Goal: Task Accomplishment & Management: Use online tool/utility

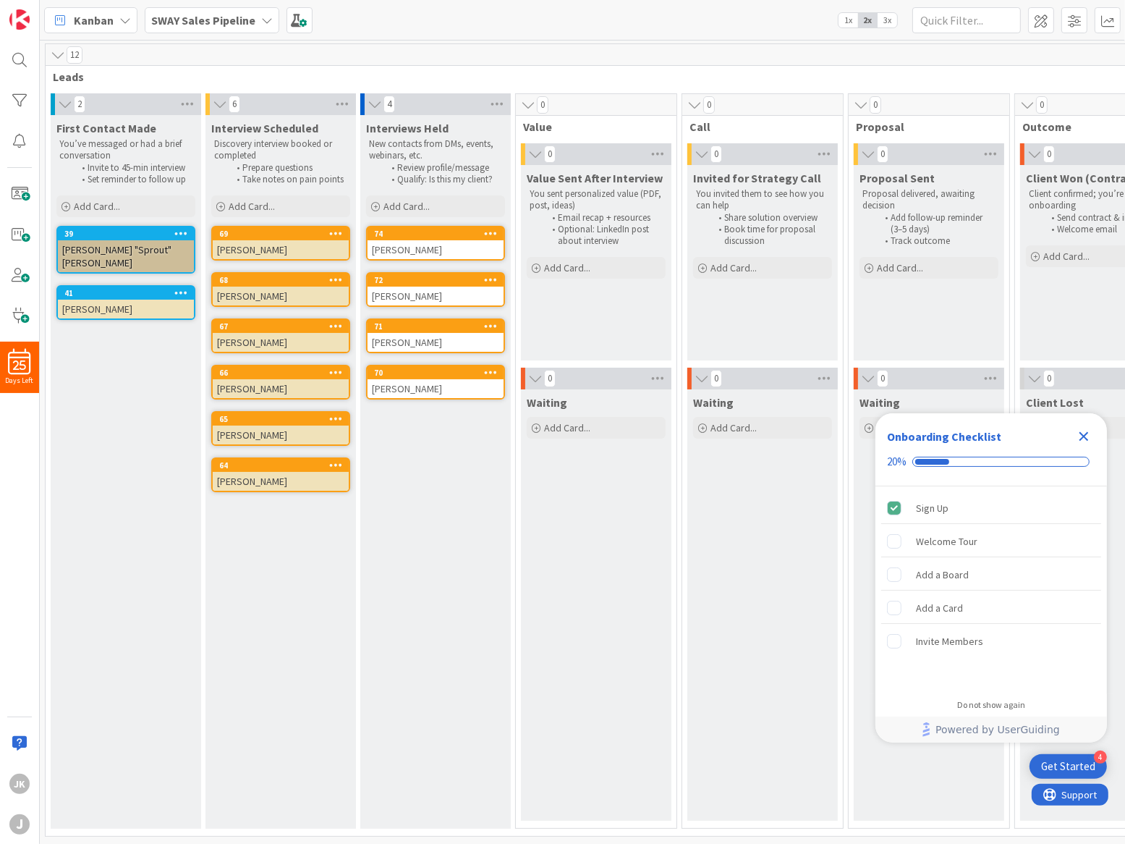
click at [1090, 435] on icon "Close Checklist" at bounding box center [1083, 436] width 17 height 17
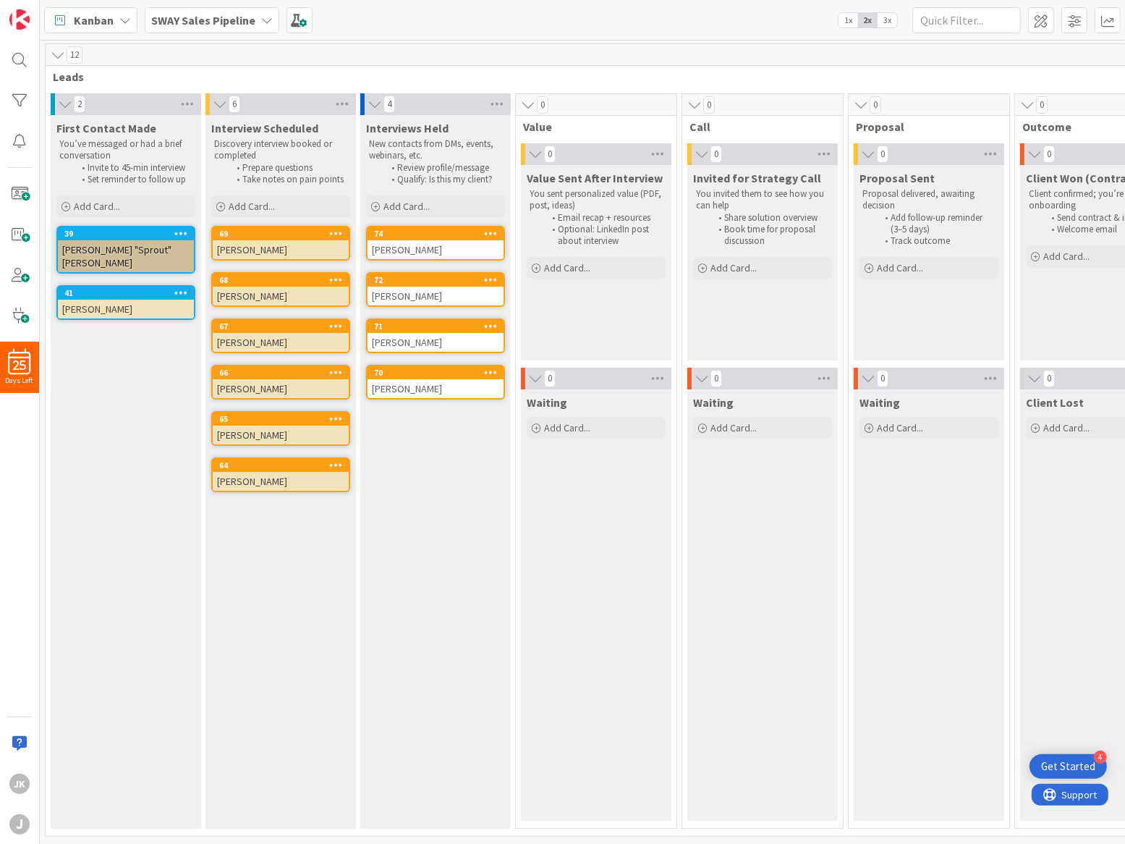
click at [547, 77] on span "Leads" at bounding box center [608, 76] width 1110 height 14
click at [501, 106] on icon at bounding box center [497, 104] width 19 height 22
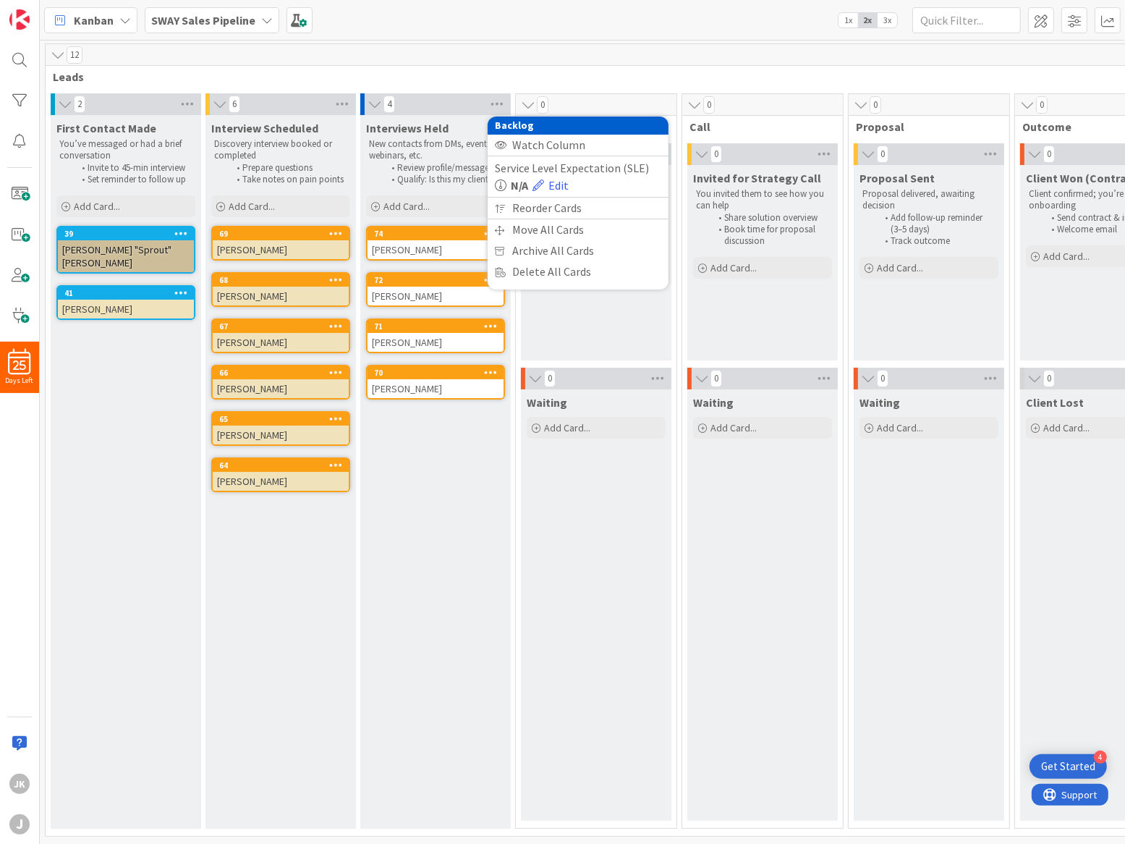
click at [556, 42] on div "12 Leads 2 First Contact Made You’ve messaged or had a brief conversation Invit…" at bounding box center [967, 442] width 1855 height 803
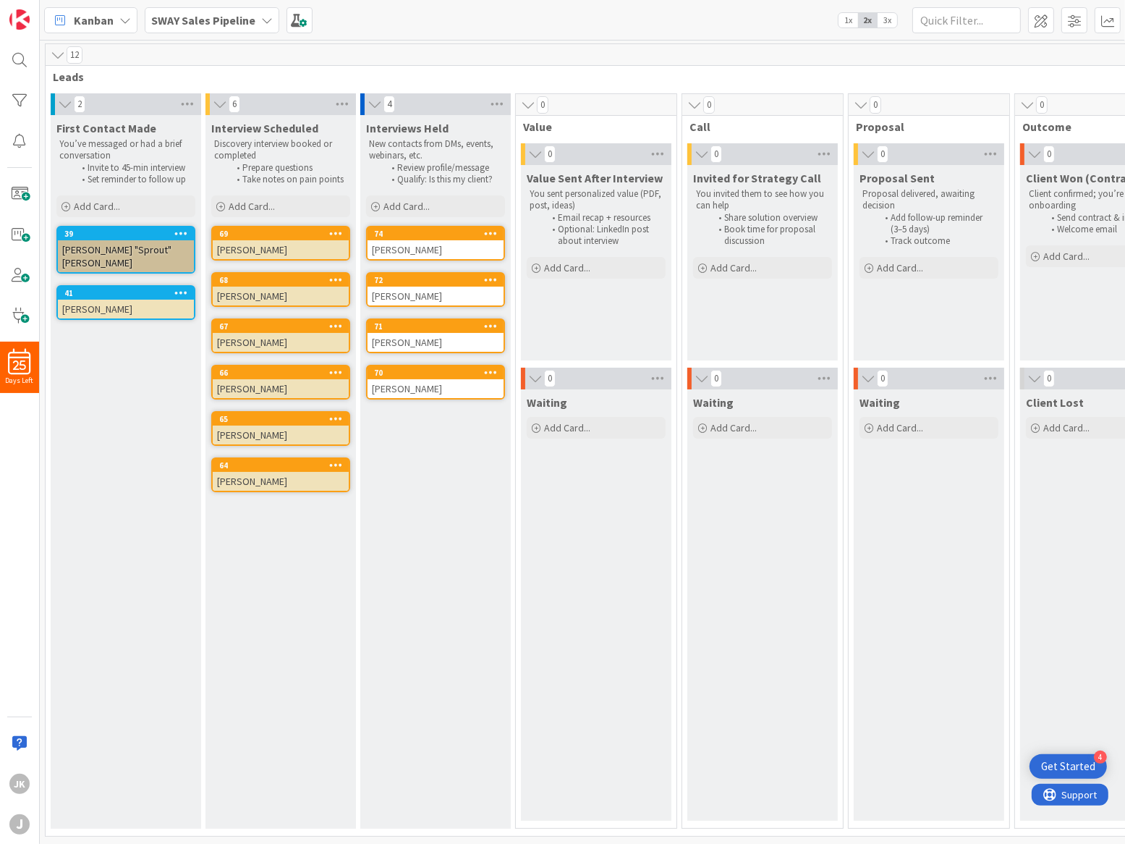
click at [852, 18] on span "1x" at bounding box center [848, 20] width 20 height 14
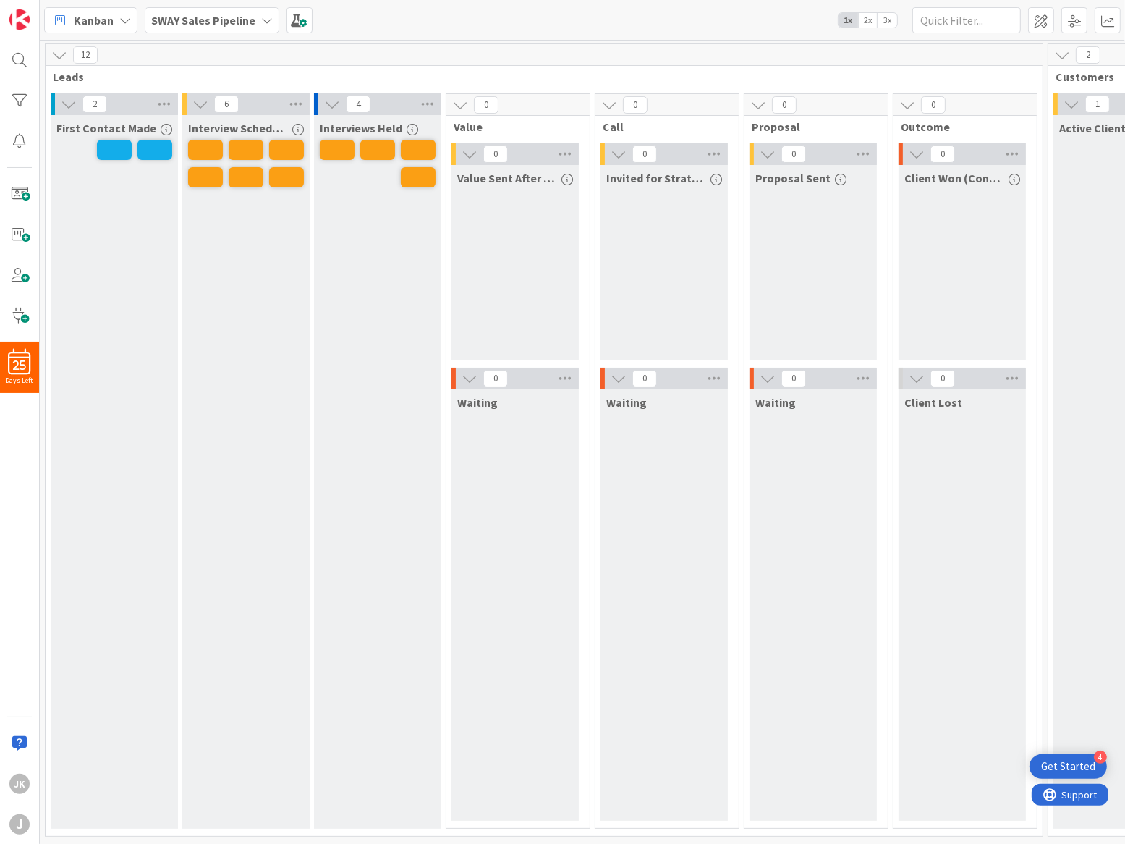
click at [863, 18] on span "2x" at bounding box center [868, 20] width 20 height 14
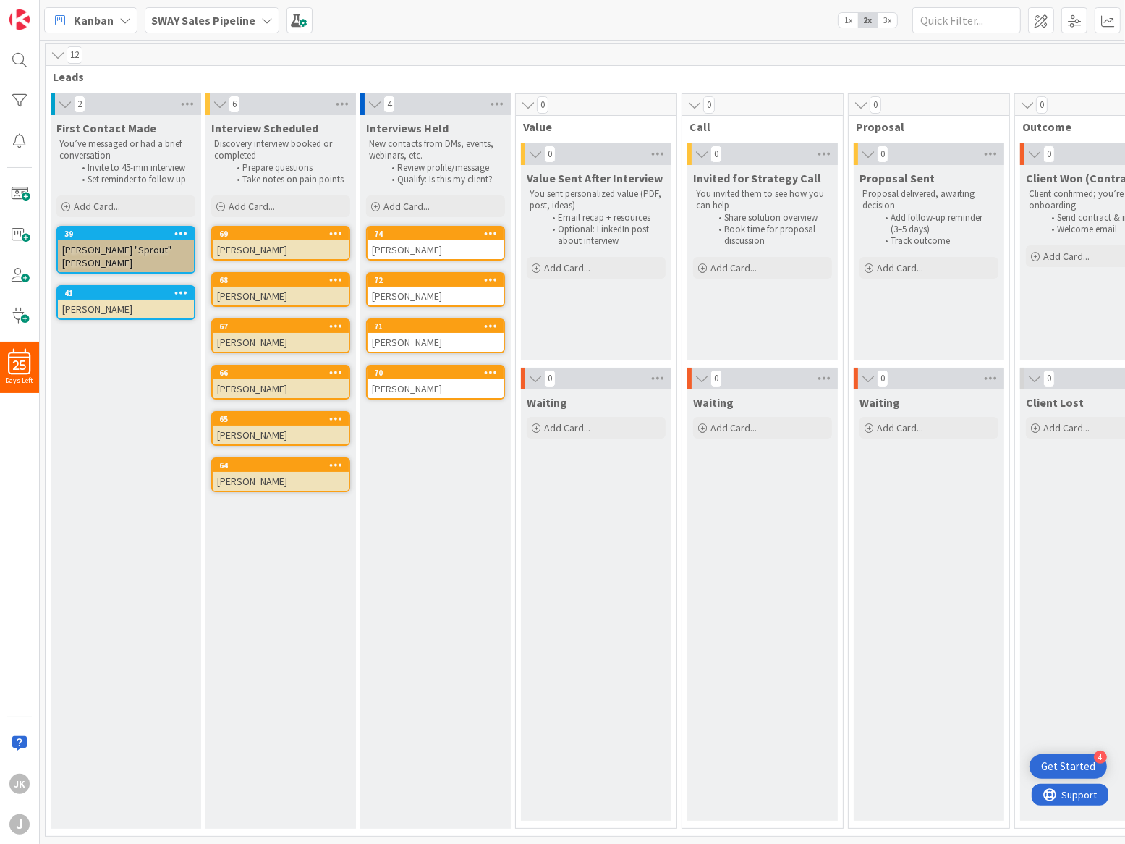
click at [891, 20] on span "3x" at bounding box center [888, 20] width 20 height 14
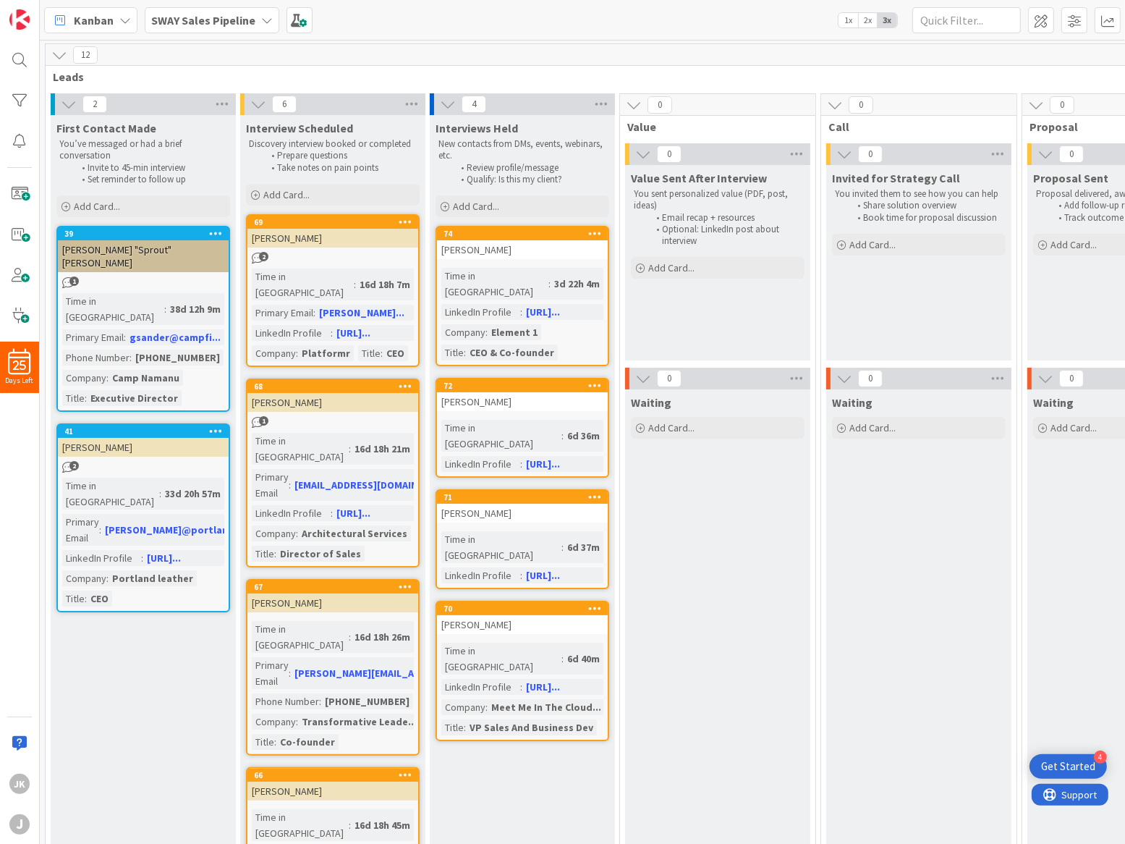
click at [870, 22] on span "2x" at bounding box center [868, 20] width 20 height 14
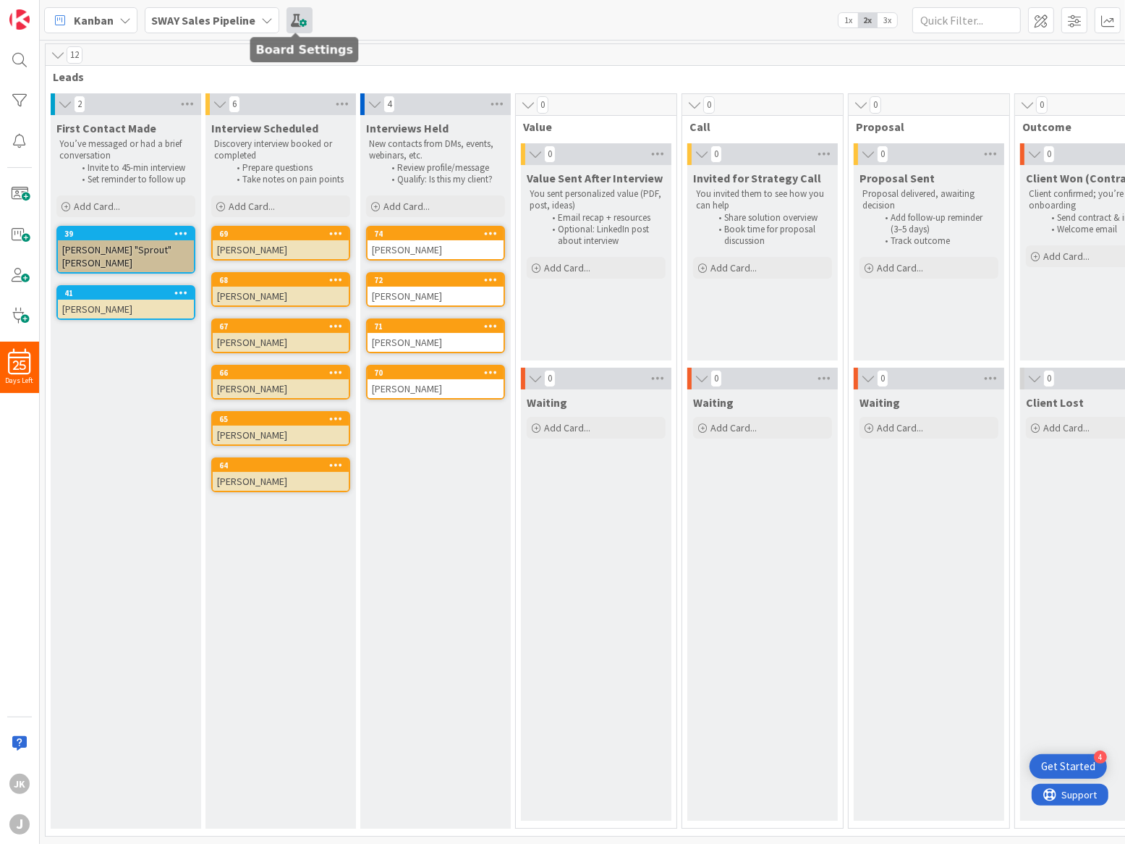
click at [292, 24] on span at bounding box center [299, 20] width 26 height 26
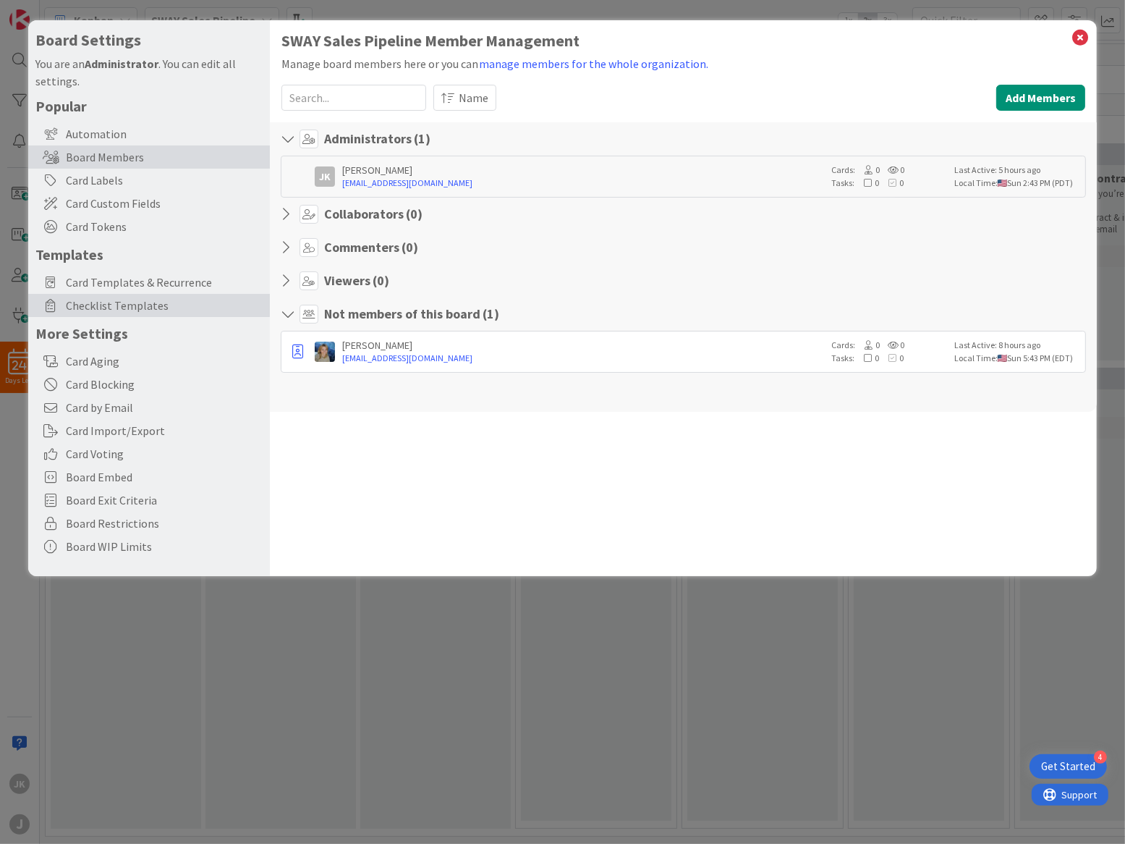
click at [143, 302] on span "Checklist Templates" at bounding box center [164, 305] width 197 height 17
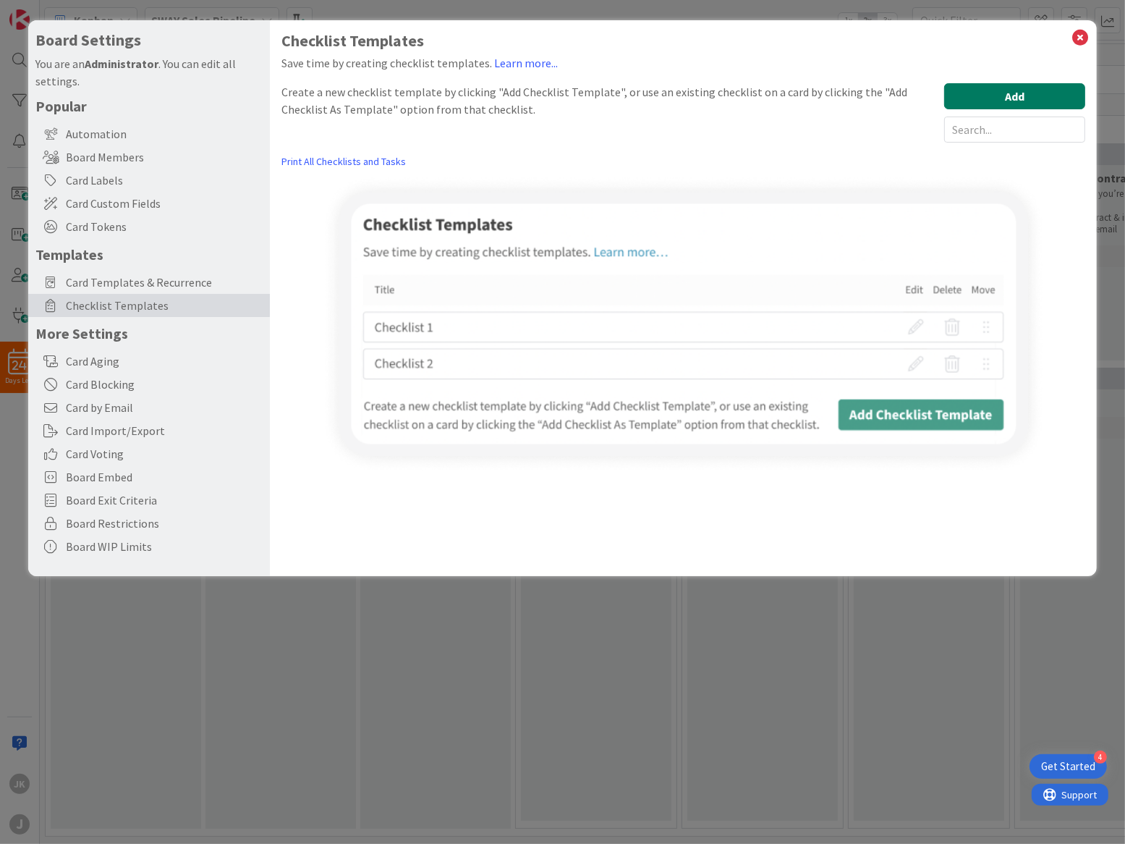
click at [1003, 88] on button "Add" at bounding box center [1014, 96] width 141 height 26
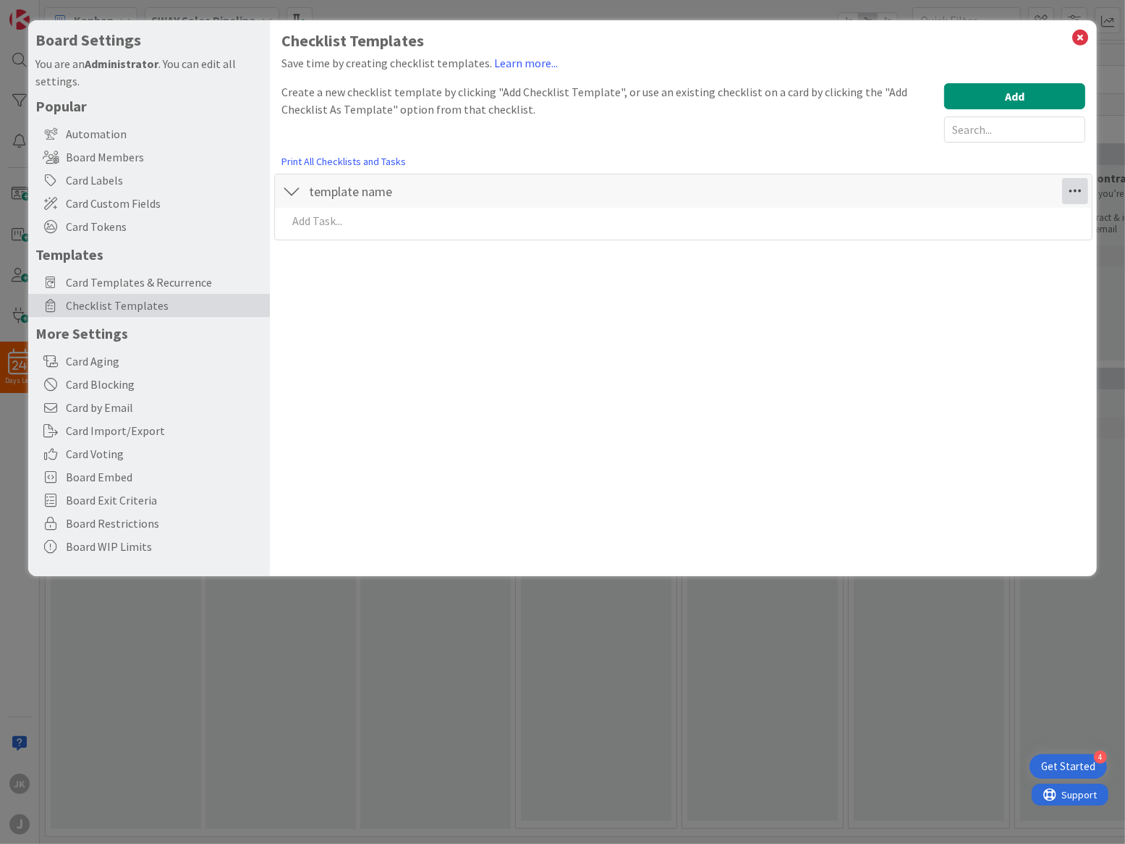
click at [1070, 189] on icon at bounding box center [1075, 191] width 26 height 26
click at [1076, 37] on icon at bounding box center [1080, 37] width 19 height 20
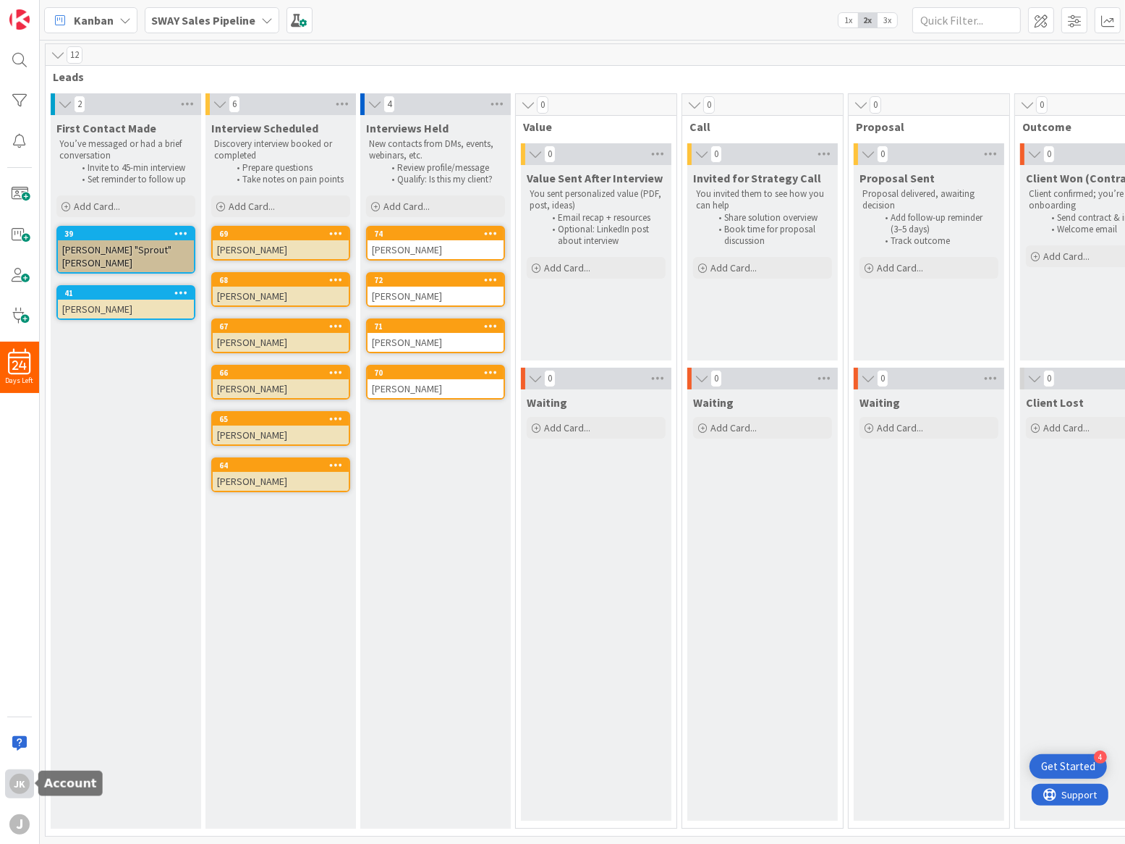
click at [18, 785] on div "JK" at bounding box center [19, 783] width 20 height 20
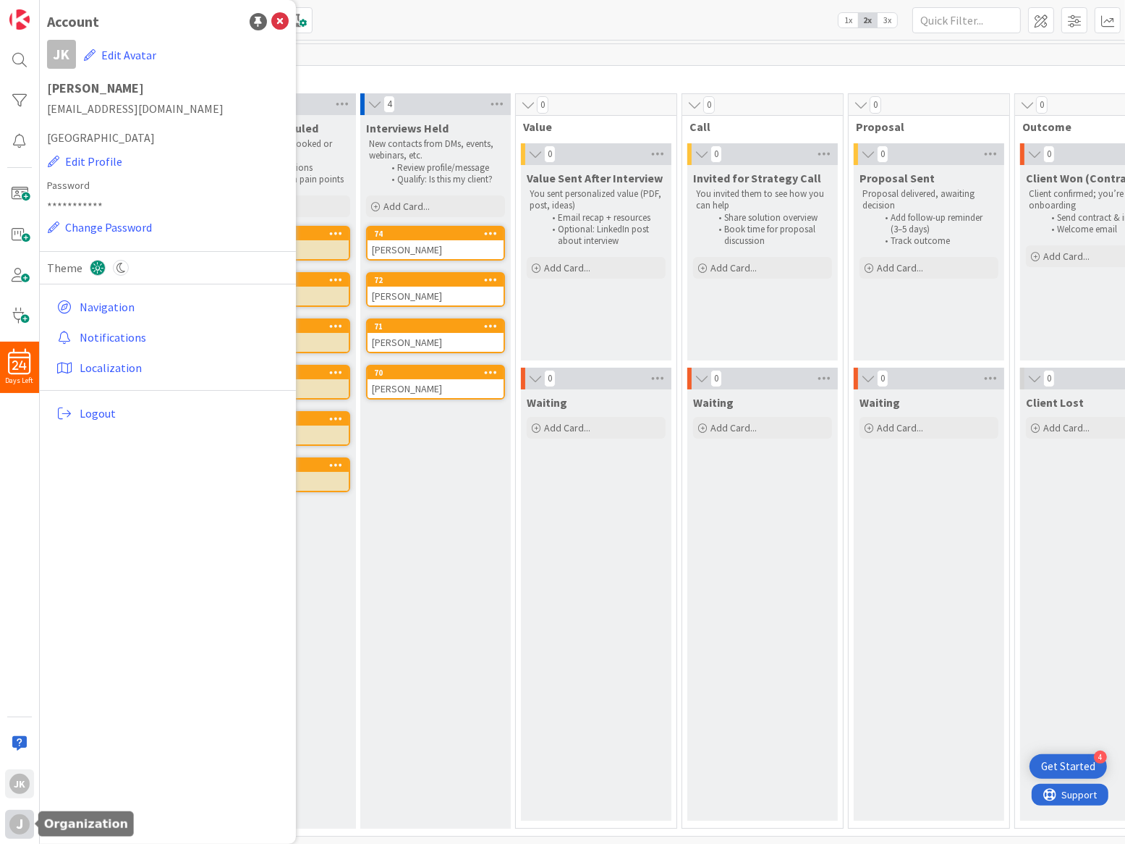
click at [17, 821] on div "j" at bounding box center [19, 824] width 20 height 20
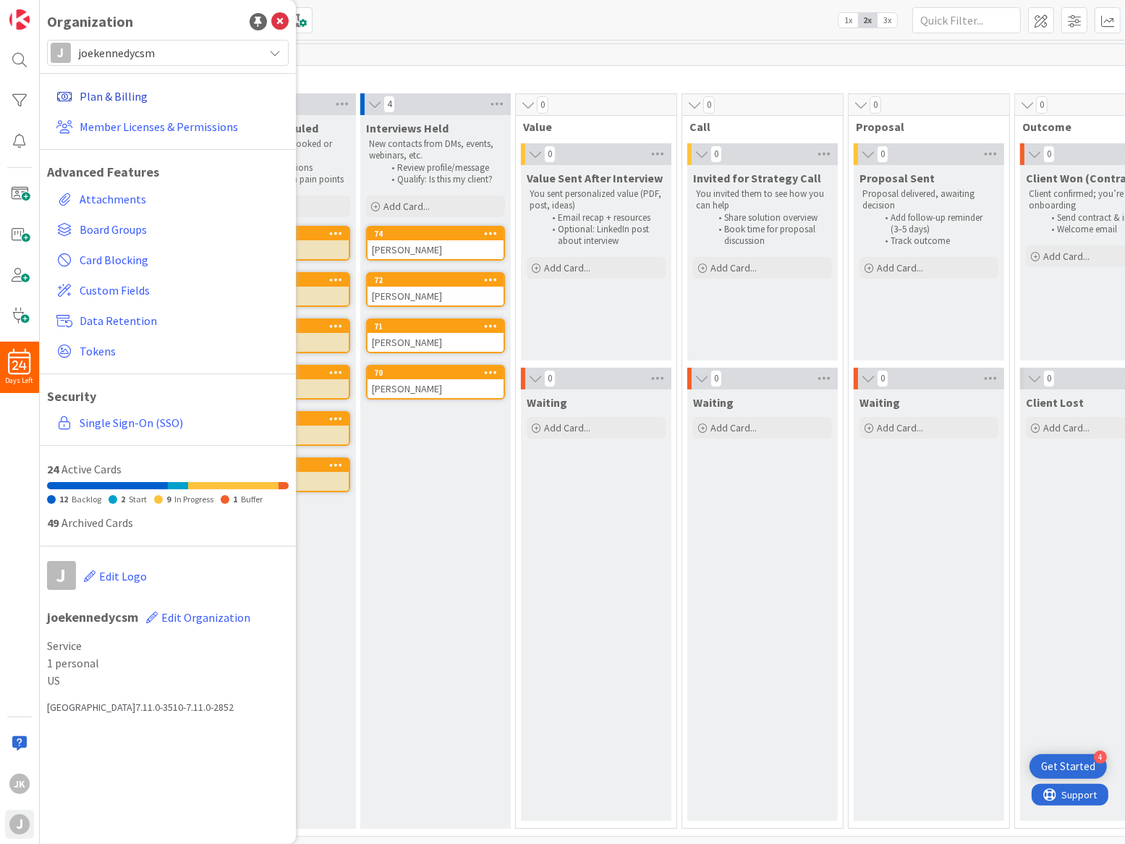
click at [106, 96] on link "Plan & Billing" at bounding box center [170, 96] width 238 height 26
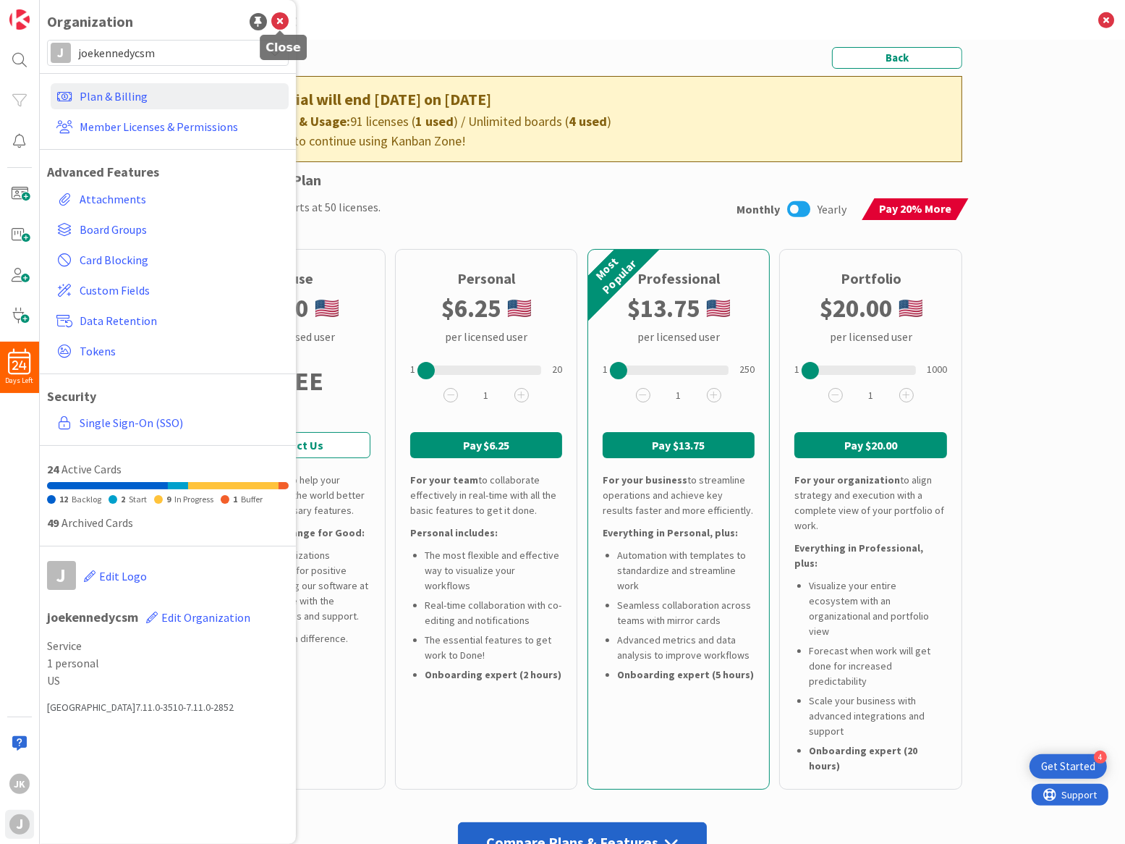
click at [280, 25] on icon at bounding box center [279, 21] width 17 height 17
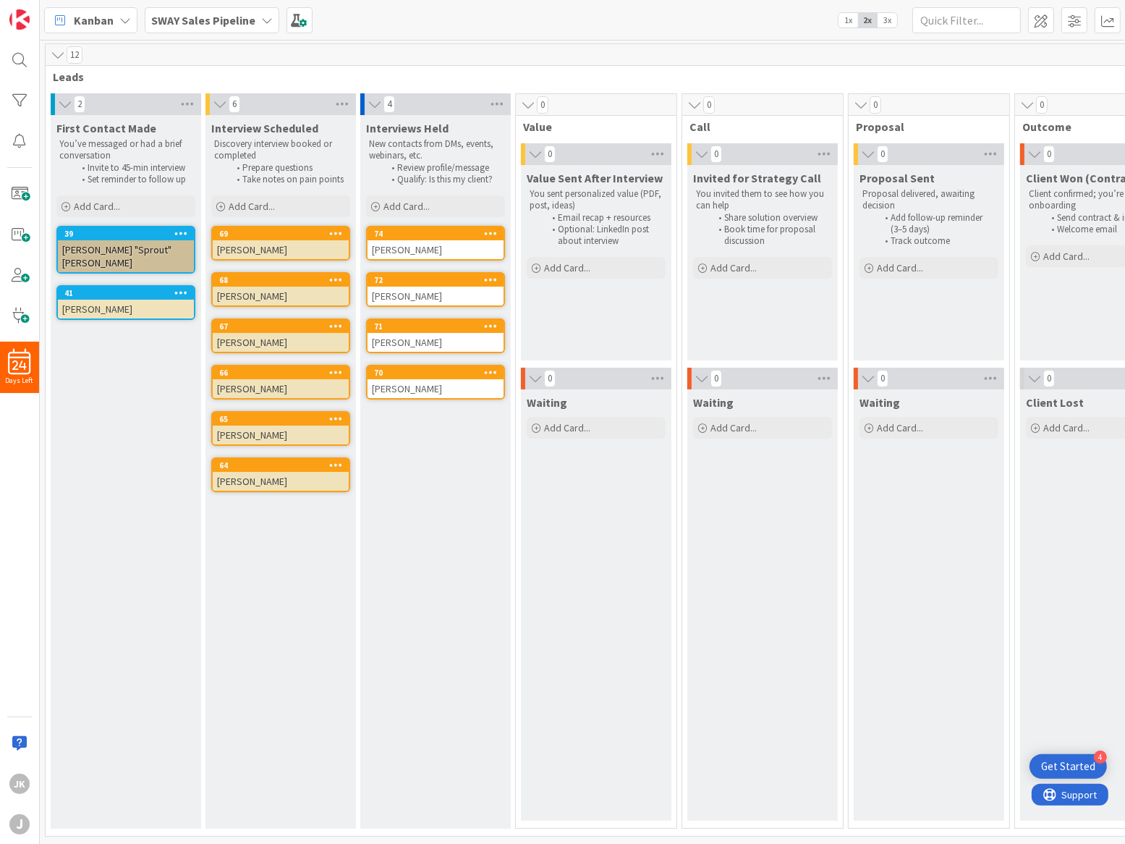
click at [312, 24] on div "Kanban SWAY Sales Pipeline 1x 2x 3x" at bounding box center [582, 20] width 1085 height 40
click at [294, 21] on span at bounding box center [299, 20] width 26 height 26
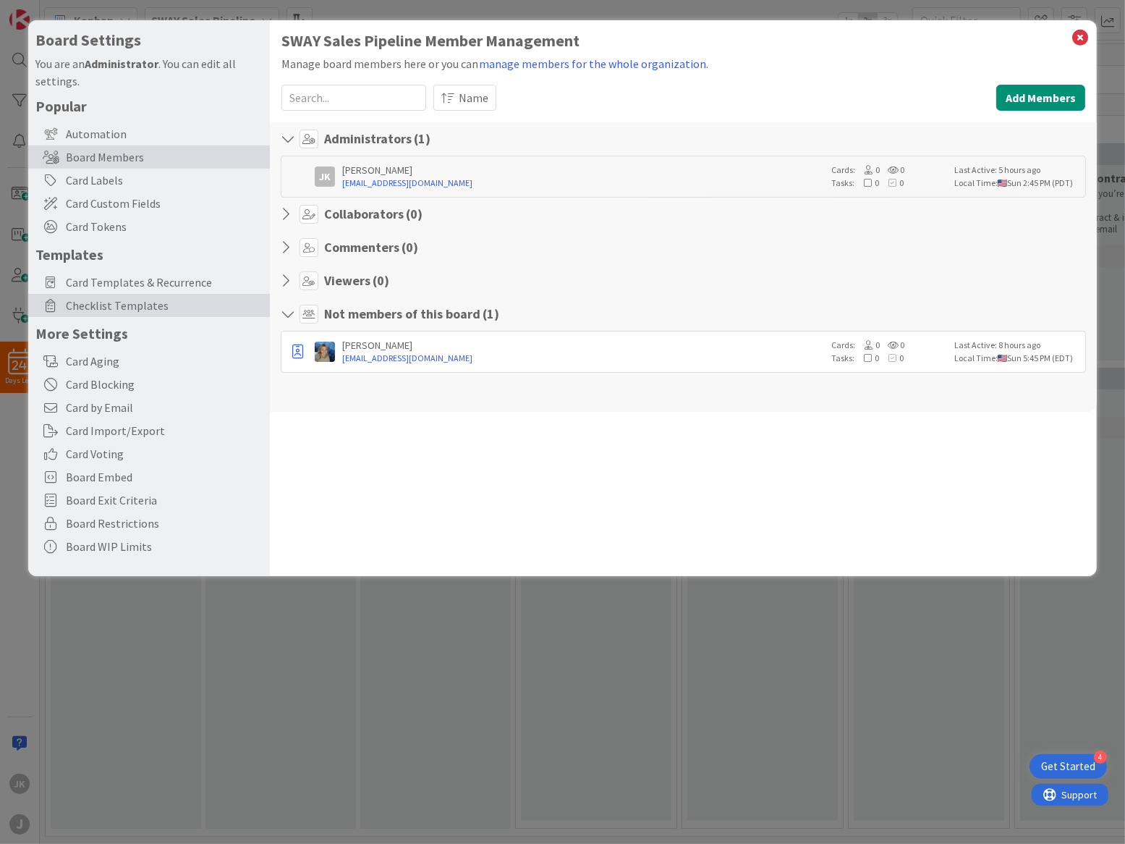
click at [112, 312] on span "Checklist Templates" at bounding box center [164, 305] width 197 height 17
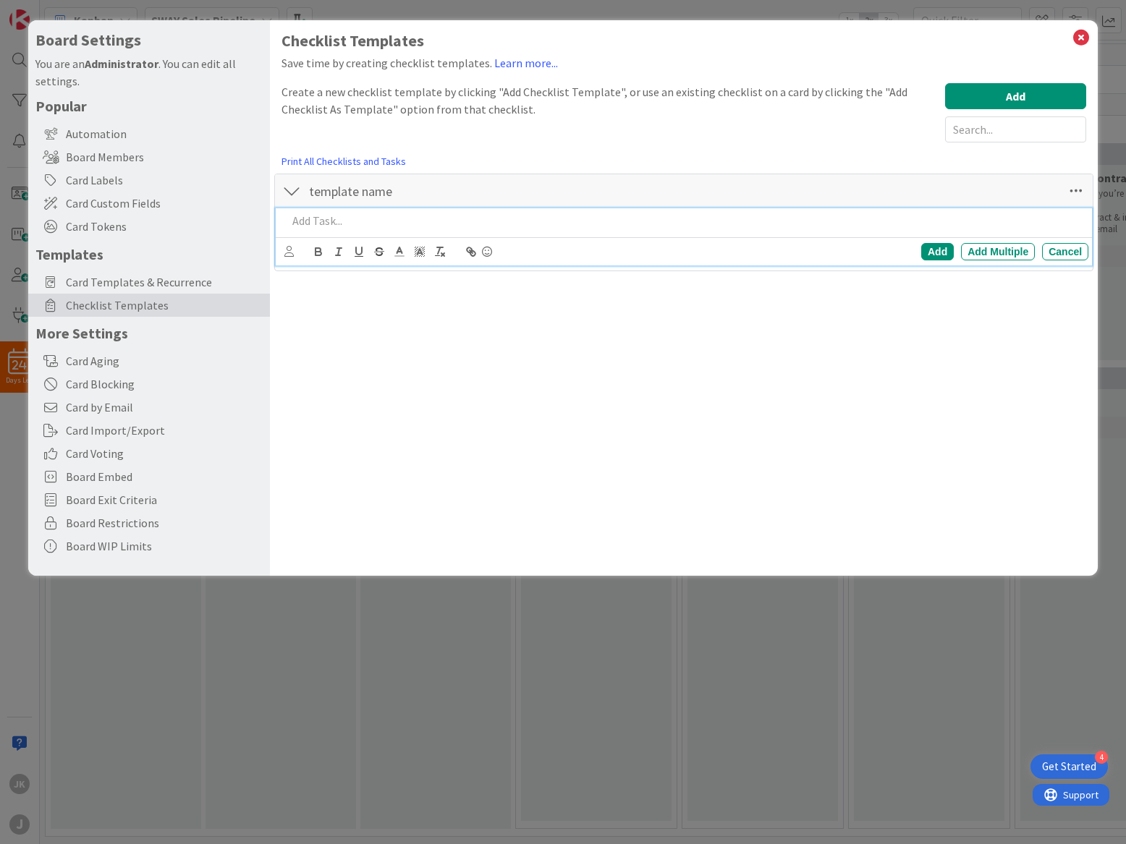
click at [355, 221] on p at bounding box center [684, 221] width 795 height 17
click at [933, 254] on div "Add" at bounding box center [937, 251] width 33 height 17
click at [394, 218] on p "Lost Followup" at bounding box center [694, 221] width 776 height 17
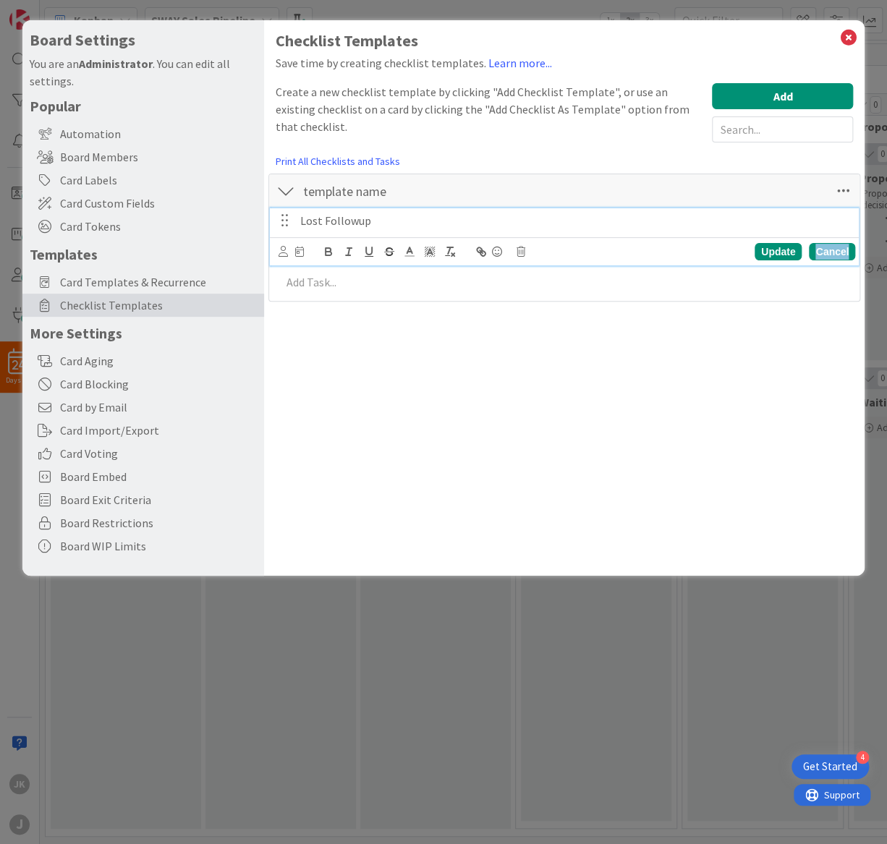
click at [831, 258] on div "Cancel" at bounding box center [832, 251] width 46 height 17
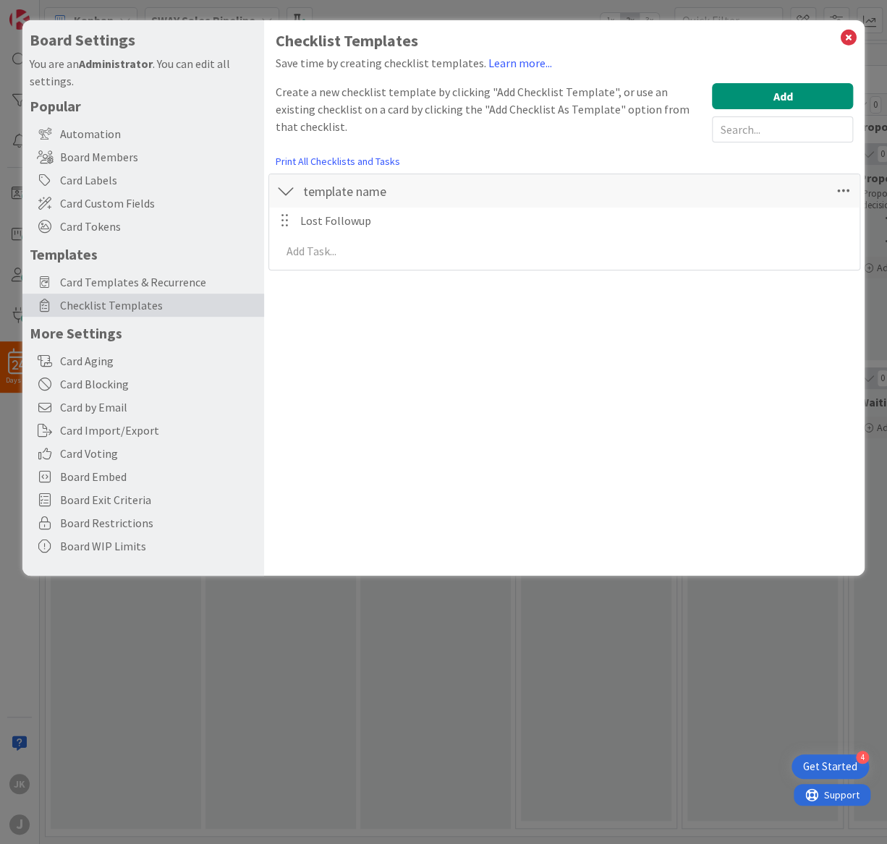
click at [559, 360] on div "Checklist Templates Save time by creating checklist templates. Learn more... Cr…" at bounding box center [564, 298] width 601 height 556
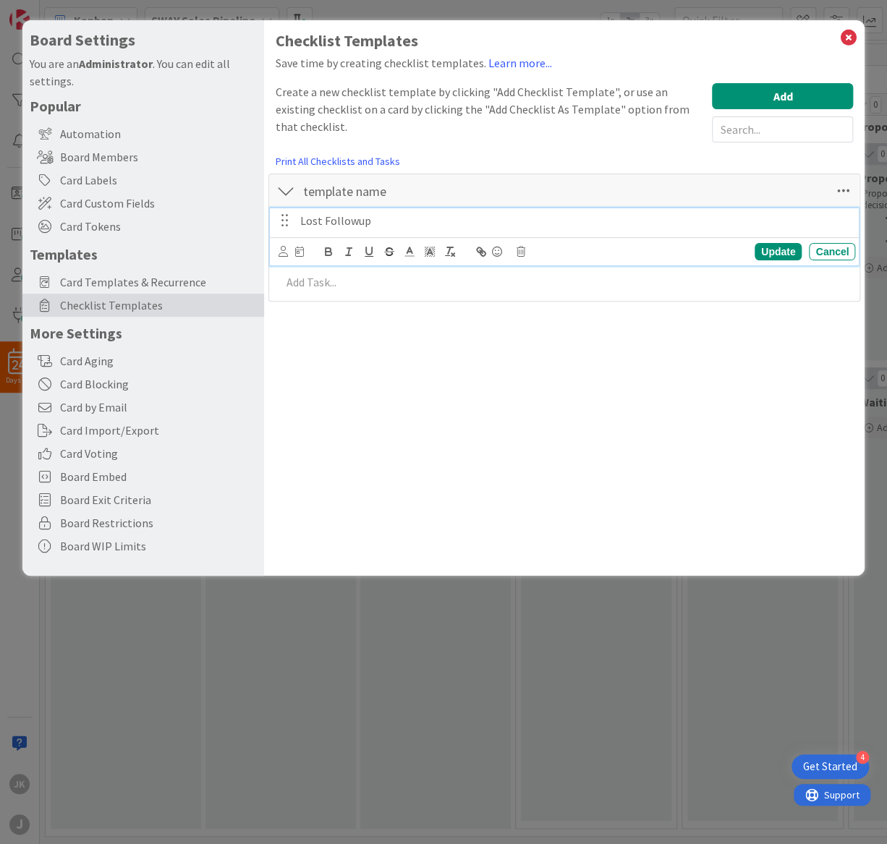
click at [344, 226] on p "Lost Followup" at bounding box center [574, 221] width 549 height 17
click at [280, 222] on div at bounding box center [285, 221] width 19 height 22
click at [449, 221] on p "Lost Followup" at bounding box center [574, 221] width 549 height 17
click at [402, 221] on p "Lost Followup" at bounding box center [574, 221] width 549 height 17
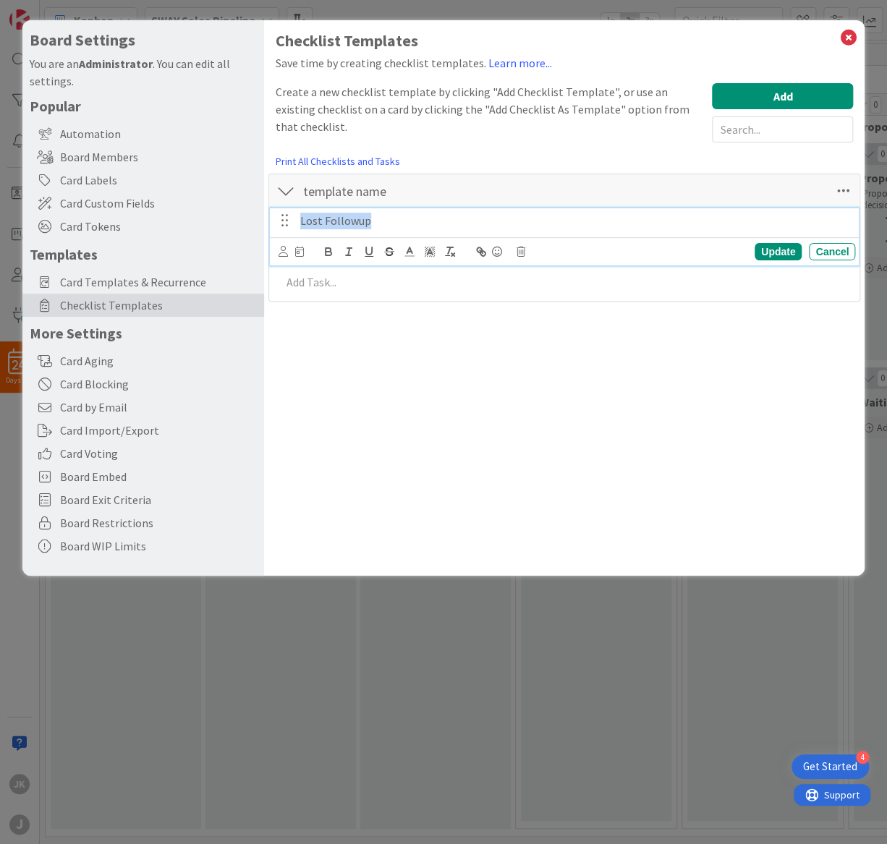
click at [402, 221] on p "Lost Followup" at bounding box center [574, 221] width 549 height 17
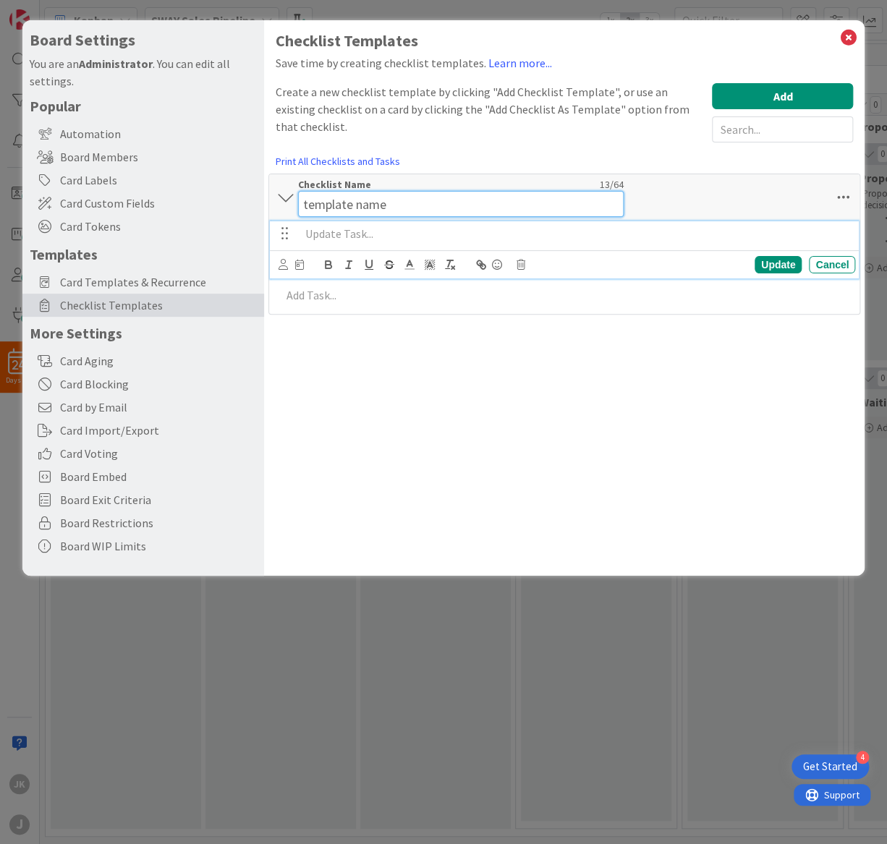
click at [379, 200] on input "template name" at bounding box center [461, 204] width 326 height 26
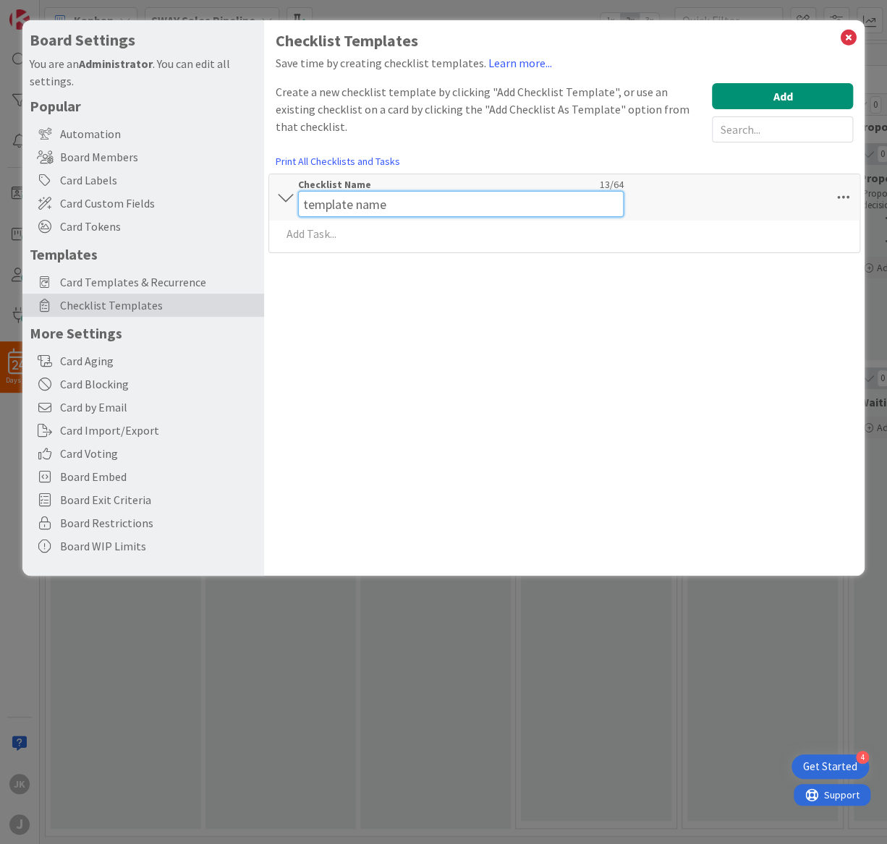
drag, startPoint x: 437, startPoint y: 209, endPoint x: 272, endPoint y: 209, distance: 164.9
click at [272, 209] on div "template name Checklist Name 13 / 64 template name" at bounding box center [564, 197] width 591 height 46
type input "Follow-Up"
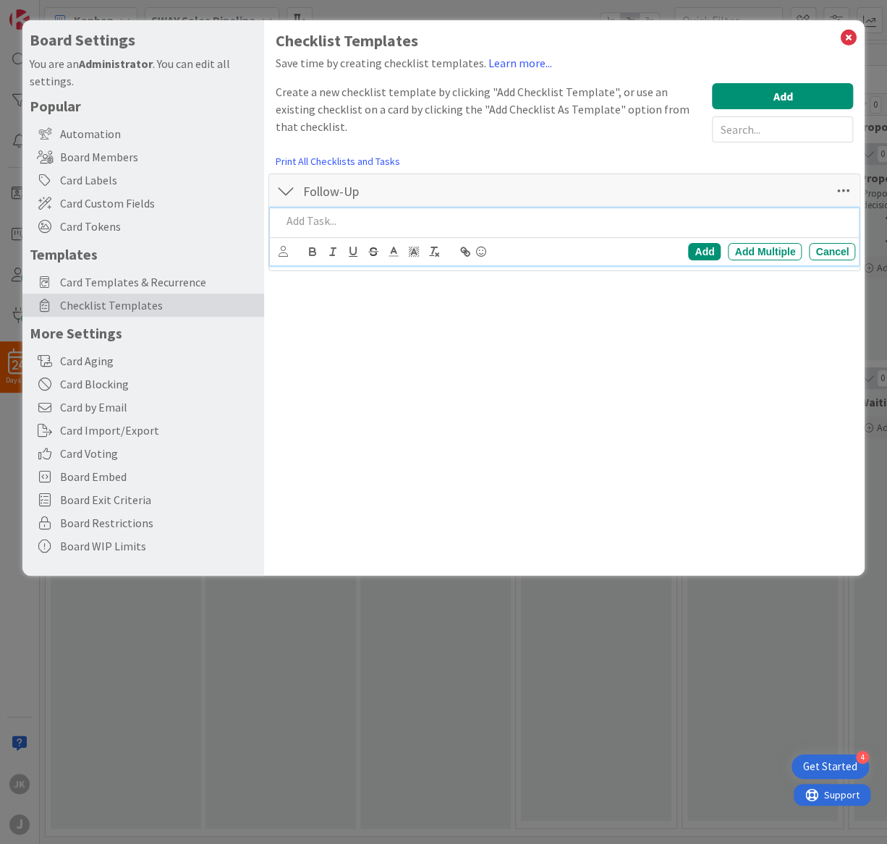
click at [356, 221] on div at bounding box center [566, 220] width 580 height 25
click at [701, 252] on div "Add" at bounding box center [704, 251] width 33 height 17
click at [460, 218] on p "Contact After 2 weeks" at bounding box center [574, 221] width 549 height 17
click at [300, 251] on icon at bounding box center [299, 252] width 9 height 10
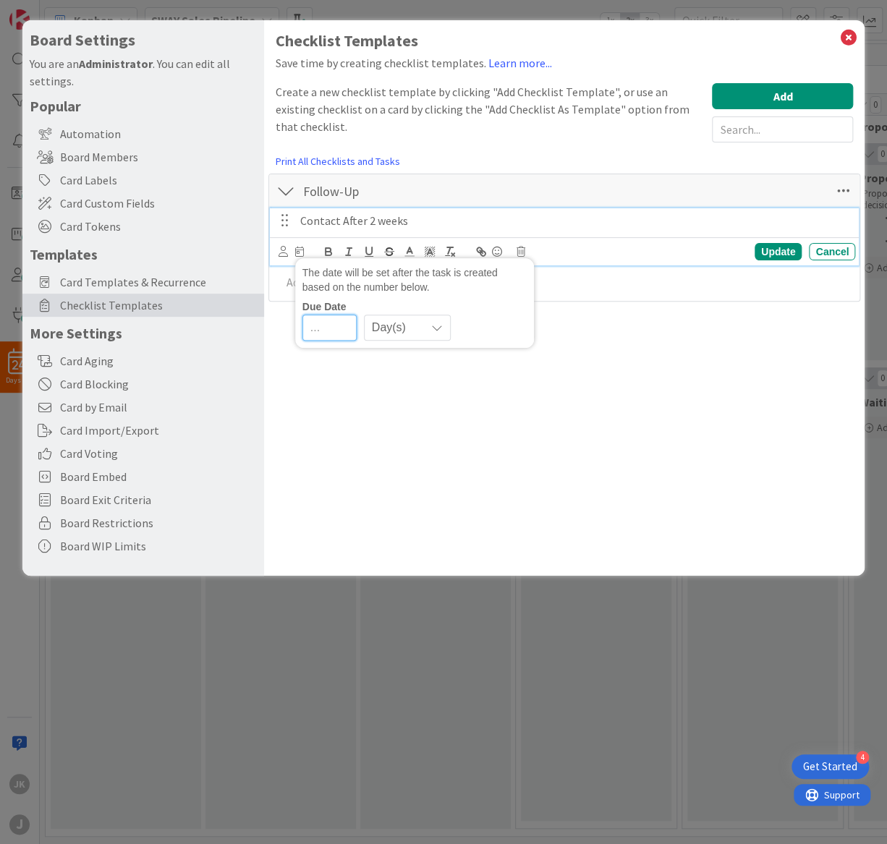
click at [329, 331] on input "number" at bounding box center [329, 328] width 54 height 26
click at [454, 335] on div "Day(s)" at bounding box center [414, 328] width 224 height 26
click at [437, 328] on icon at bounding box center [437, 328] width 12 height 12
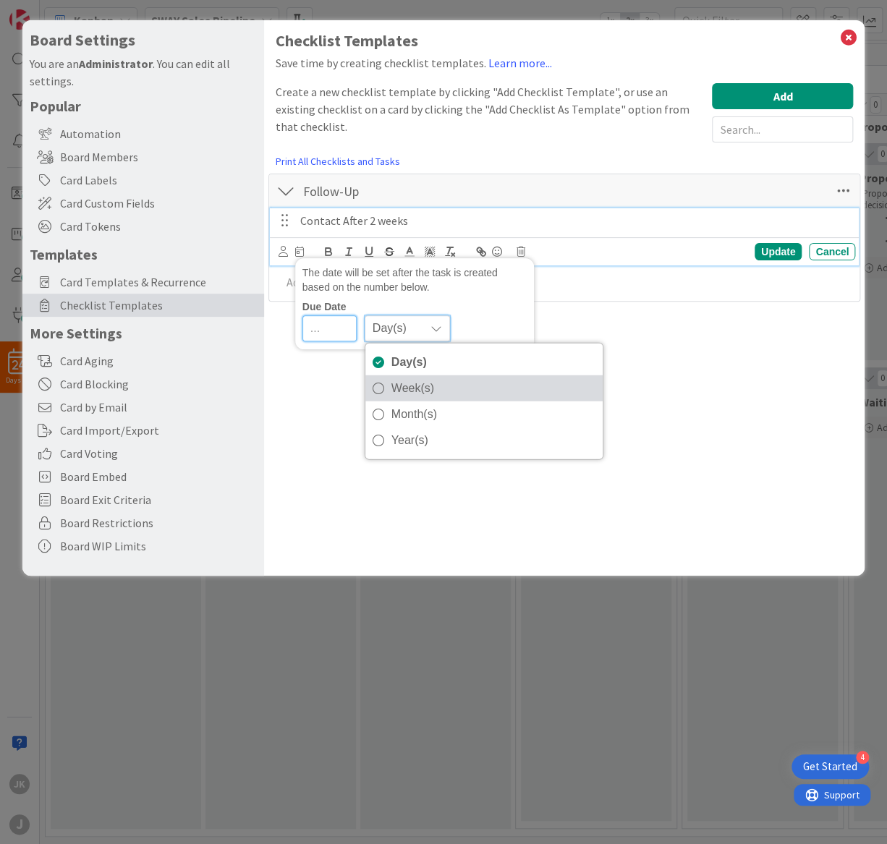
click at [414, 389] on span "Week(s)" at bounding box center [493, 388] width 204 height 22
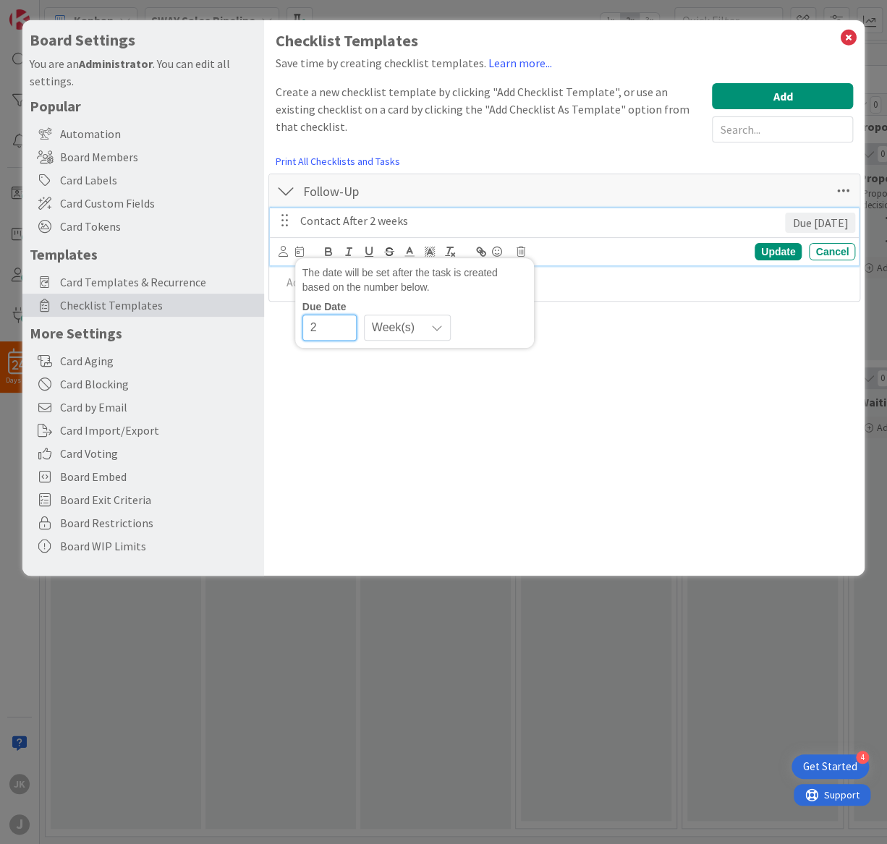
type input "2"
click at [625, 360] on div "Checklist Templates Save time by creating checklist templates. Learn more... Cr…" at bounding box center [564, 298] width 601 height 556
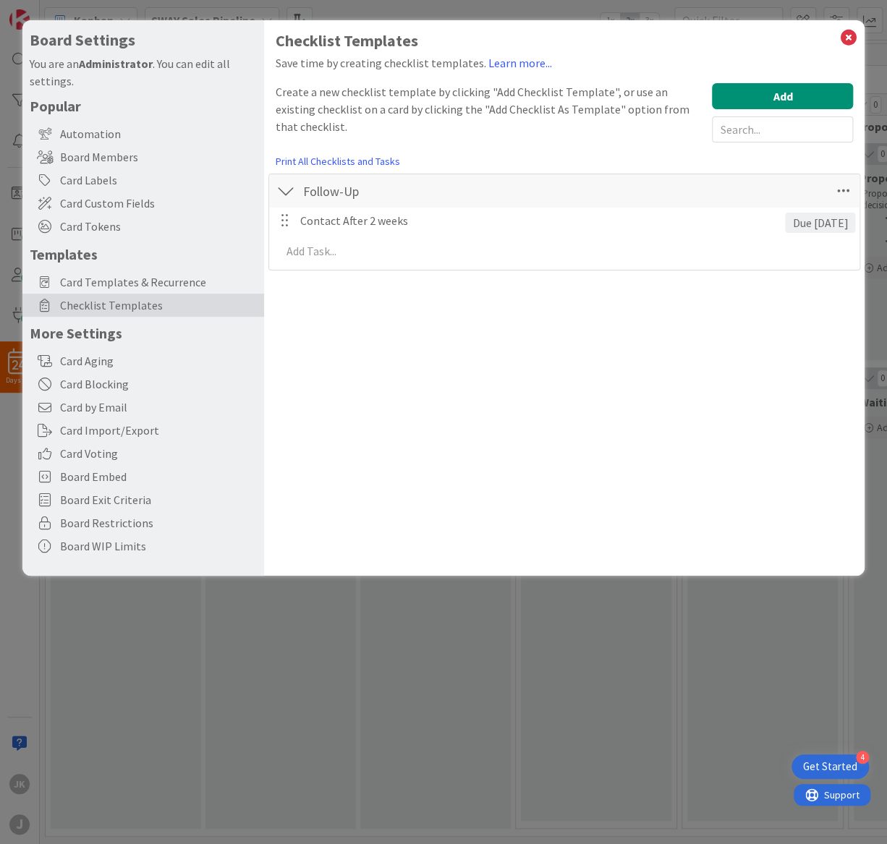
click at [800, 224] on div "Due [DATE]" at bounding box center [820, 223] width 70 height 20
click at [844, 36] on icon at bounding box center [847, 37] width 19 height 20
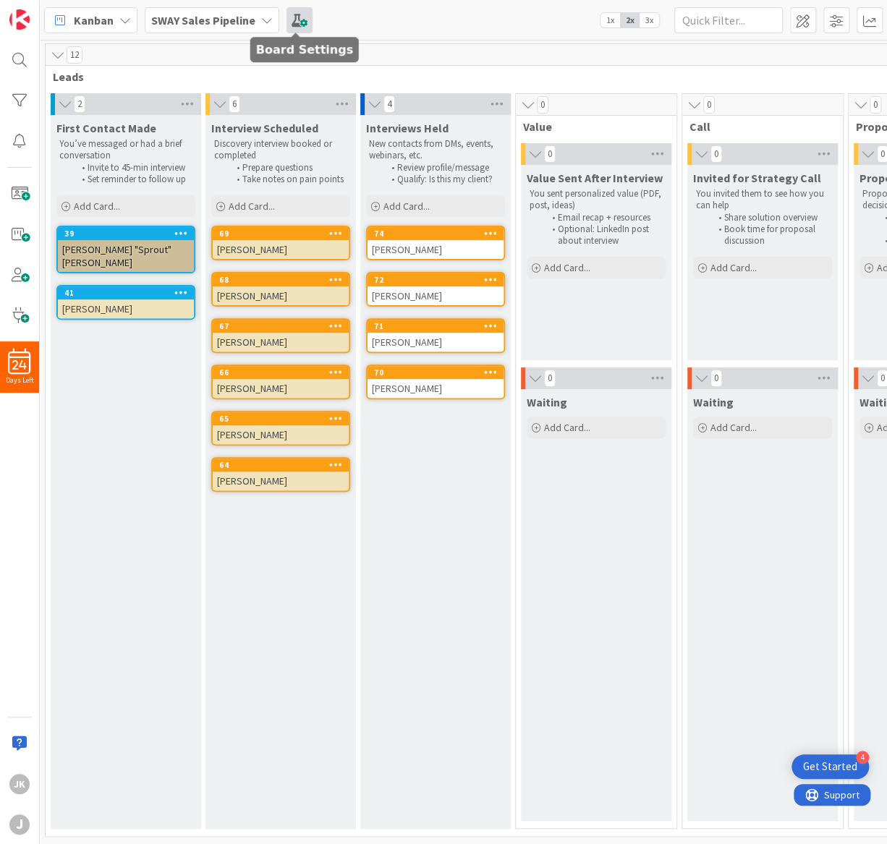
click at [294, 25] on span at bounding box center [299, 20] width 26 height 26
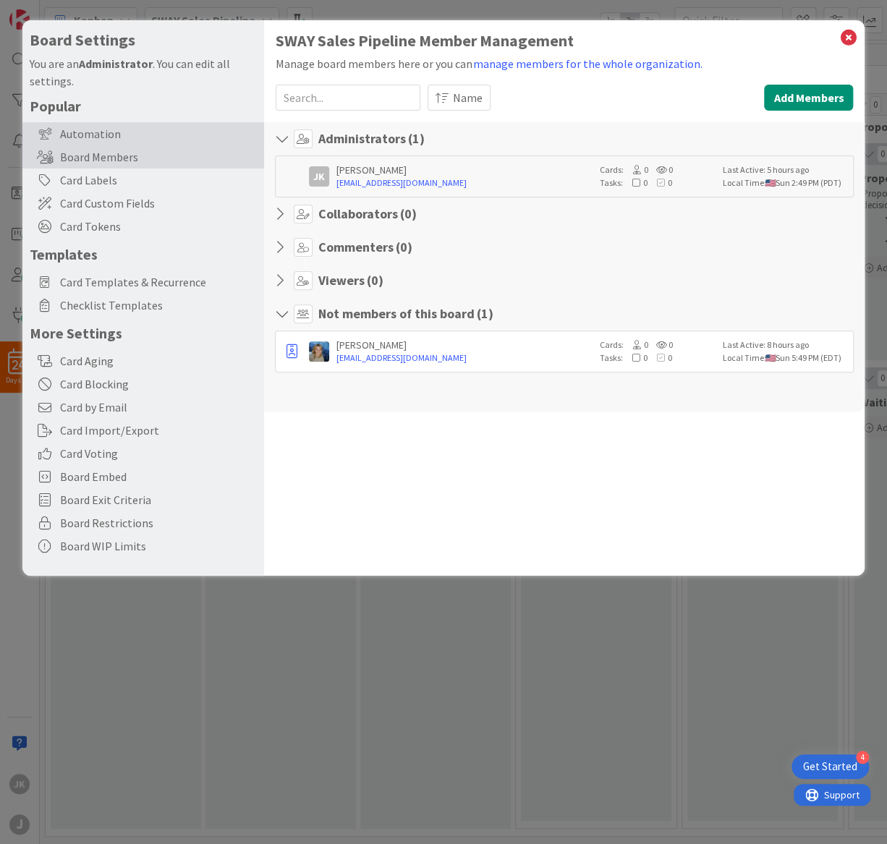
click at [98, 137] on div "Automation" at bounding box center [143, 133] width 242 height 23
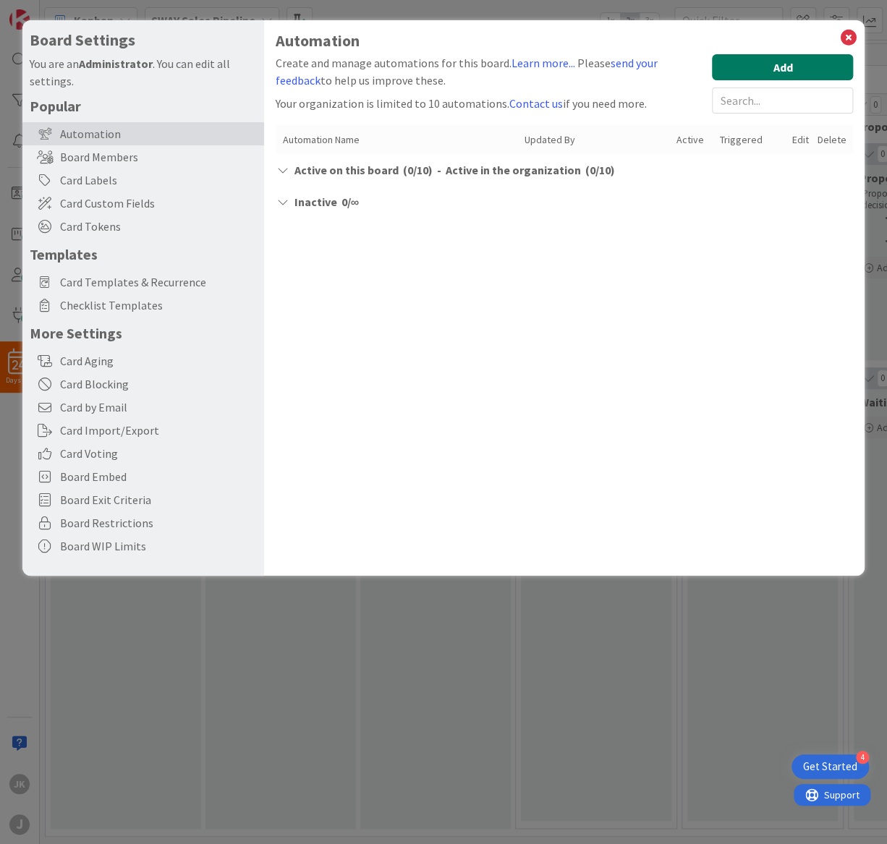
click at [770, 68] on button "Add" at bounding box center [782, 67] width 141 height 26
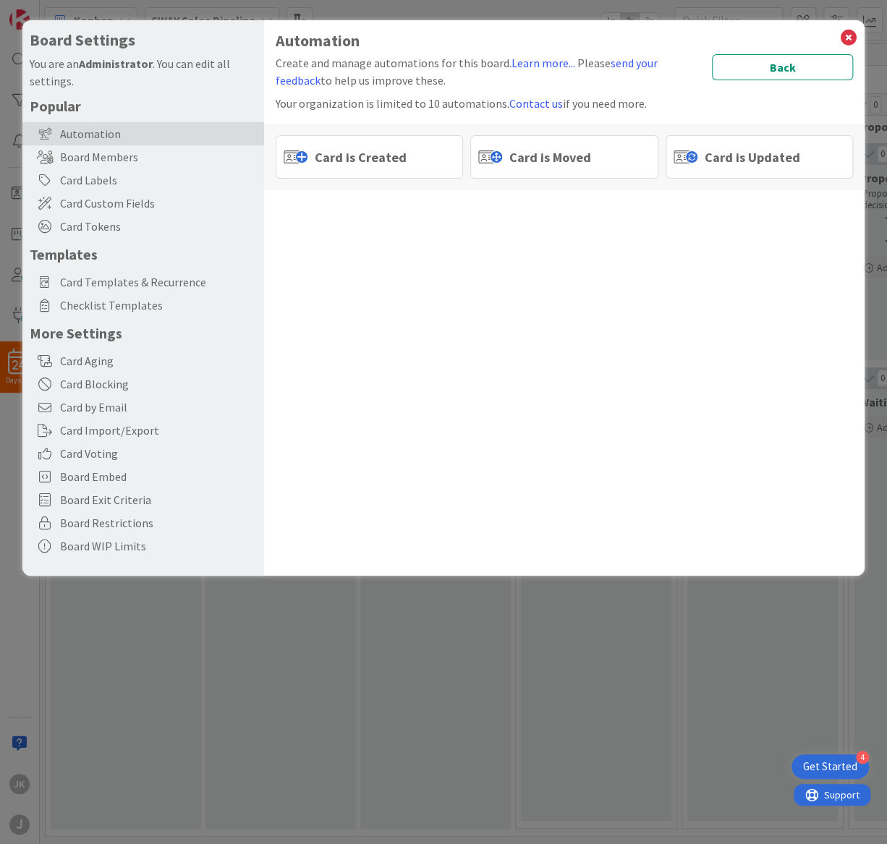
click at [545, 155] on span "Card is Moved" at bounding box center [550, 158] width 82 height 20
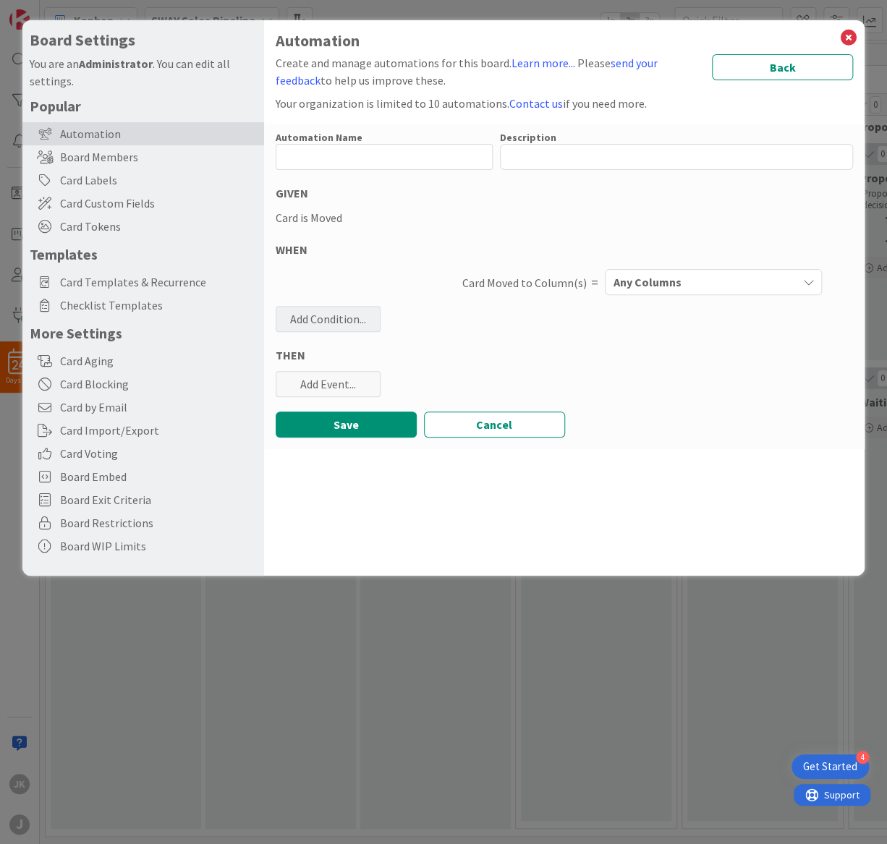
click at [318, 321] on div "Add Condition..." at bounding box center [328, 319] width 105 height 26
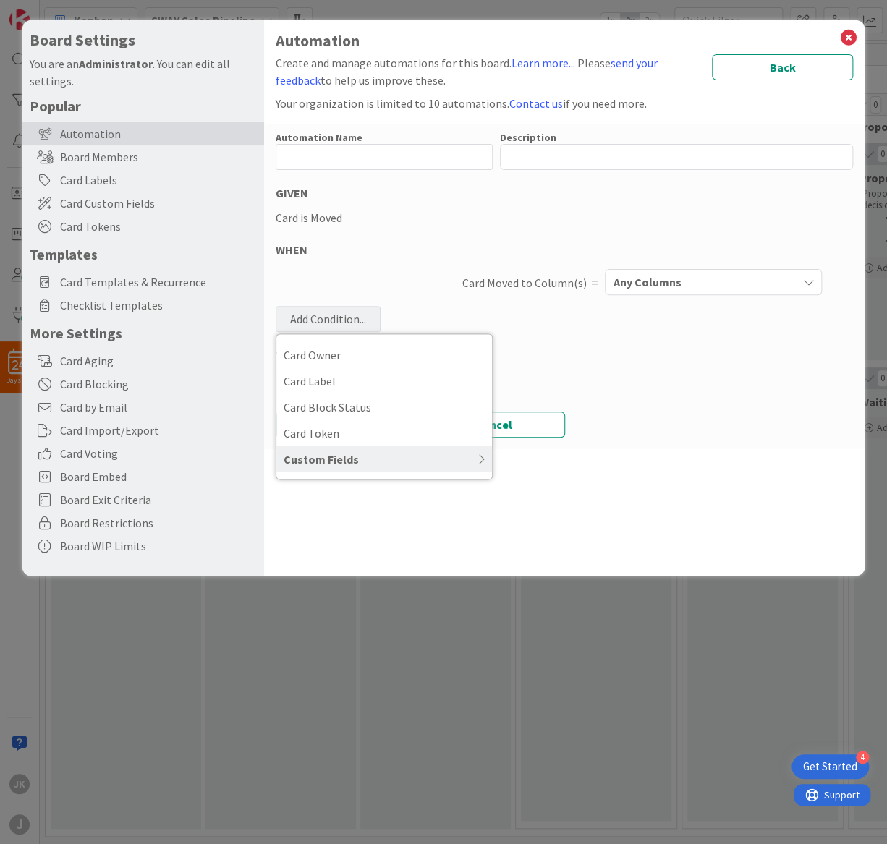
click at [677, 362] on div "THEN" at bounding box center [565, 355] width 578 height 17
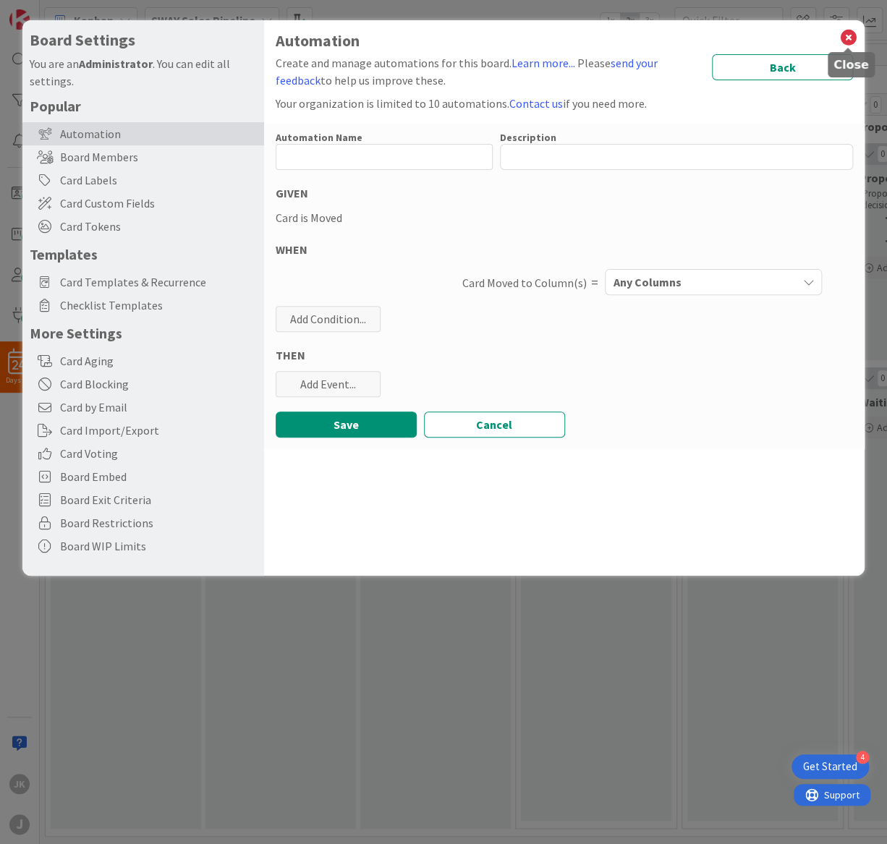
click at [849, 36] on icon at bounding box center [847, 37] width 19 height 20
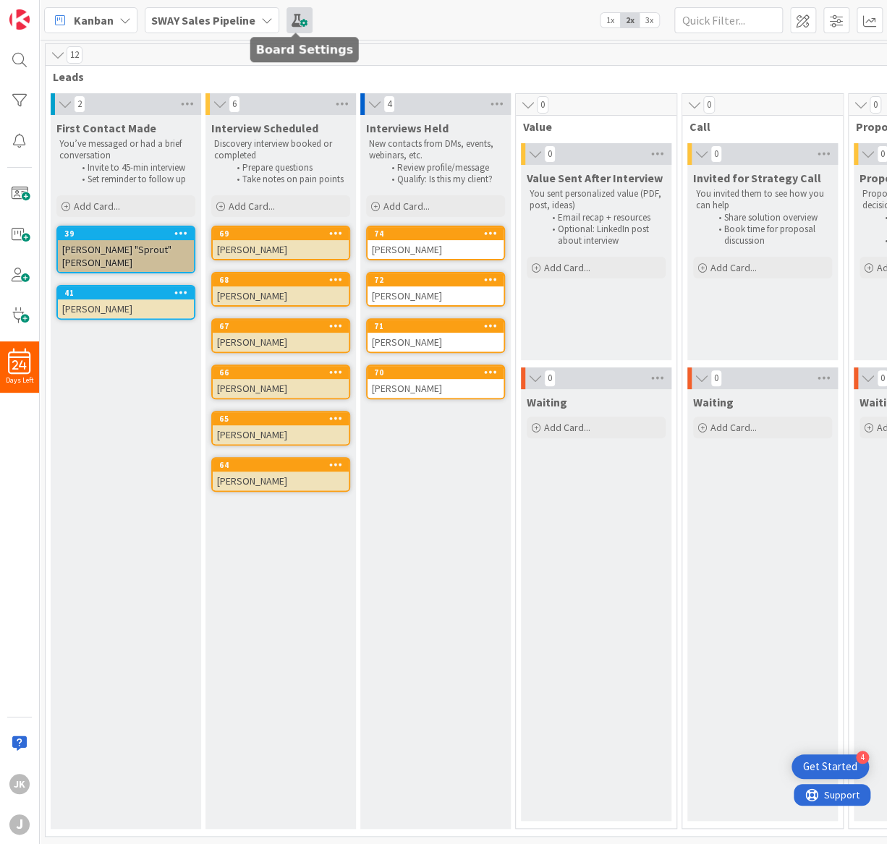
click at [299, 22] on span at bounding box center [299, 20] width 26 height 26
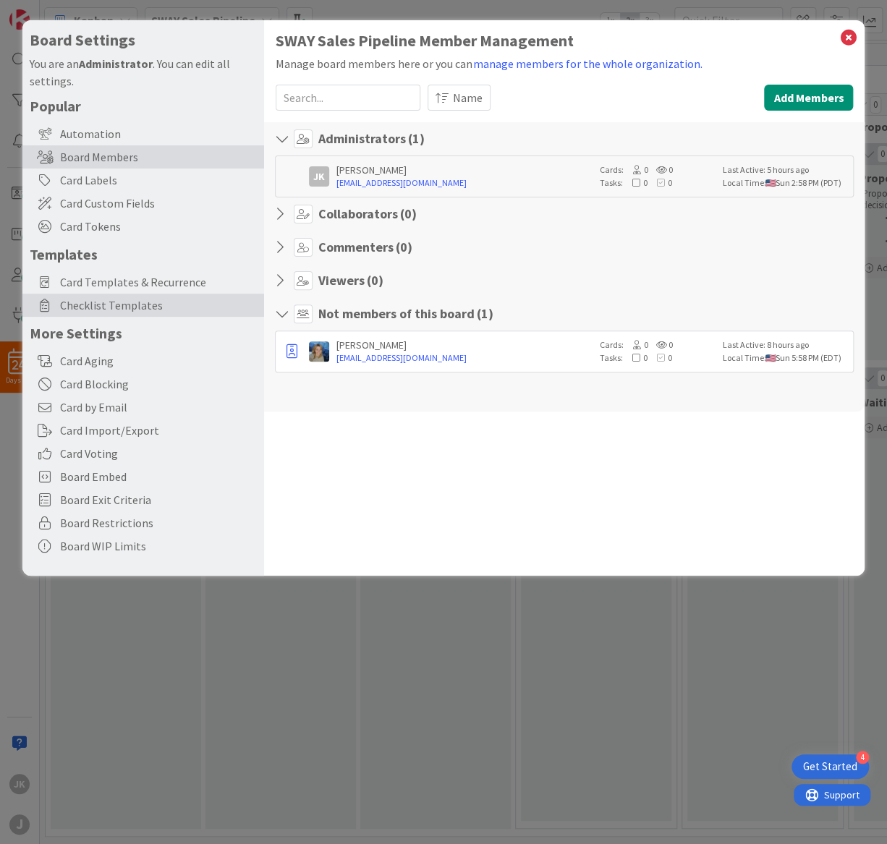
click at [145, 302] on span "Checklist Templates" at bounding box center [158, 305] width 197 height 17
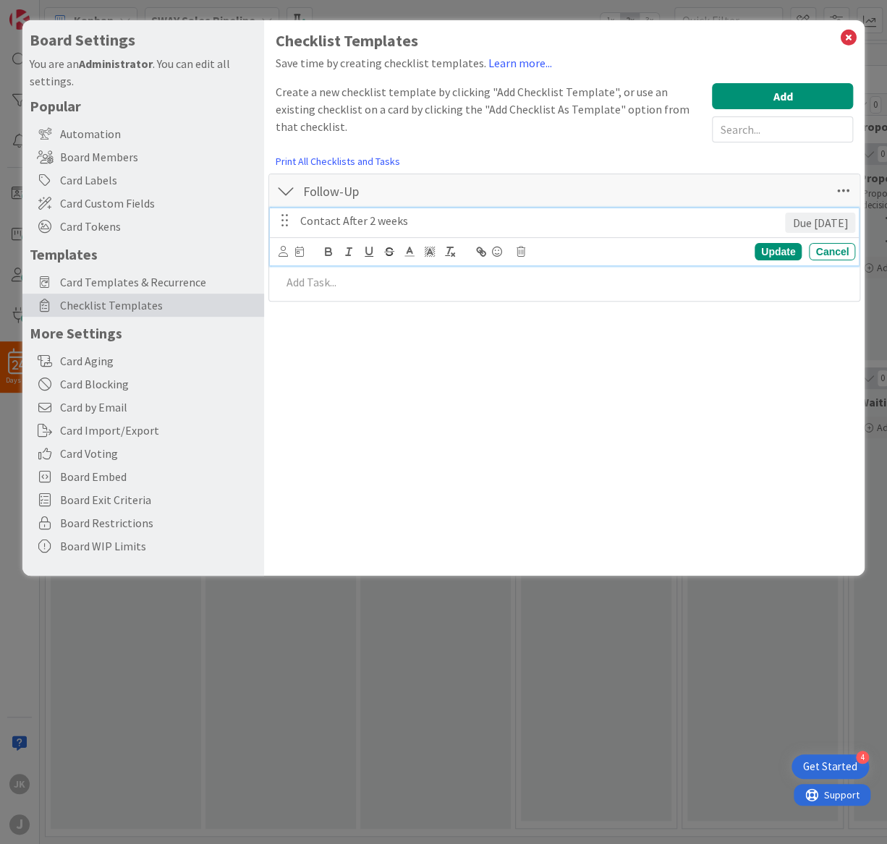
click at [336, 220] on p "Contact After 2 weeks" at bounding box center [539, 221] width 479 height 17
click at [295, 254] on icon at bounding box center [299, 252] width 9 height 10
click at [638, 329] on div "Checklist Templates Save time by creating checklist templates. Learn more... Cr…" at bounding box center [564, 298] width 601 height 556
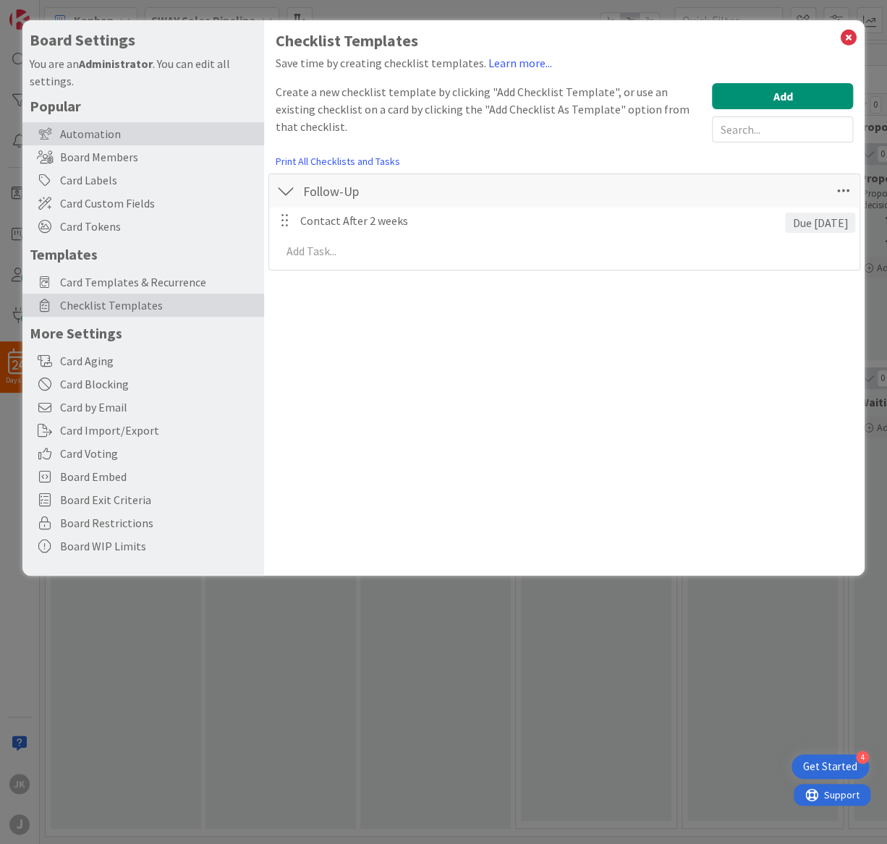
click at [85, 135] on div "Automation" at bounding box center [143, 133] width 242 height 23
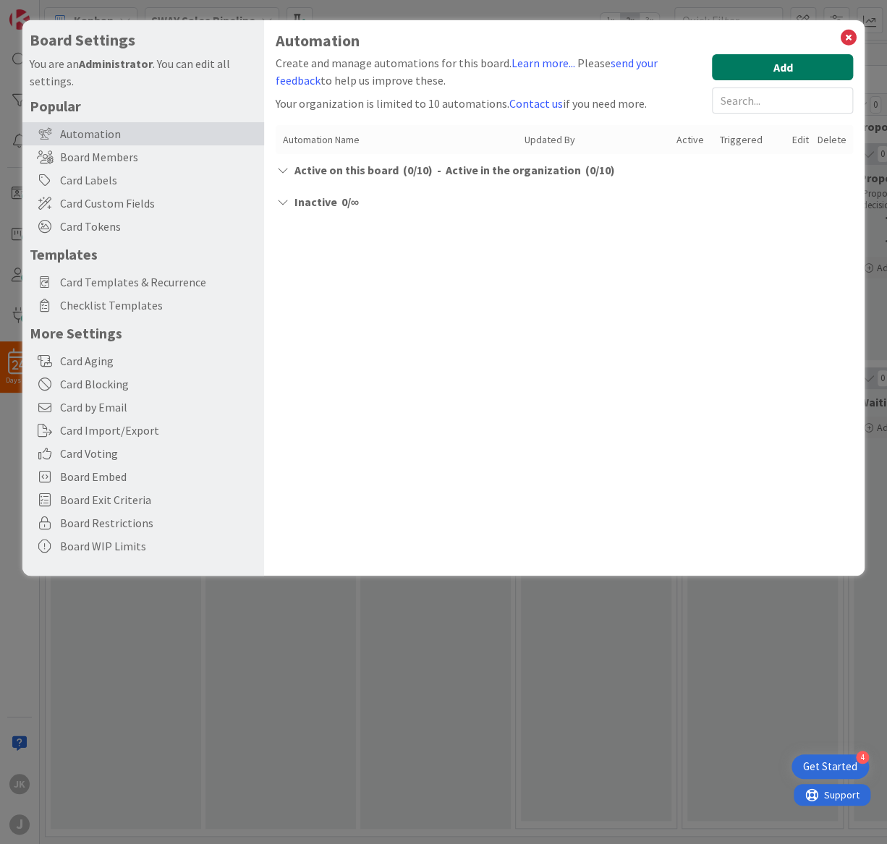
click at [766, 64] on button "Add" at bounding box center [782, 67] width 141 height 26
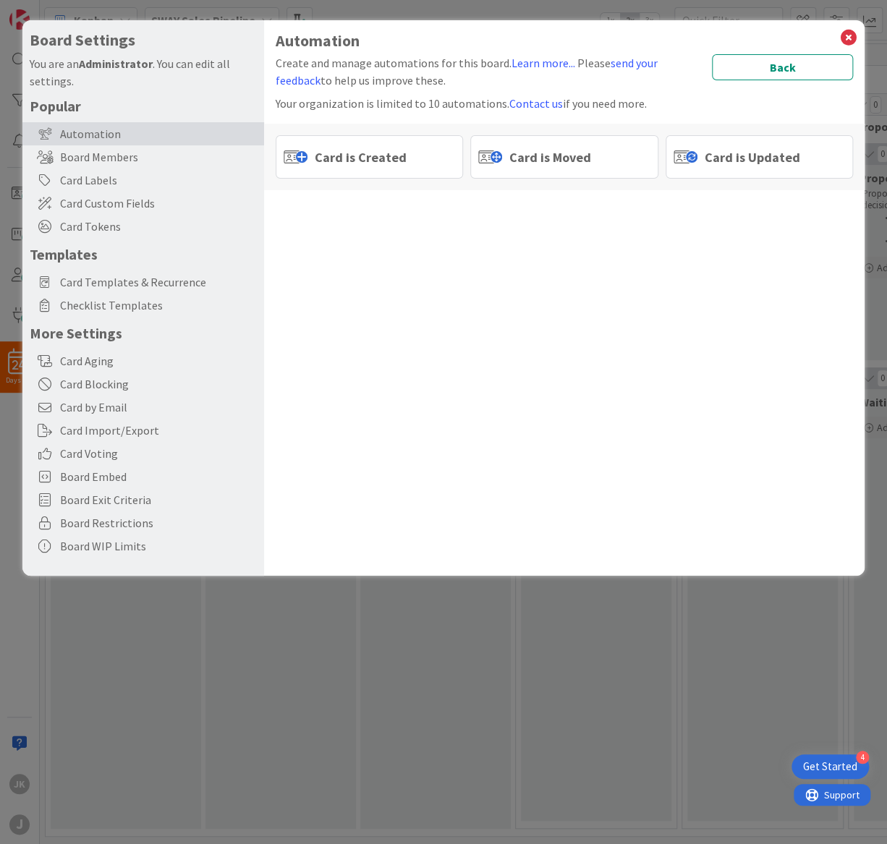
click at [556, 161] on span "Card is Moved" at bounding box center [550, 158] width 82 height 20
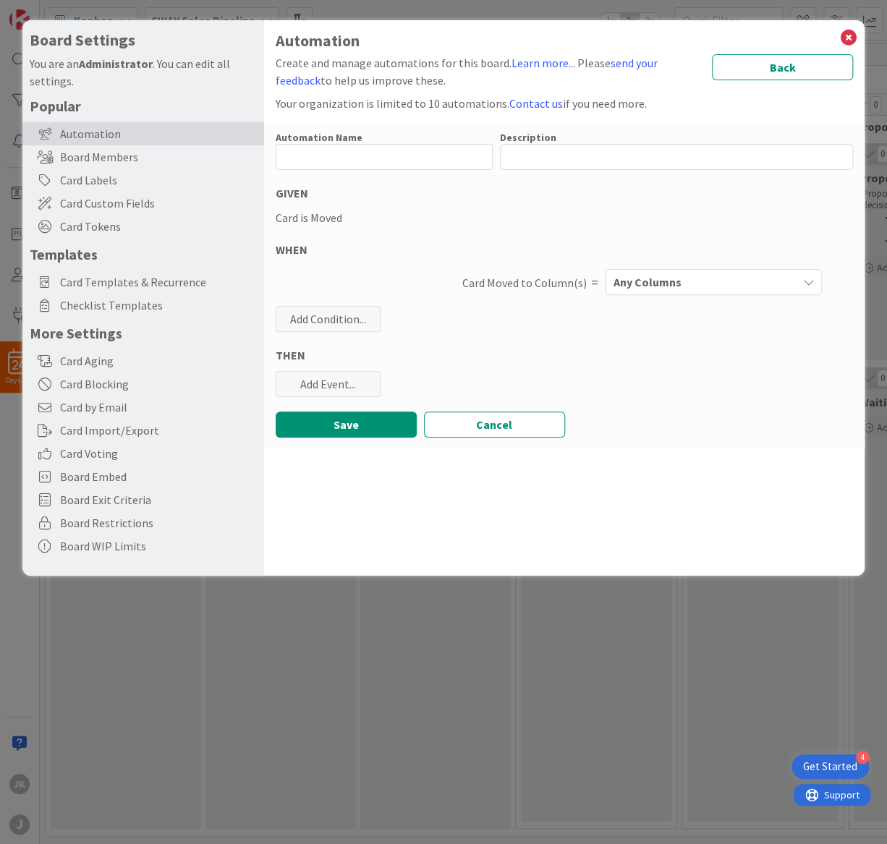
click at [798, 286] on button "Any Columns" at bounding box center [713, 282] width 217 height 26
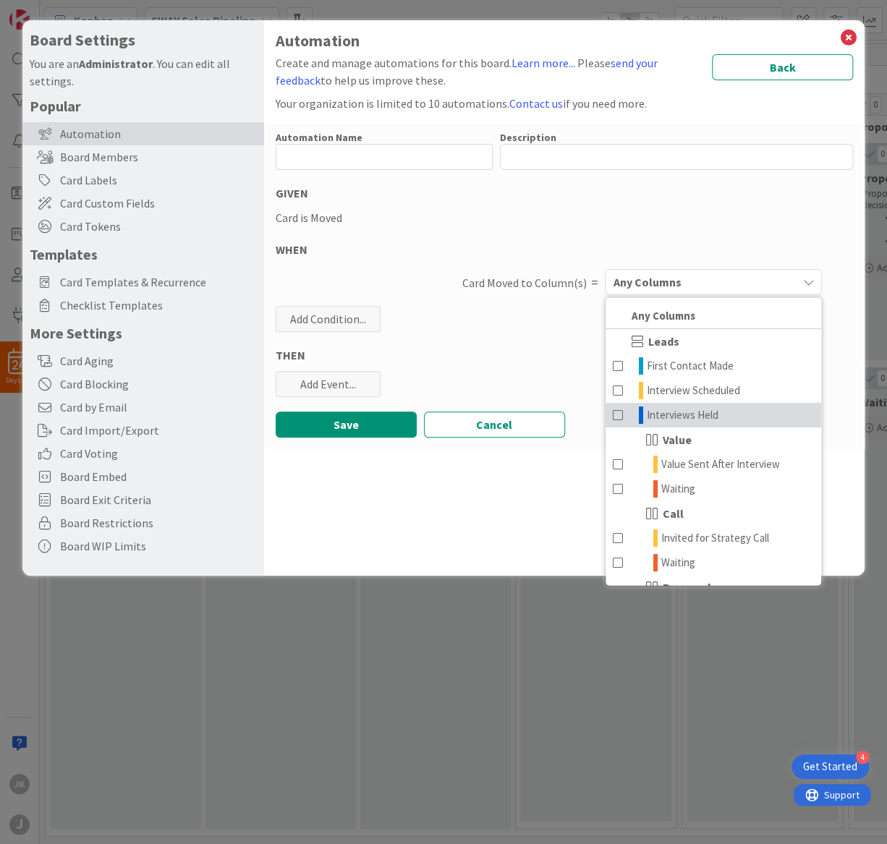
click at [701, 416] on span "Interviews Held" at bounding box center [683, 414] width 72 height 17
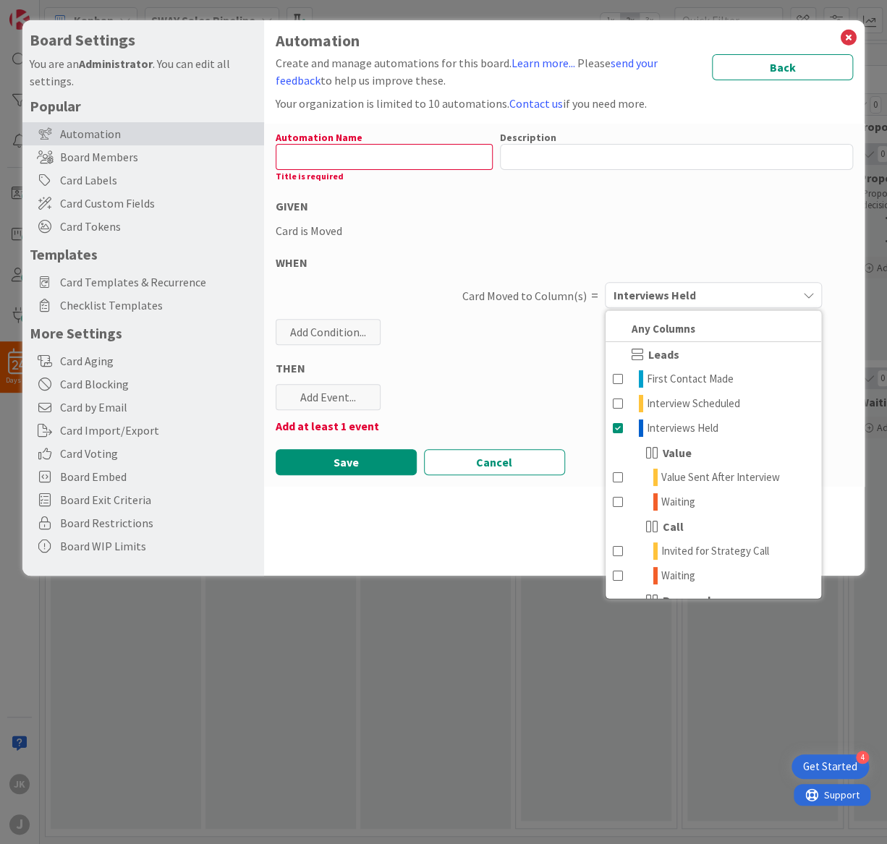
click at [644, 192] on div "Automation Name 0 / 128 Title is required Description 0 / 256 GIVEN Card is Mov…" at bounding box center [564, 305] width 601 height 363
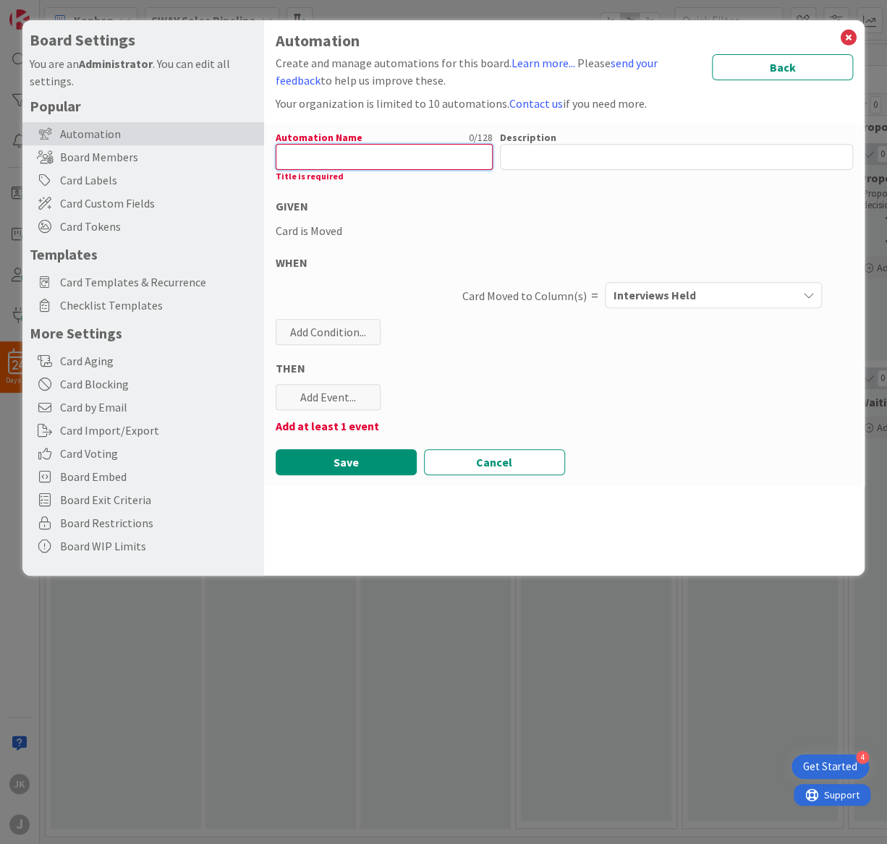
click at [451, 161] on input "text" at bounding box center [384, 157] width 217 height 26
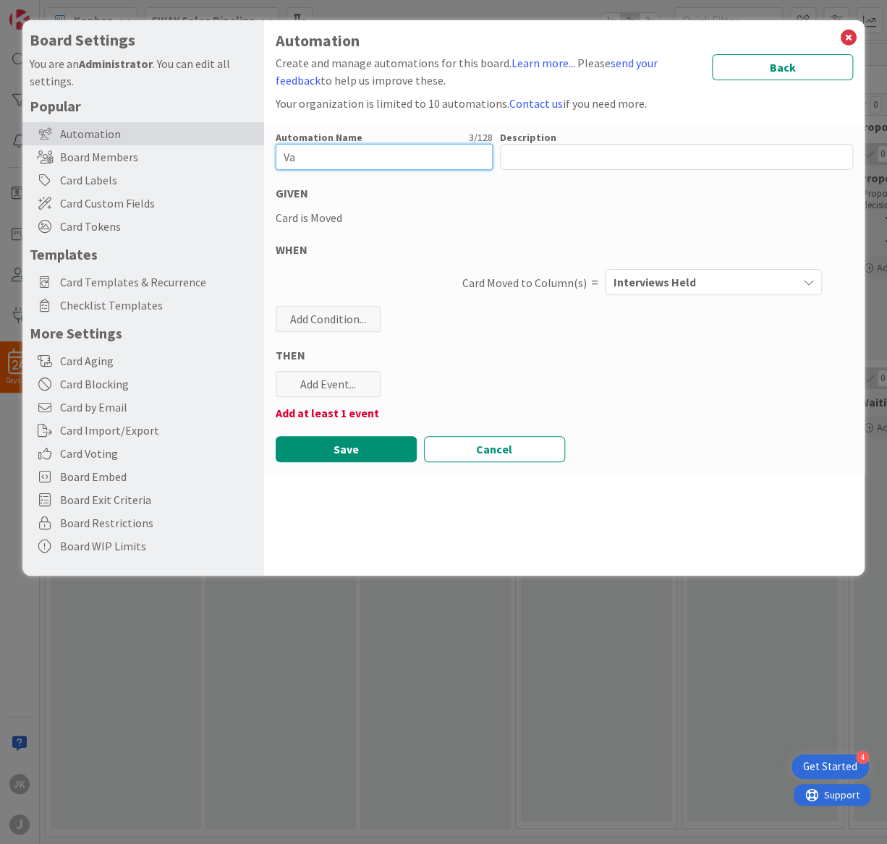
type input "V"
click at [844, 38] on icon at bounding box center [847, 37] width 19 height 20
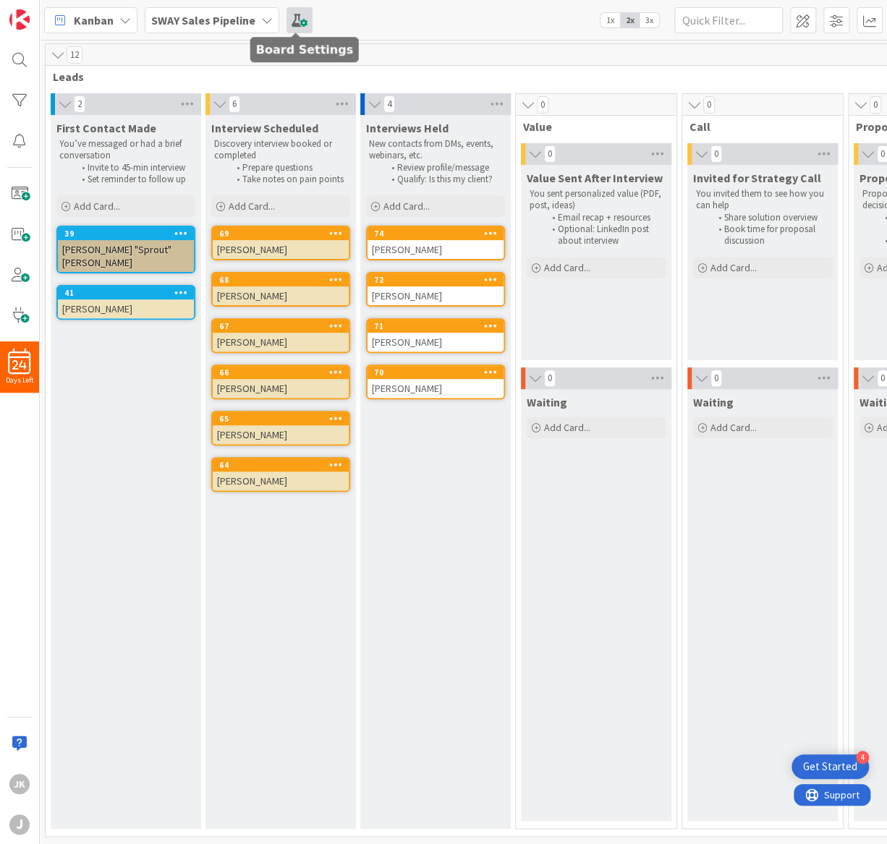
click at [296, 18] on span at bounding box center [299, 20] width 26 height 26
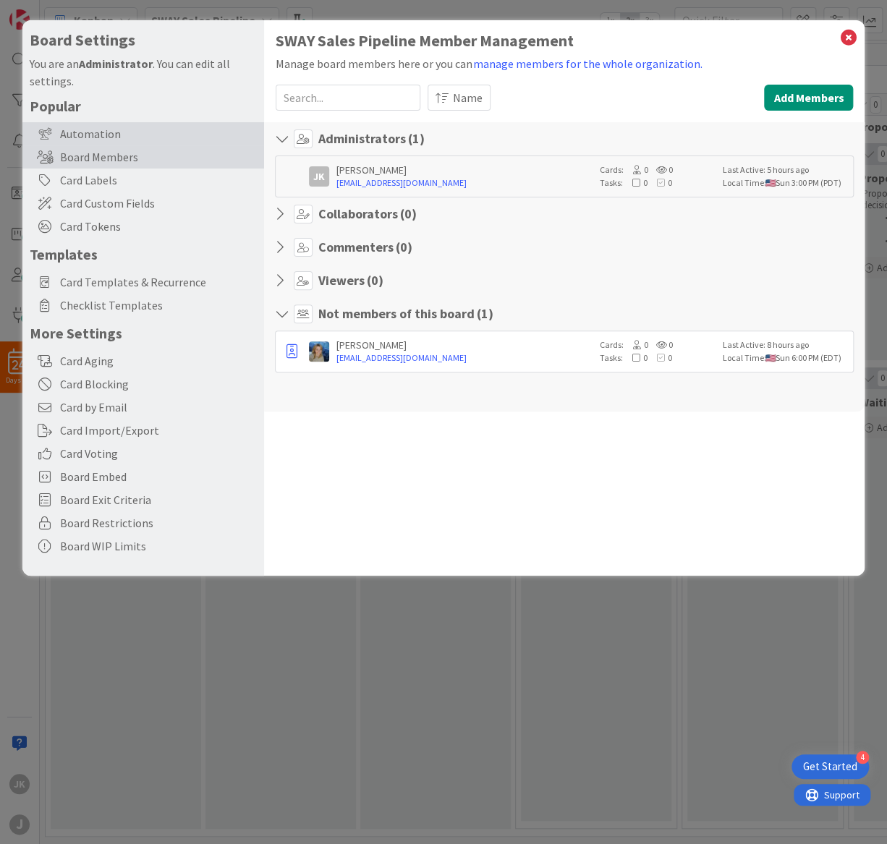
click at [109, 134] on div "Automation" at bounding box center [143, 133] width 242 height 23
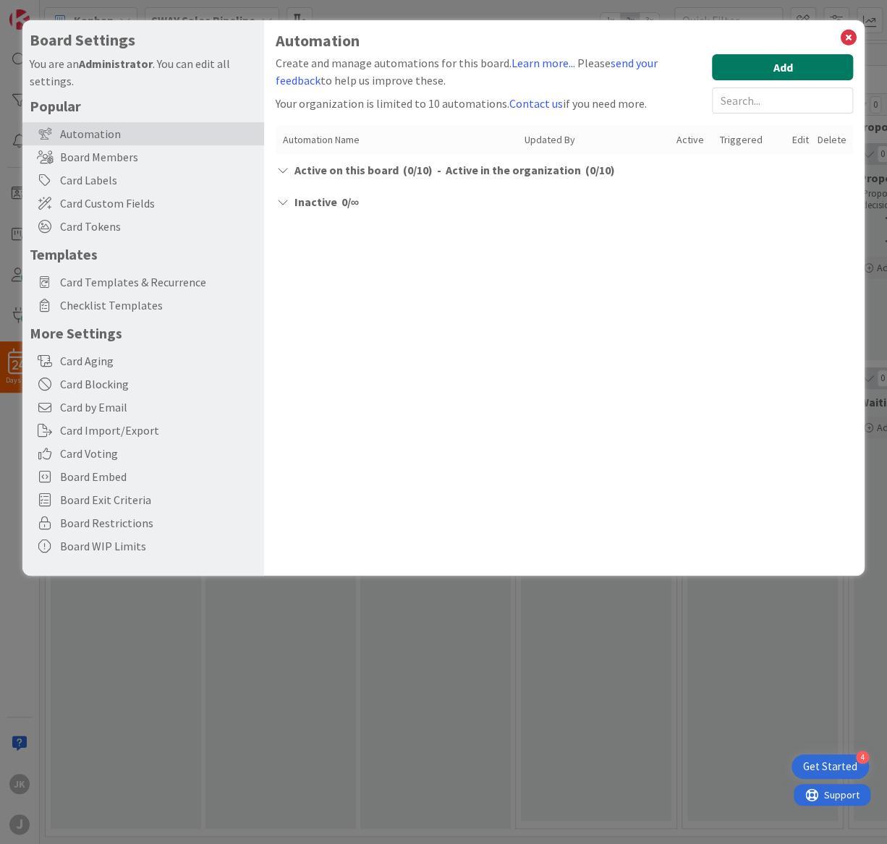
click at [770, 66] on button "Add" at bounding box center [782, 67] width 141 height 26
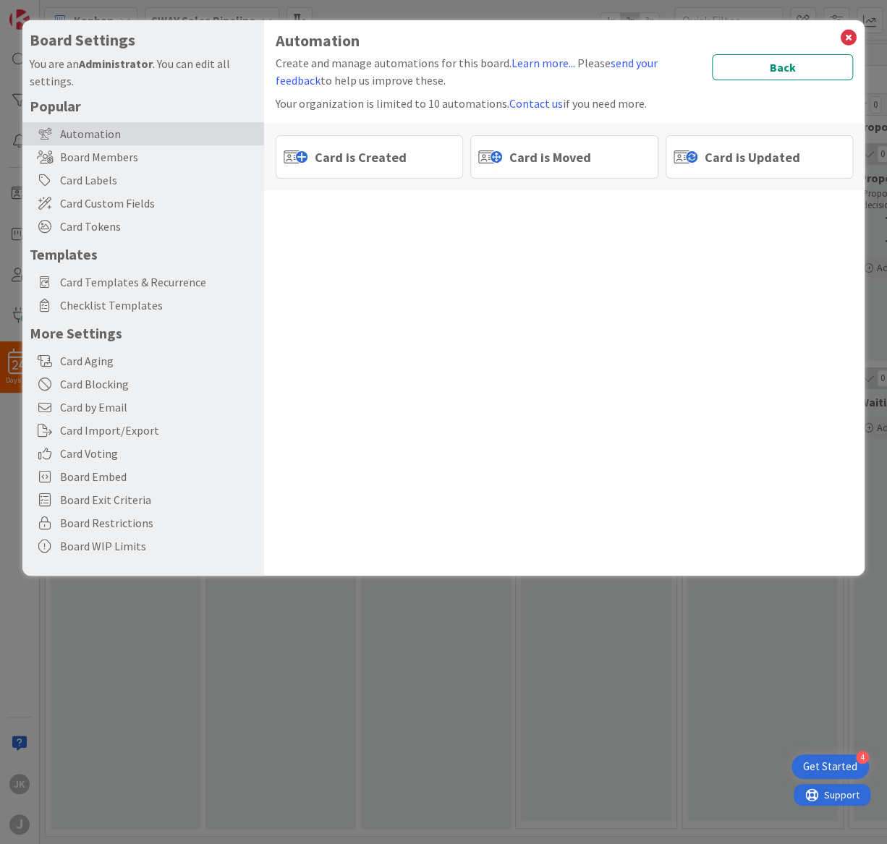
click at [532, 158] on span "Card is Moved" at bounding box center [550, 158] width 82 height 20
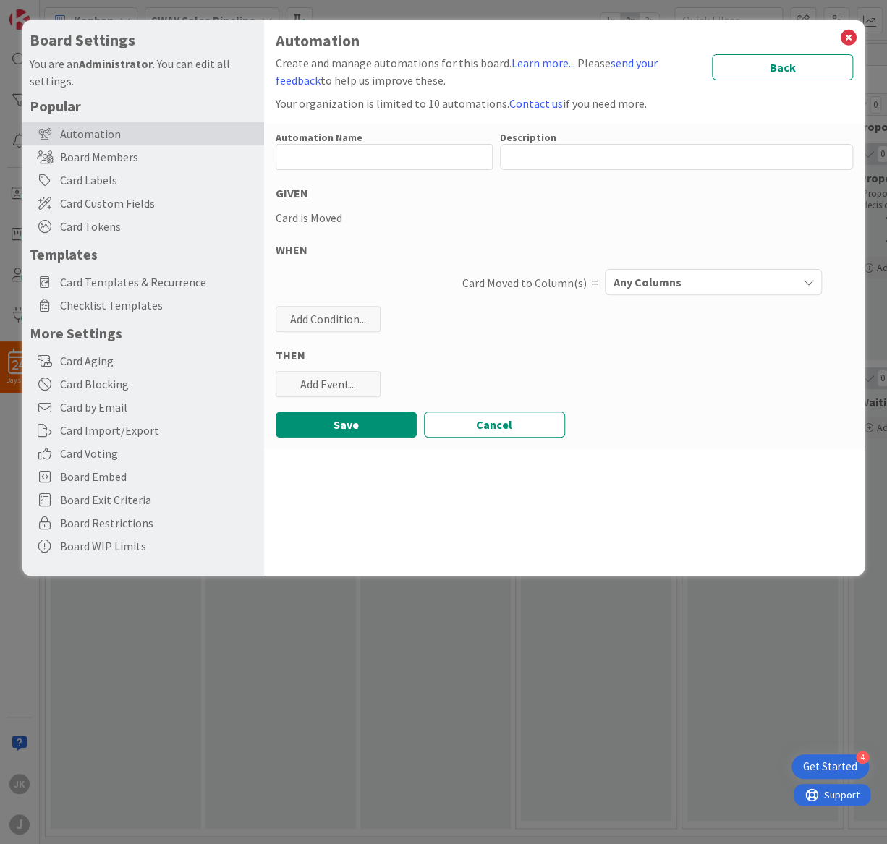
click at [803, 283] on icon "button" at bounding box center [808, 282] width 12 height 12
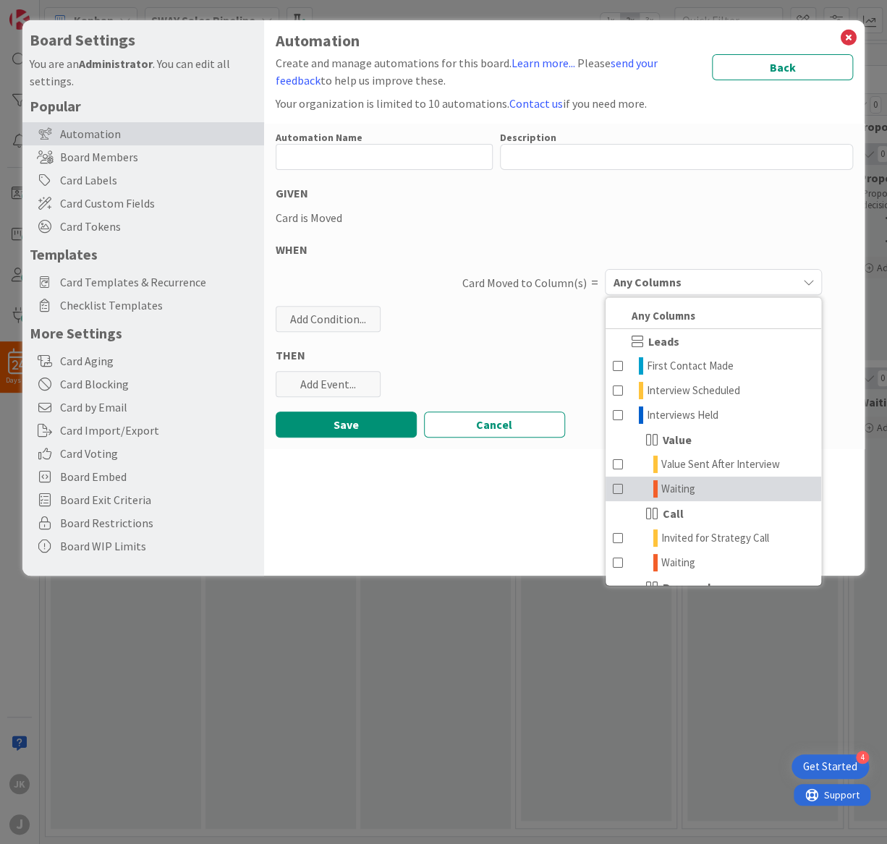
click at [672, 490] on span "Waiting" at bounding box center [678, 488] width 34 height 17
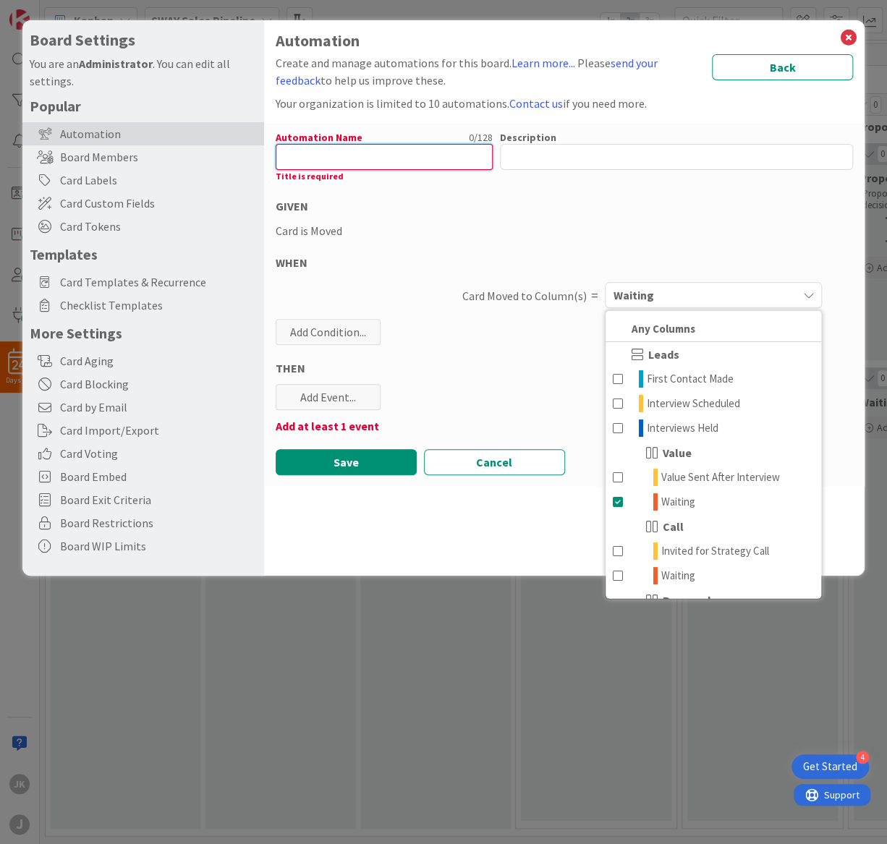
click at [349, 154] on input "text" at bounding box center [384, 157] width 217 height 26
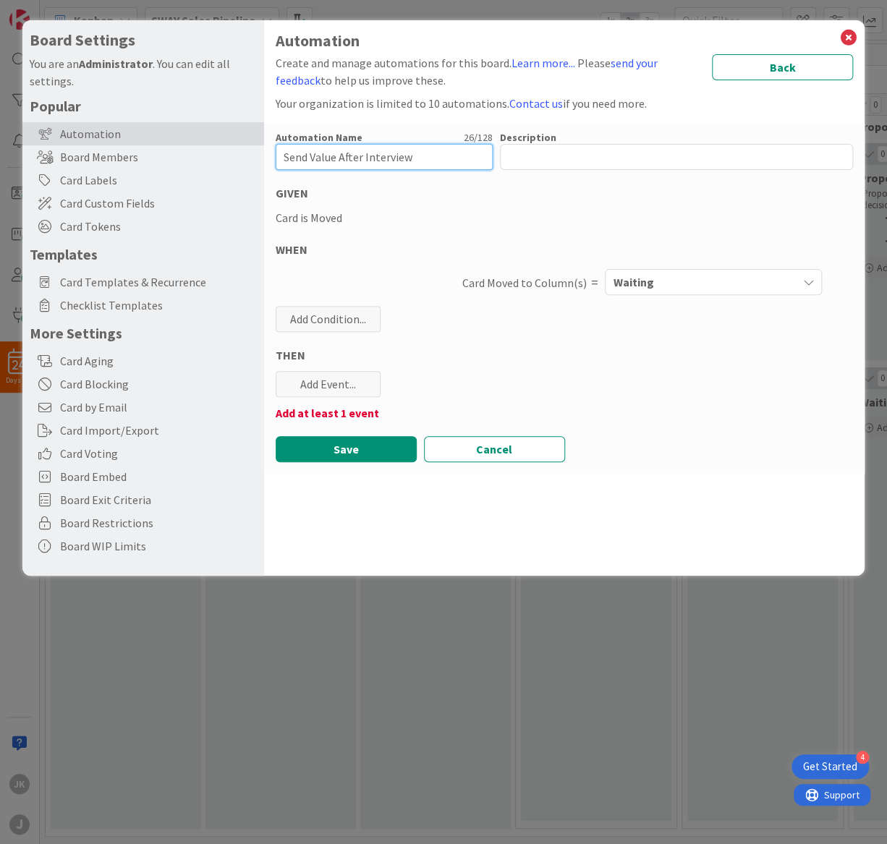
type input "Send Value After Interview"
click at [324, 316] on div "Add Condition..." at bounding box center [328, 319] width 105 height 26
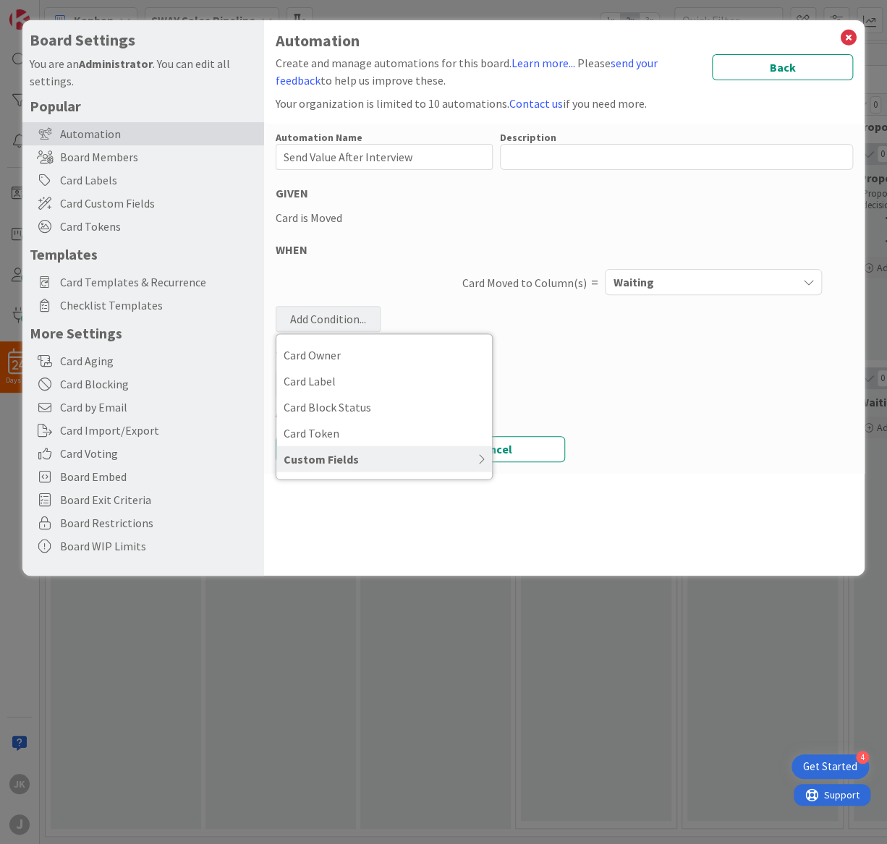
click at [324, 316] on div "Add Condition..." at bounding box center [328, 319] width 105 height 26
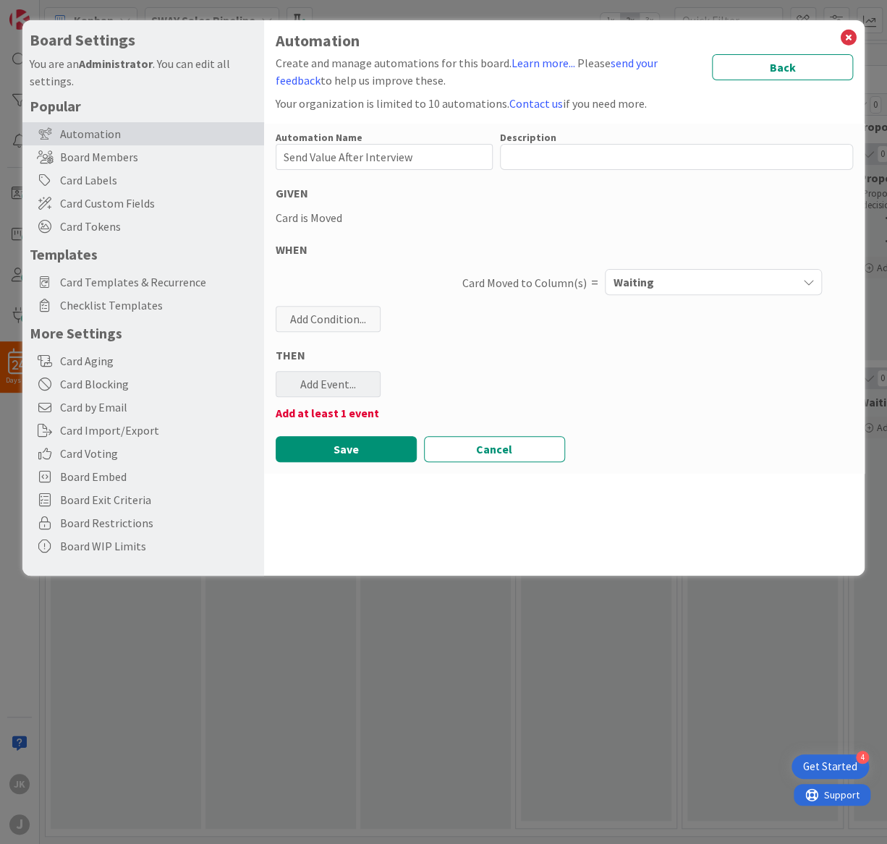
click at [314, 386] on div "Add Event..." at bounding box center [328, 384] width 105 height 26
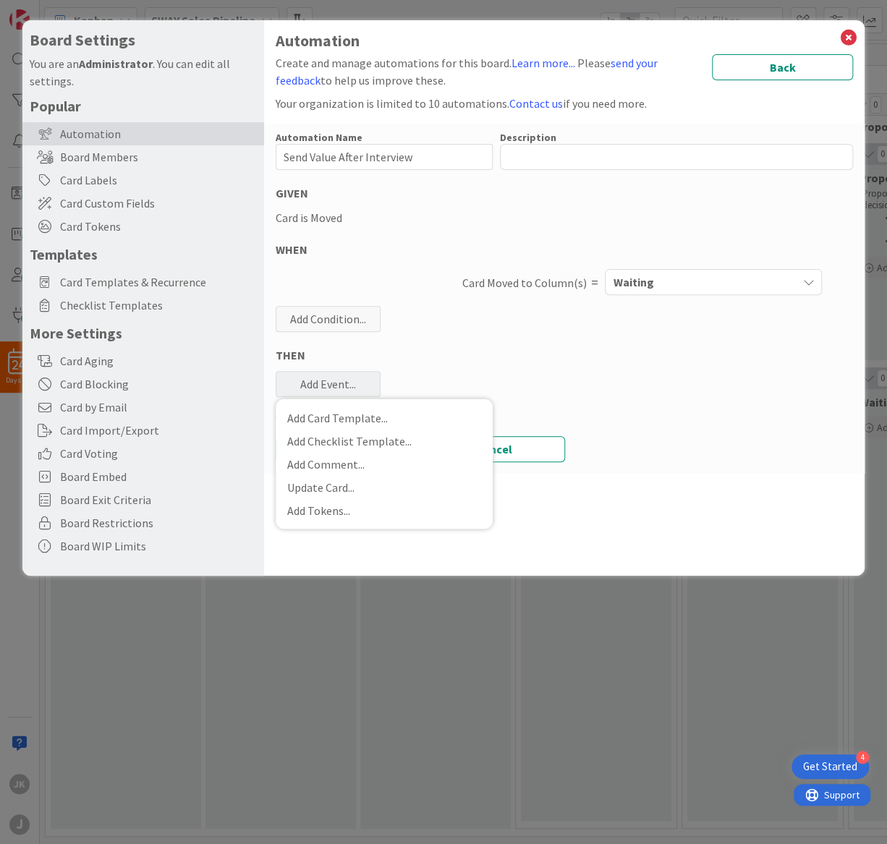
click at [315, 384] on div "Add Event..." at bounding box center [328, 384] width 105 height 26
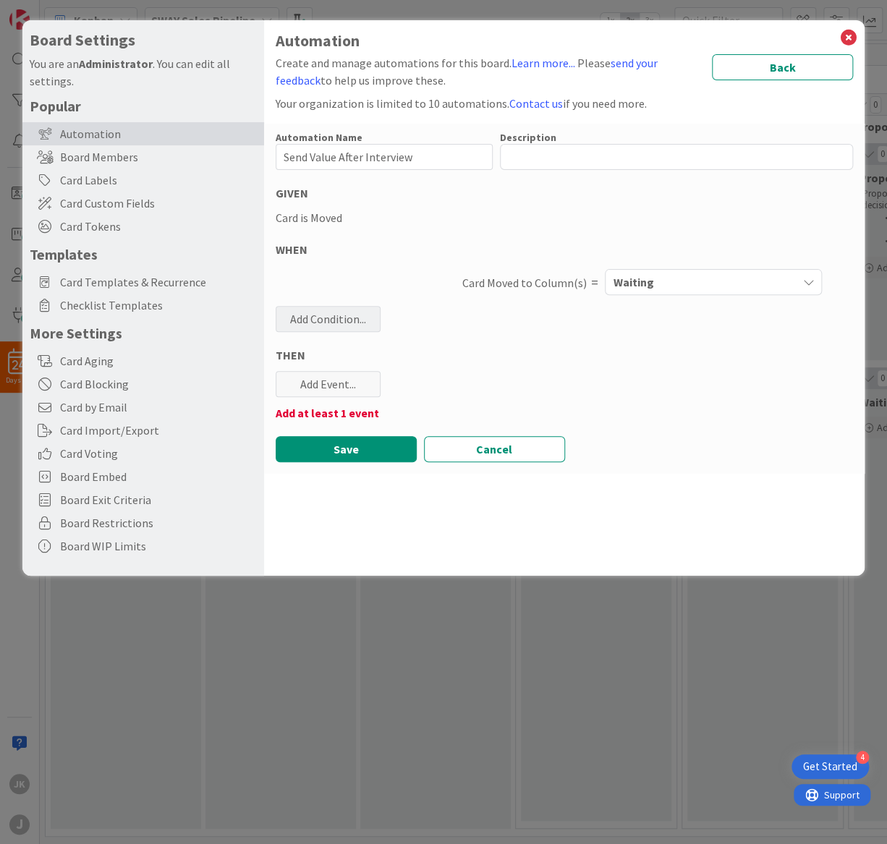
click at [336, 321] on div "Add Condition..." at bounding box center [328, 319] width 105 height 26
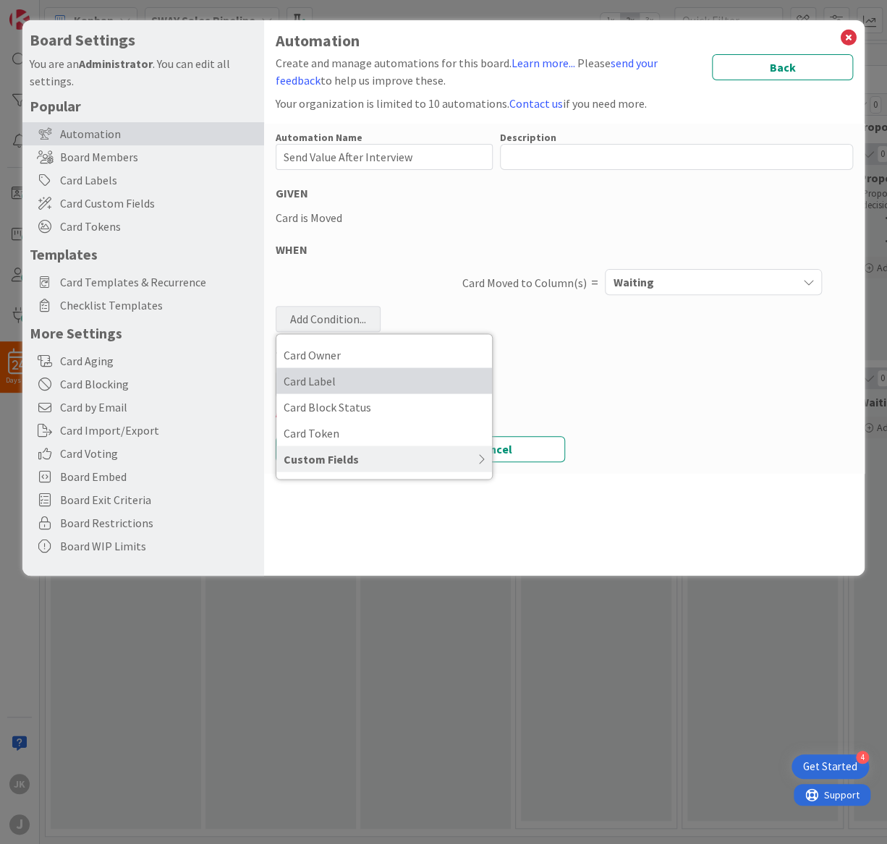
click at [316, 383] on span "Card Label" at bounding box center [384, 381] width 201 height 22
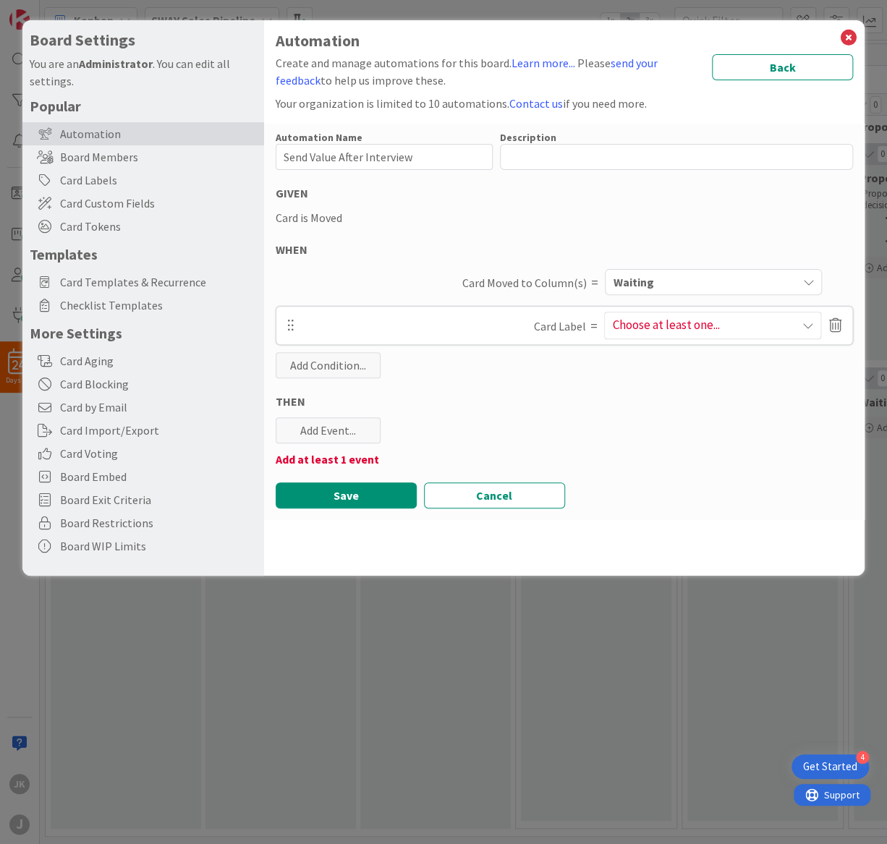
click at [789, 326] on span "Choose at least one..." at bounding box center [713, 326] width 216 height 26
click at [831, 325] on icon at bounding box center [834, 325] width 13 height 25
click at [685, 386] on button "Delete" at bounding box center [695, 381] width 54 height 26
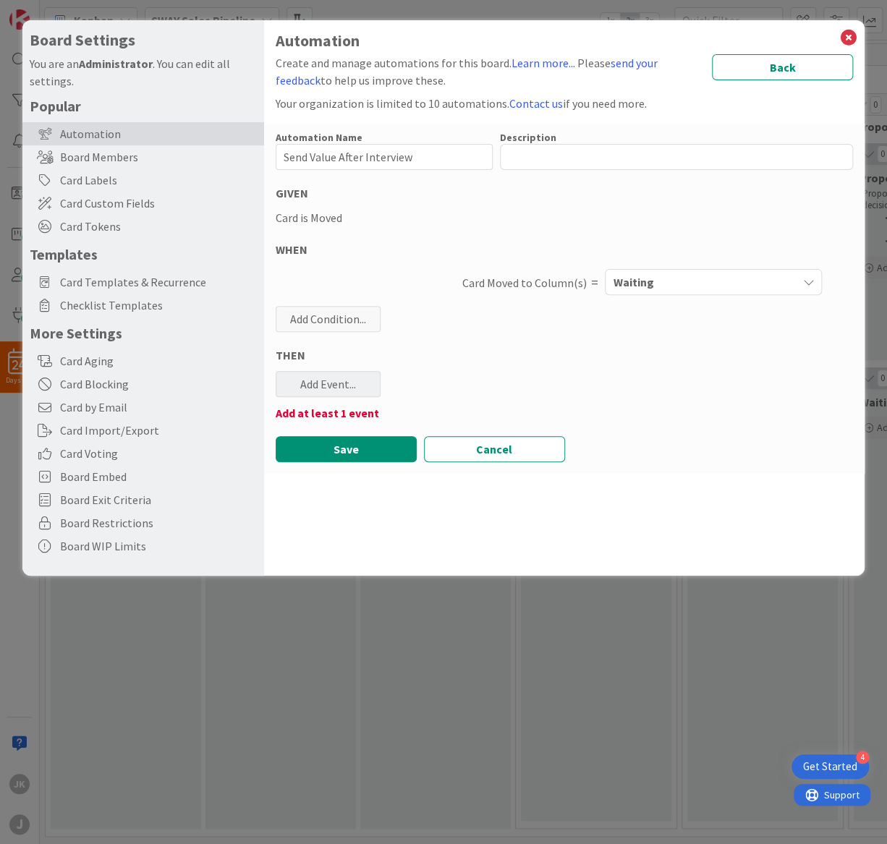
click at [315, 388] on div "Add Event..." at bounding box center [328, 384] width 105 height 26
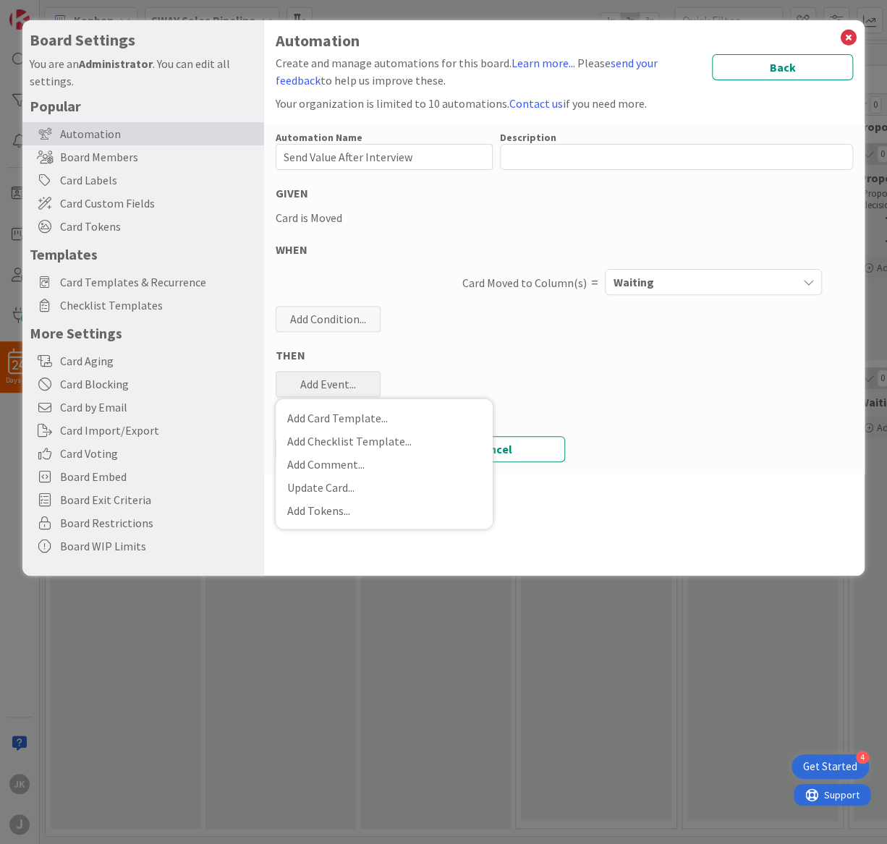
click at [315, 388] on div "Add Event..." at bounding box center [328, 384] width 105 height 26
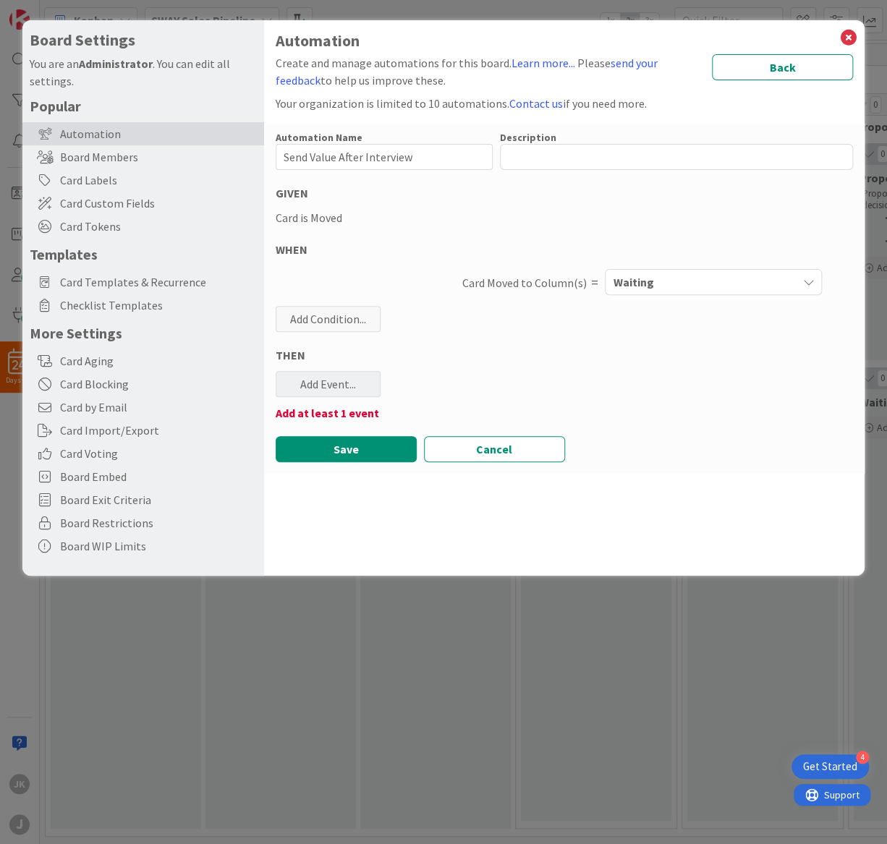
click at [349, 381] on div "Add Event..." at bounding box center [328, 384] width 105 height 26
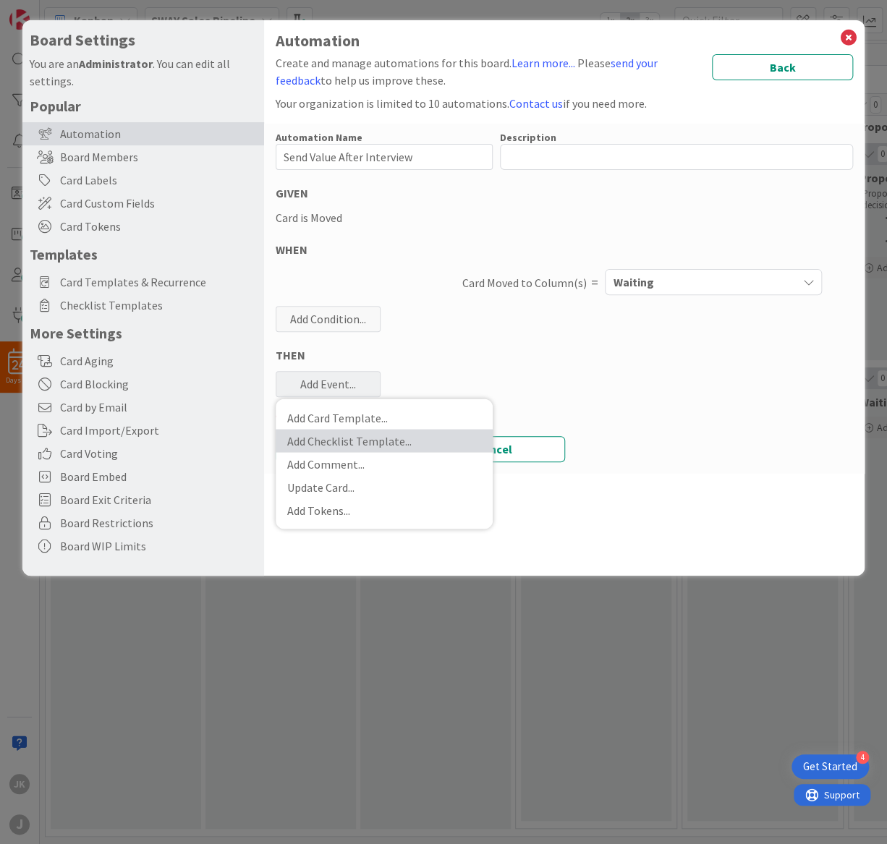
click at [331, 443] on link "Add Checklist Template ..." at bounding box center [384, 440] width 217 height 23
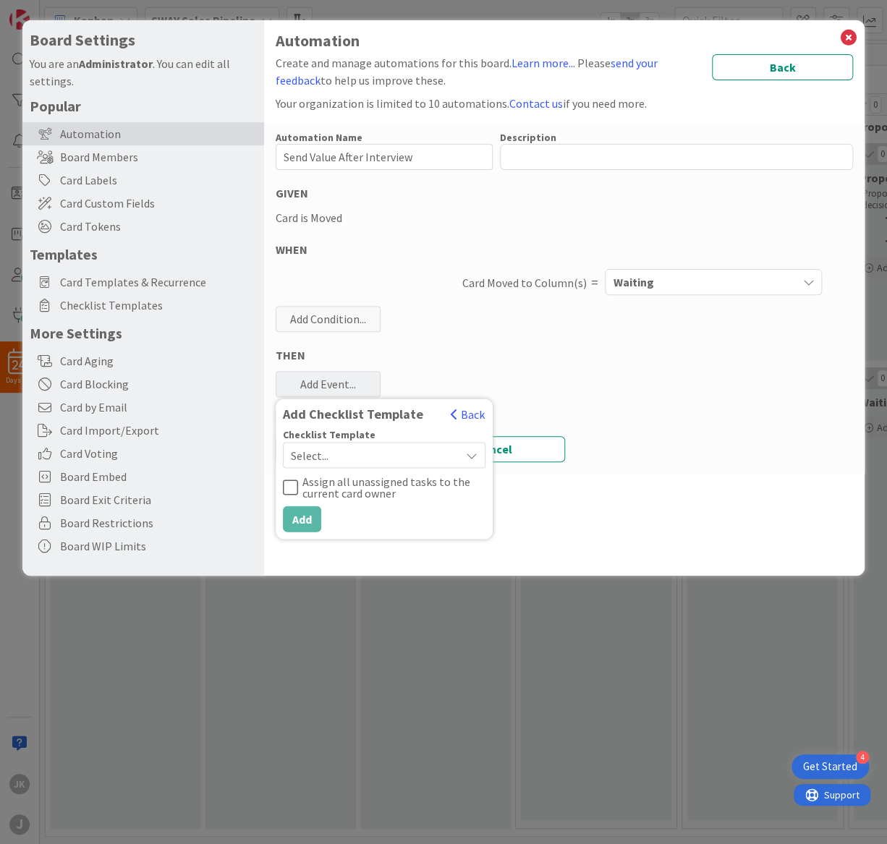
click at [330, 449] on span "Select..." at bounding box center [372, 455] width 162 height 20
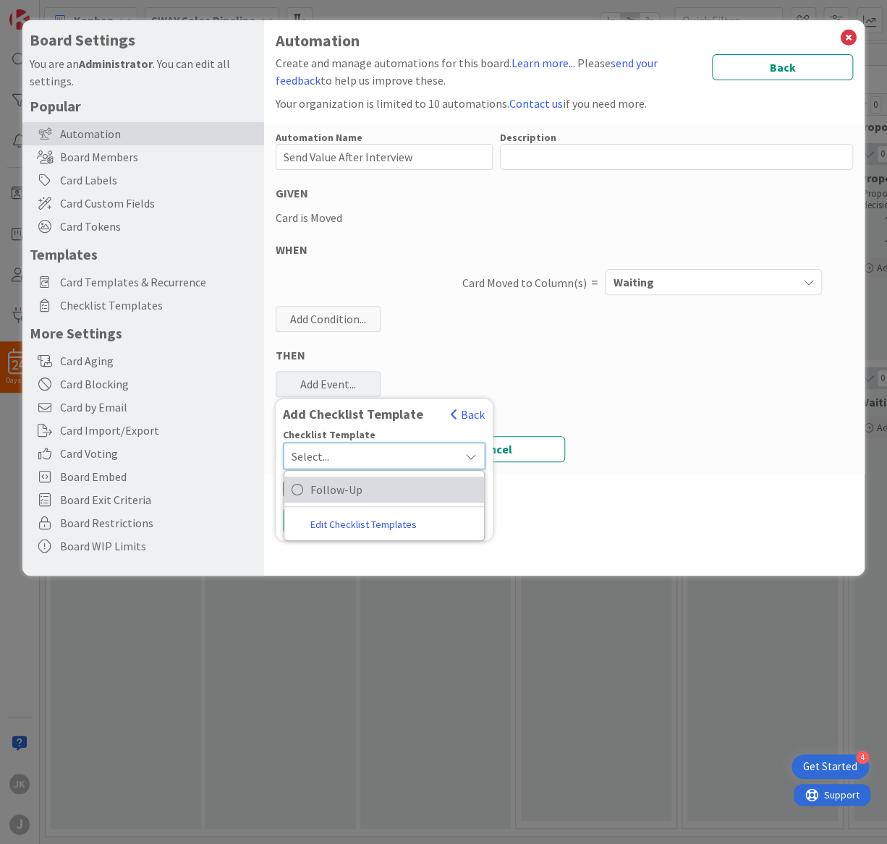
click at [330, 482] on span "Follow-Up" at bounding box center [393, 490] width 166 height 22
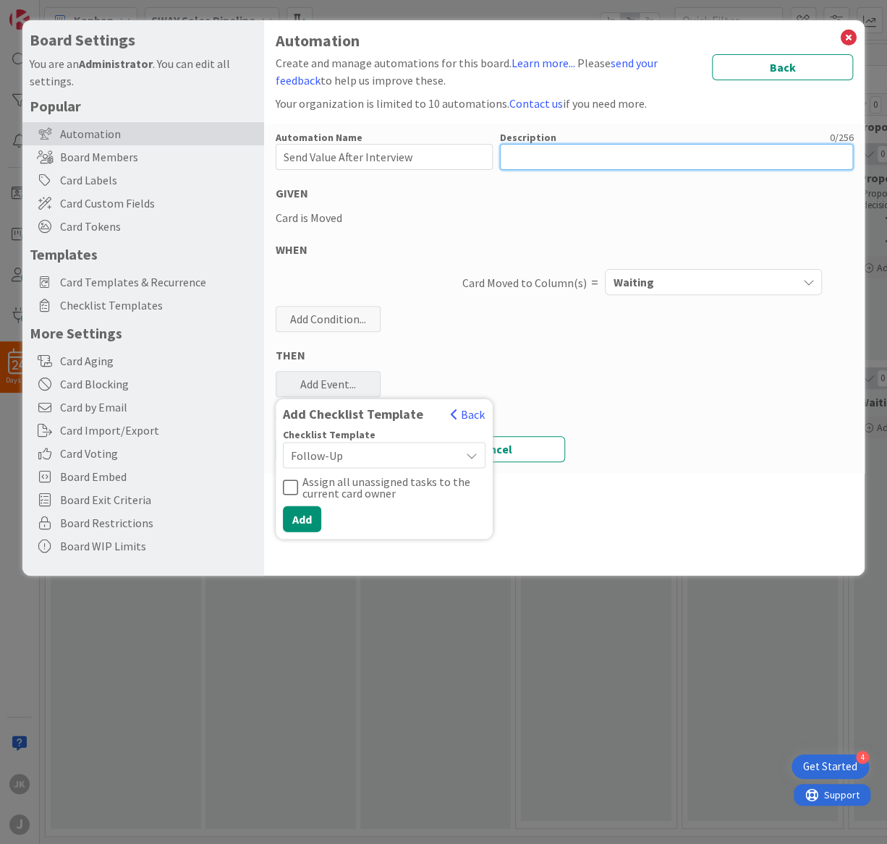
click at [619, 161] on textarea at bounding box center [677, 157] width 354 height 26
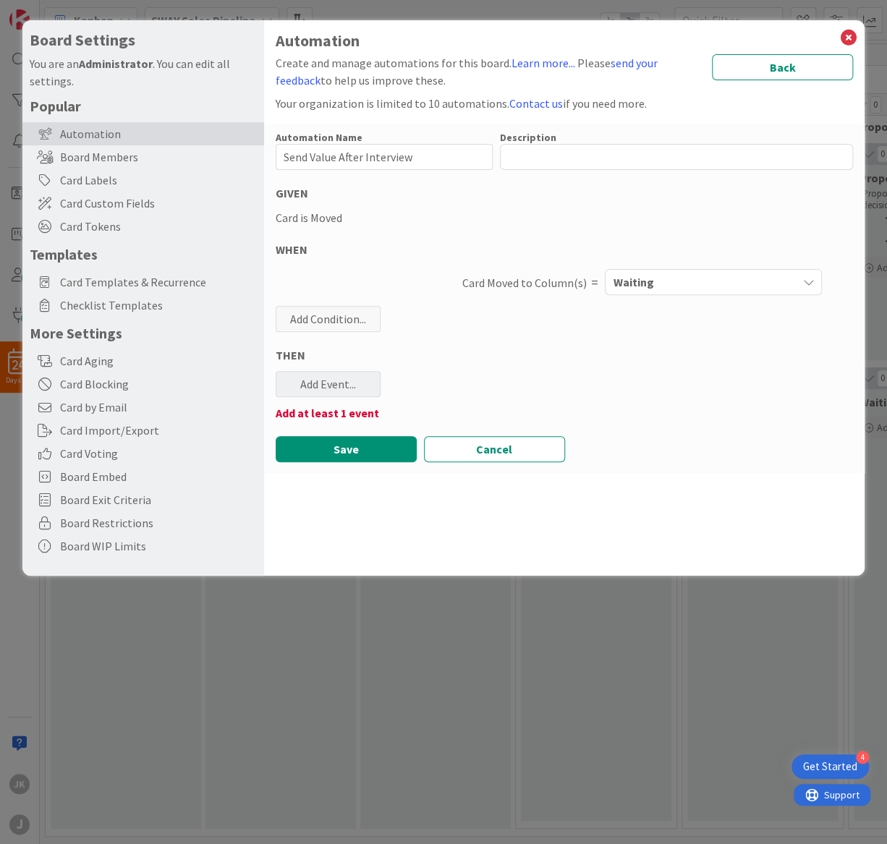
click at [334, 375] on div "Add Event..." at bounding box center [328, 384] width 105 height 26
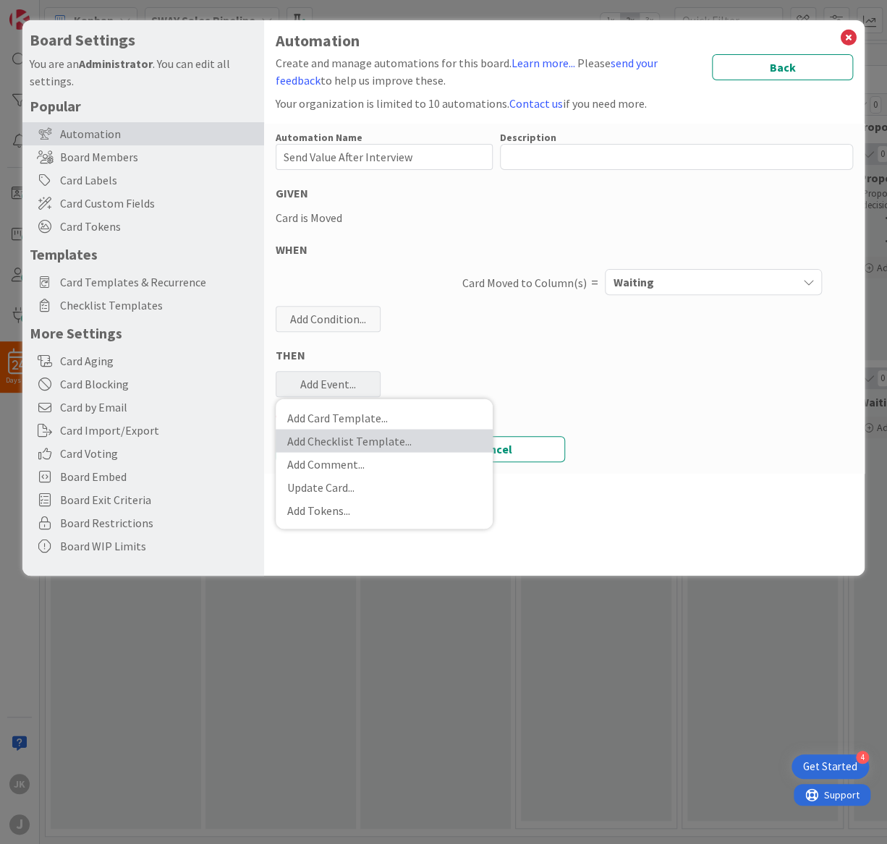
click at [347, 443] on link "Add Checklist Template ..." at bounding box center [384, 440] width 217 height 23
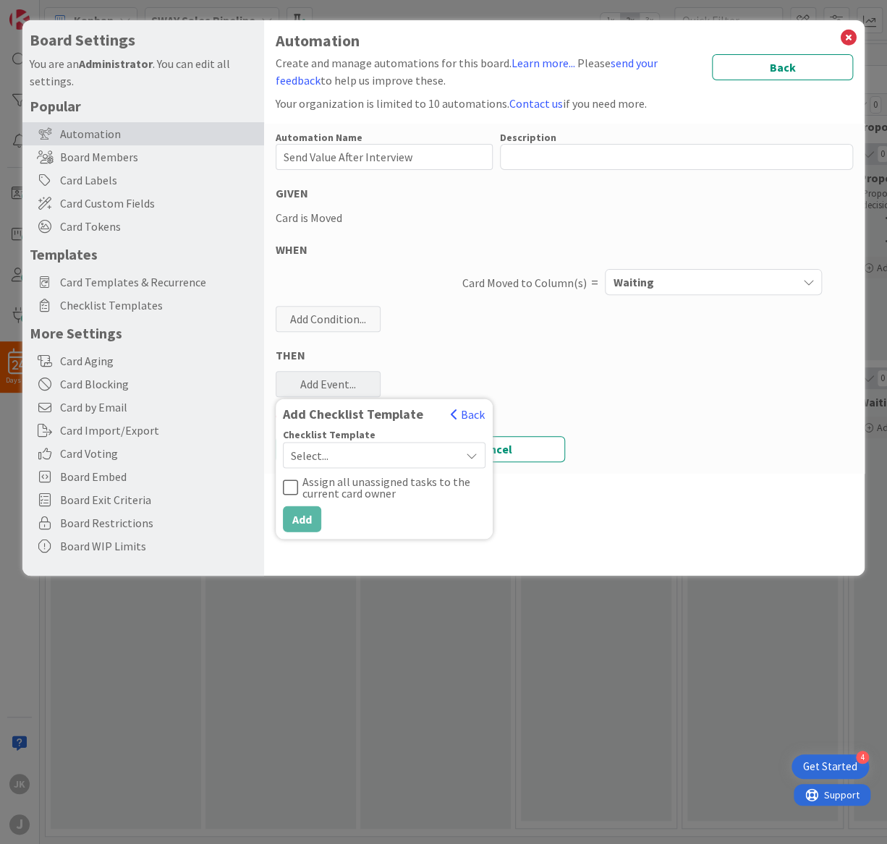
click at [340, 452] on span "Select..." at bounding box center [372, 455] width 162 height 20
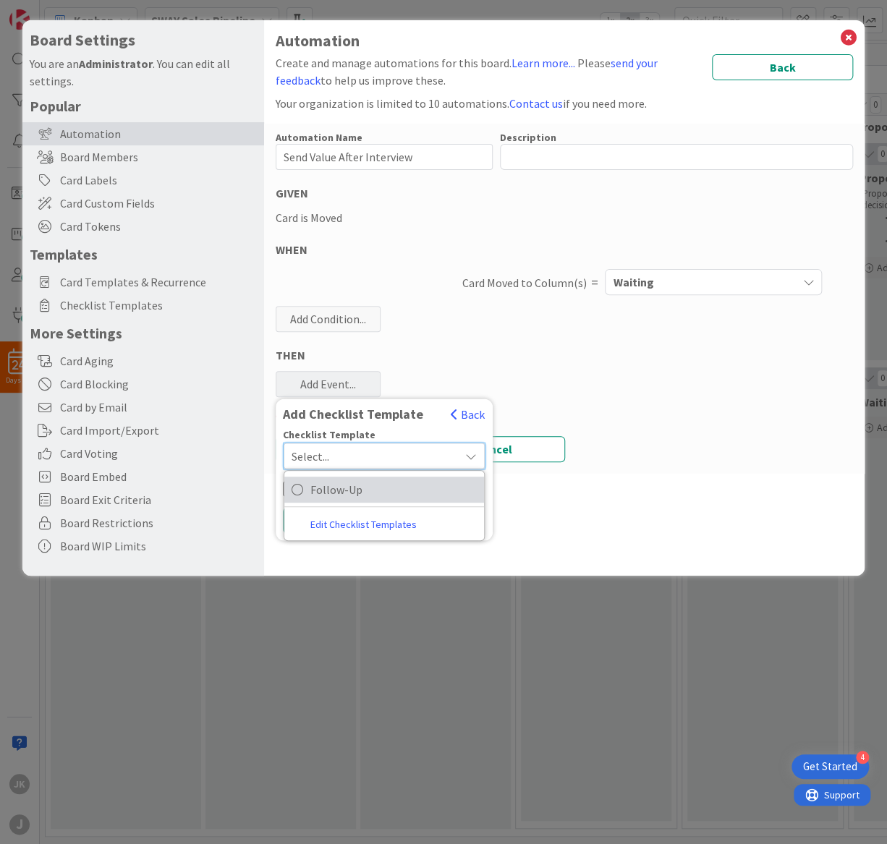
click at [336, 489] on span "Follow-Up" at bounding box center [393, 490] width 166 height 22
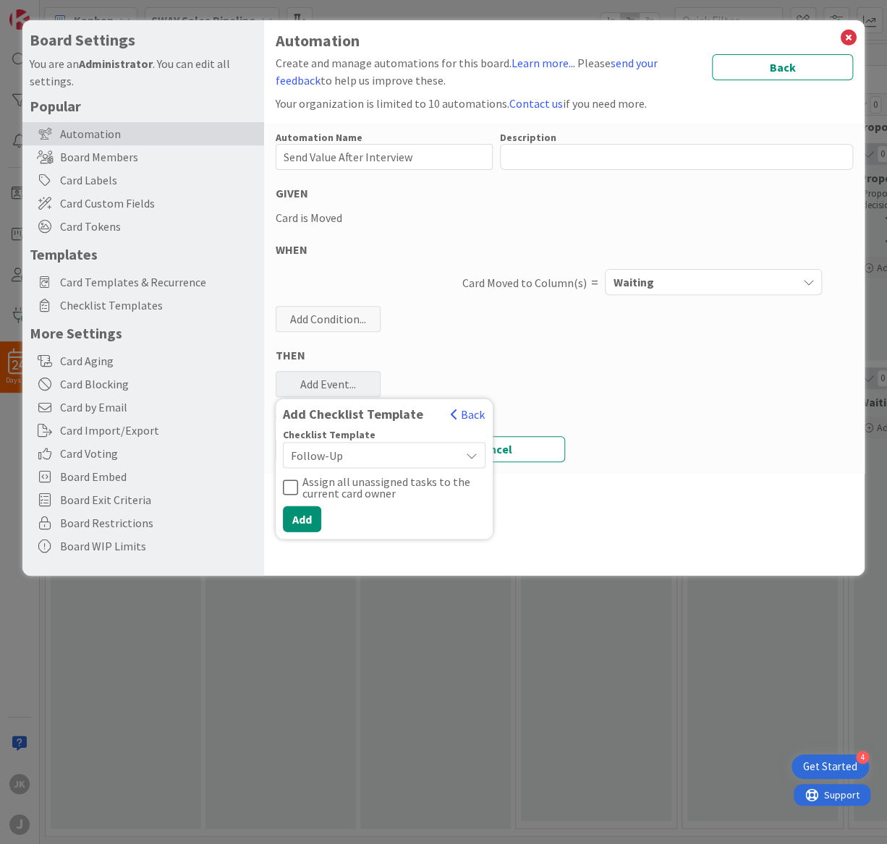
click at [297, 488] on button "Assign all unassigned tasks to the current card owner" at bounding box center [384, 486] width 203 height 23
click at [295, 522] on button "Add" at bounding box center [302, 519] width 38 height 26
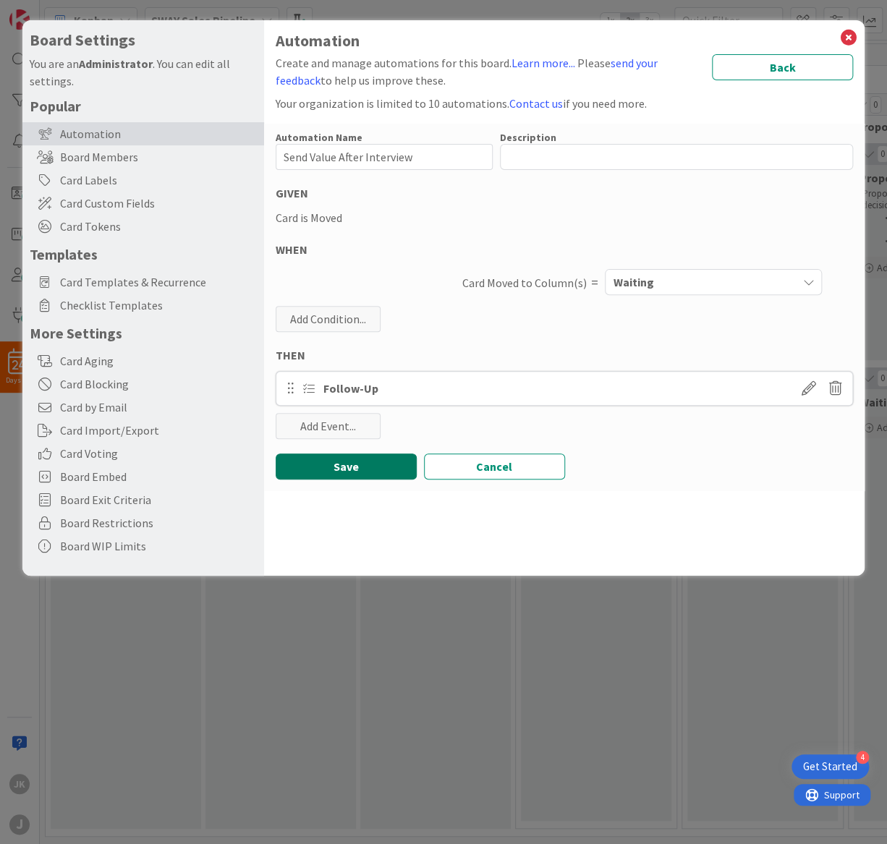
click at [337, 470] on button "Save" at bounding box center [346, 467] width 141 height 26
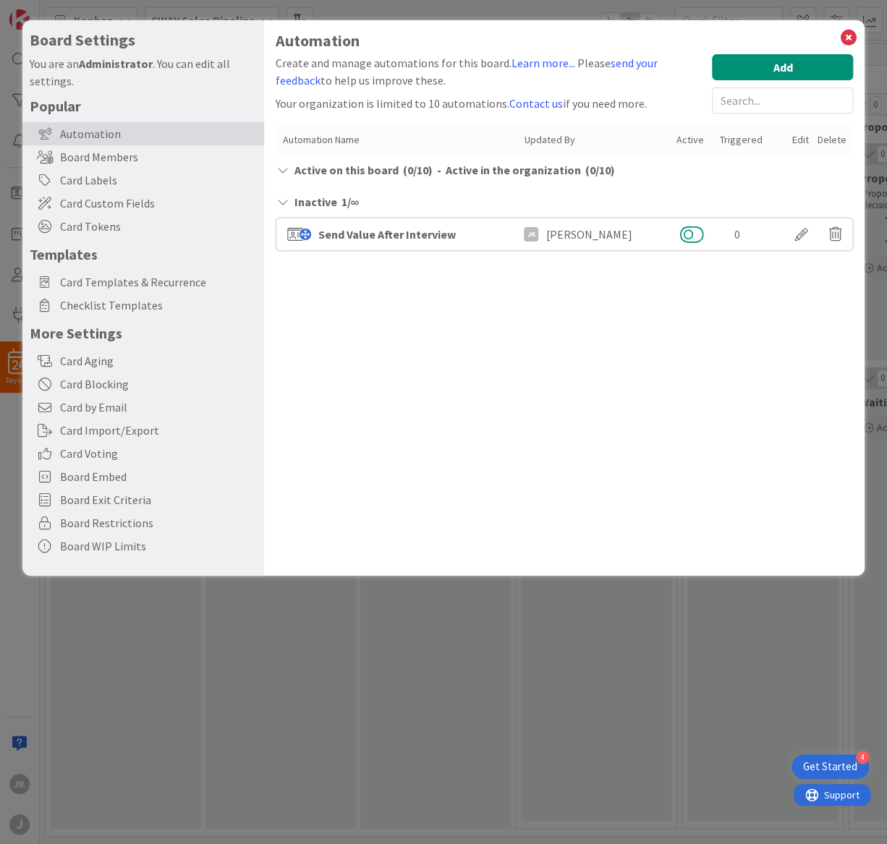
click at [690, 235] on button at bounding box center [691, 234] width 24 height 19
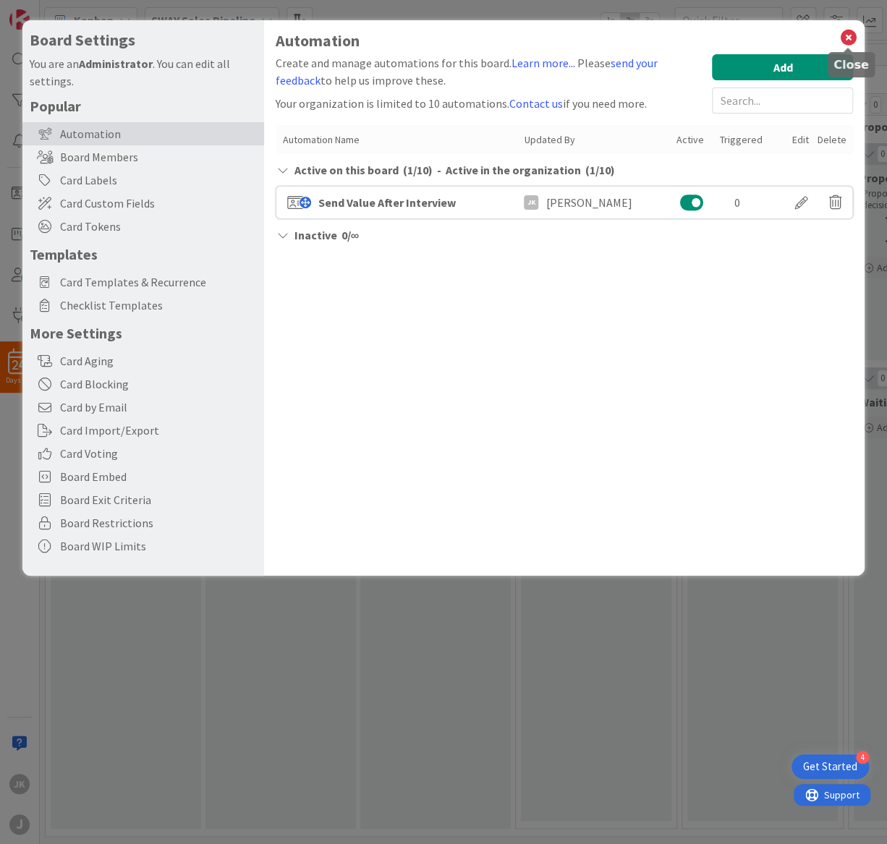
click at [854, 41] on icon at bounding box center [847, 37] width 19 height 20
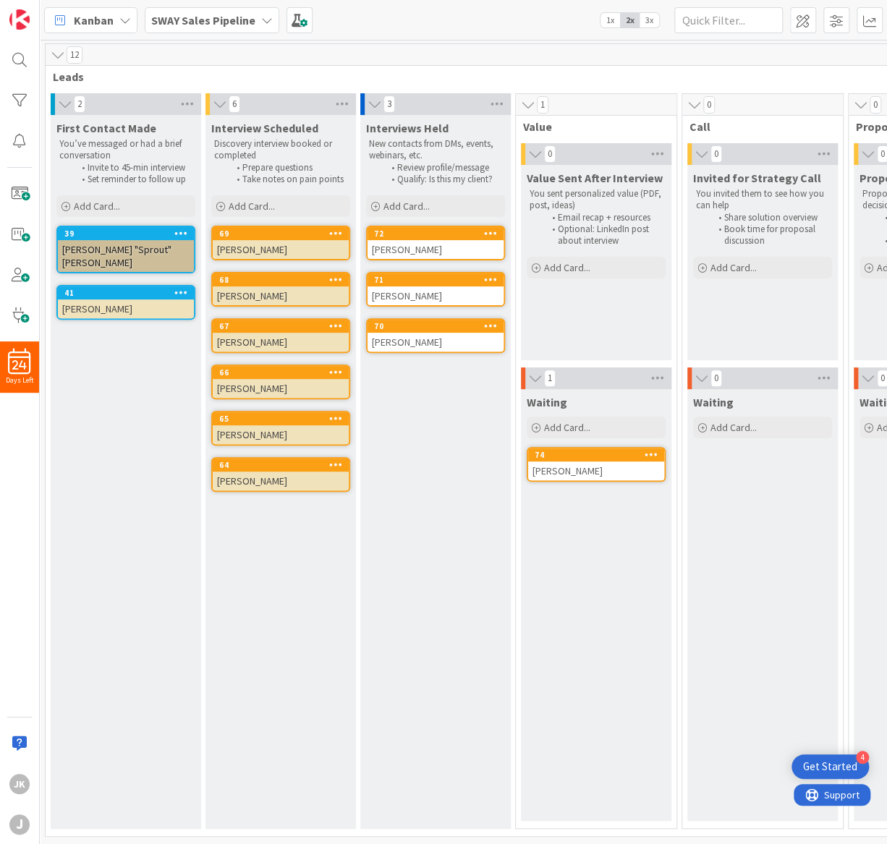
click at [561, 470] on div "[PERSON_NAME]" at bounding box center [596, 471] width 136 height 19
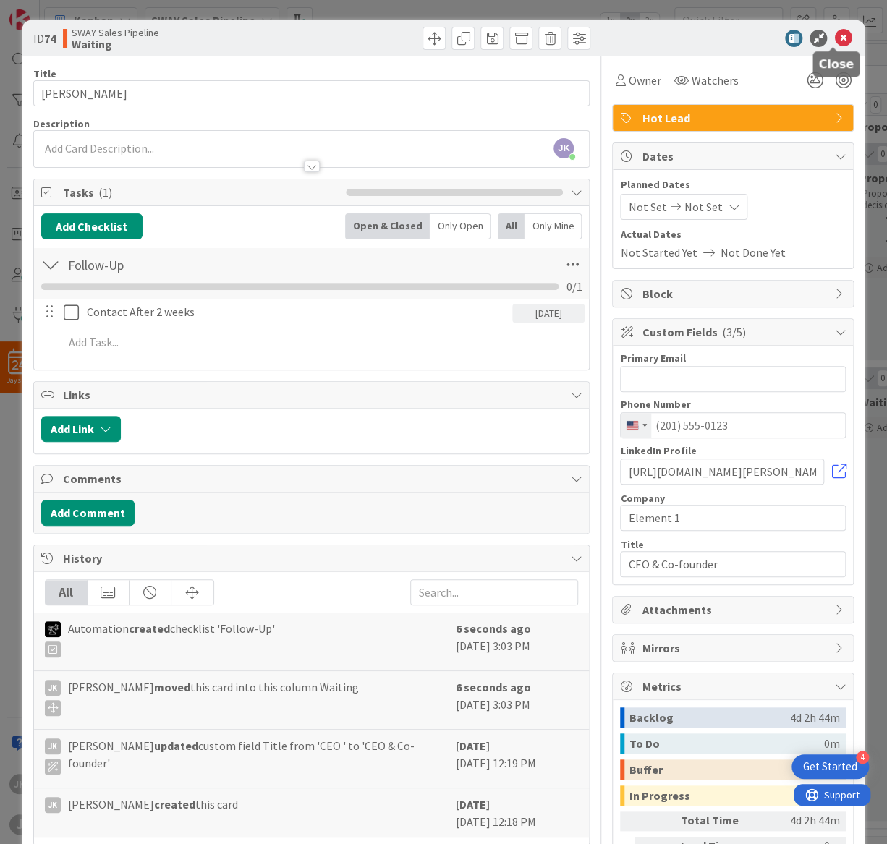
click at [836, 37] on icon at bounding box center [842, 38] width 17 height 17
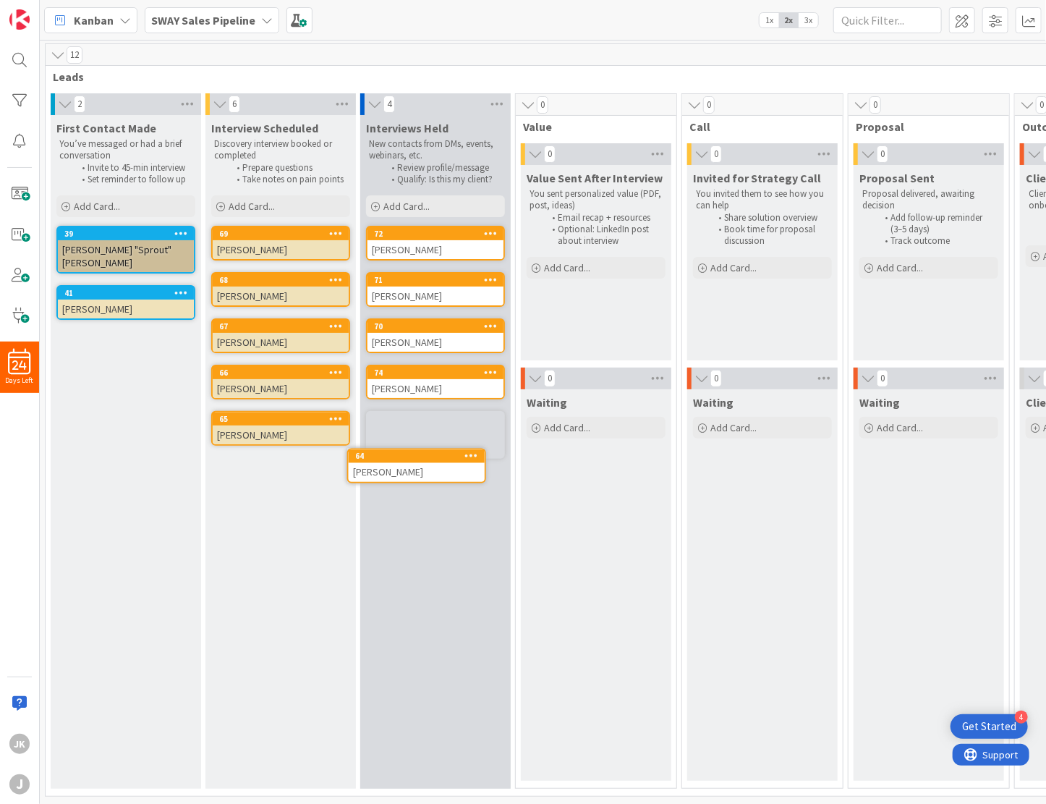
click at [373, 458] on div "Interviews Held New contacts from DMs, events, webinars, etc. Review profile/me…" at bounding box center [435, 452] width 150 height 674
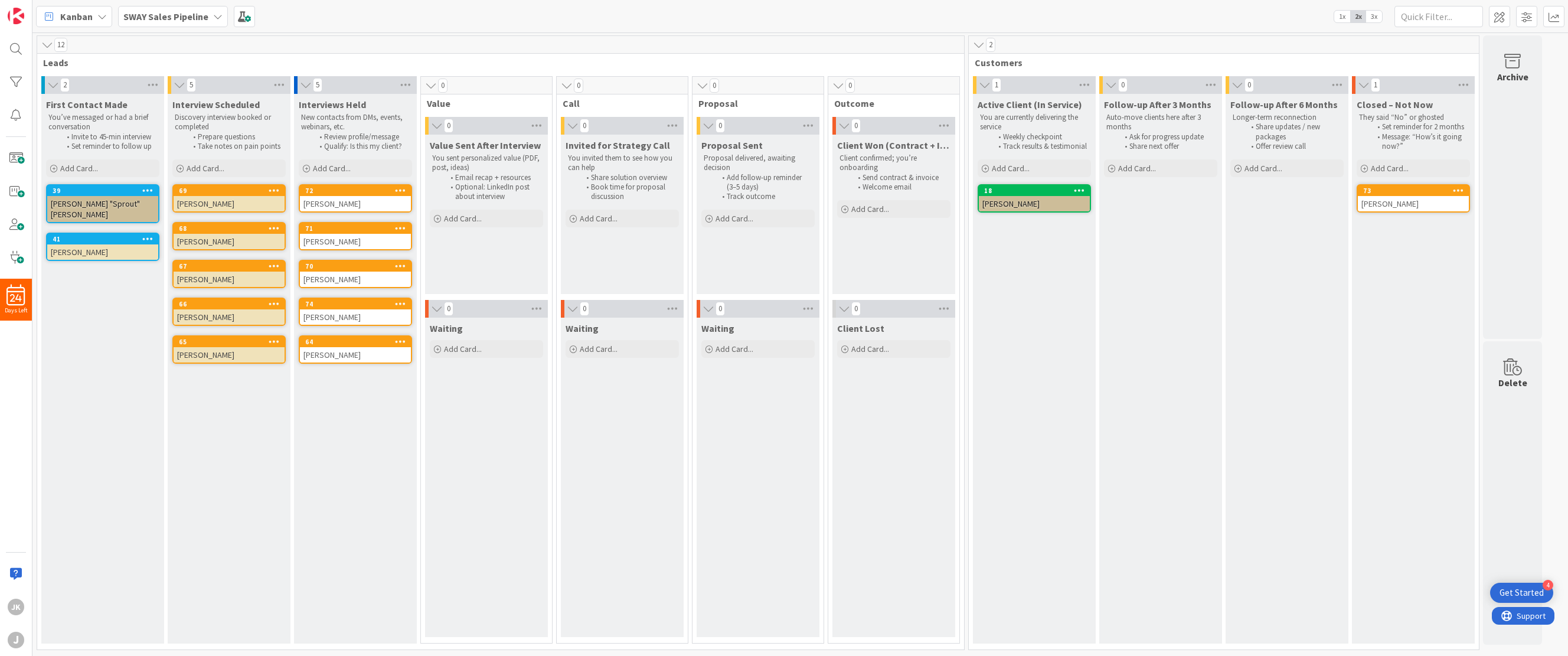
click at [399, 340] on icon at bounding box center [401, 341] width 11 height 8
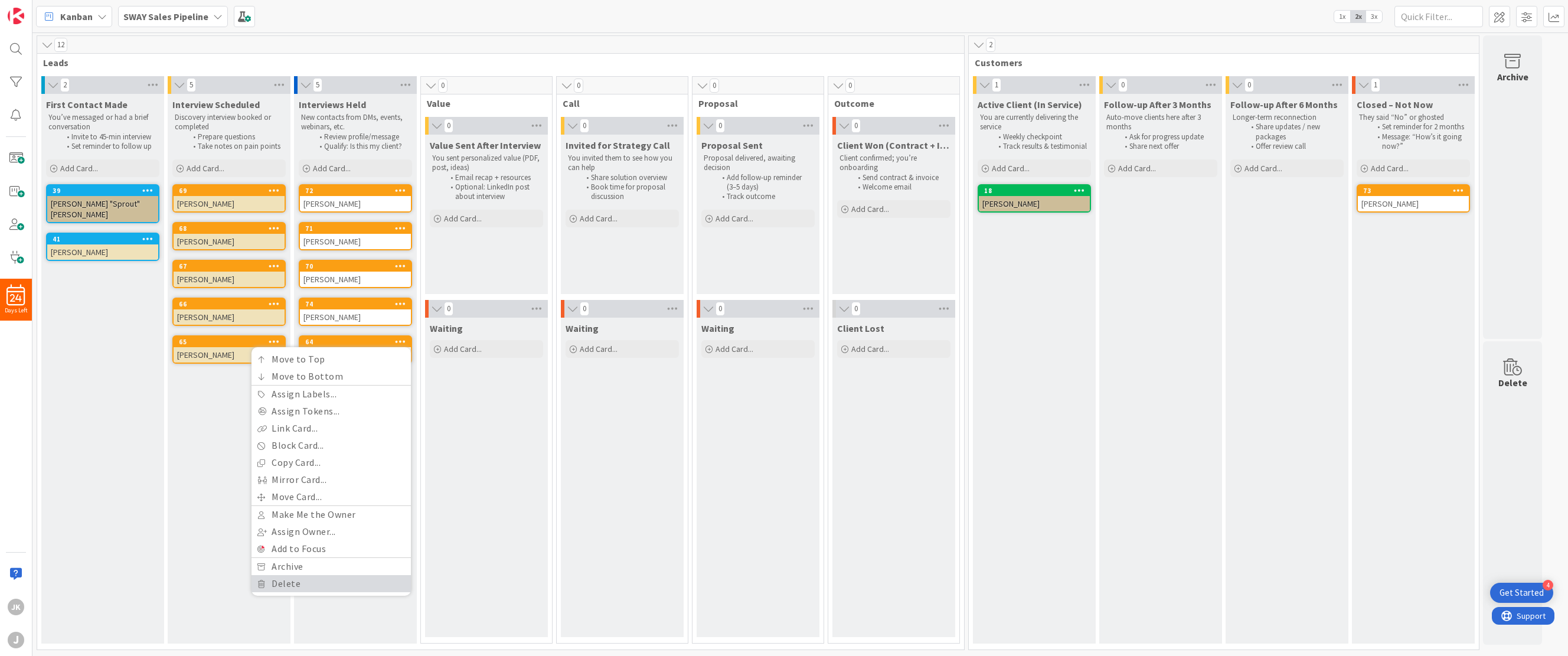
click at [278, 584] on link "Delete" at bounding box center [331, 583] width 159 height 17
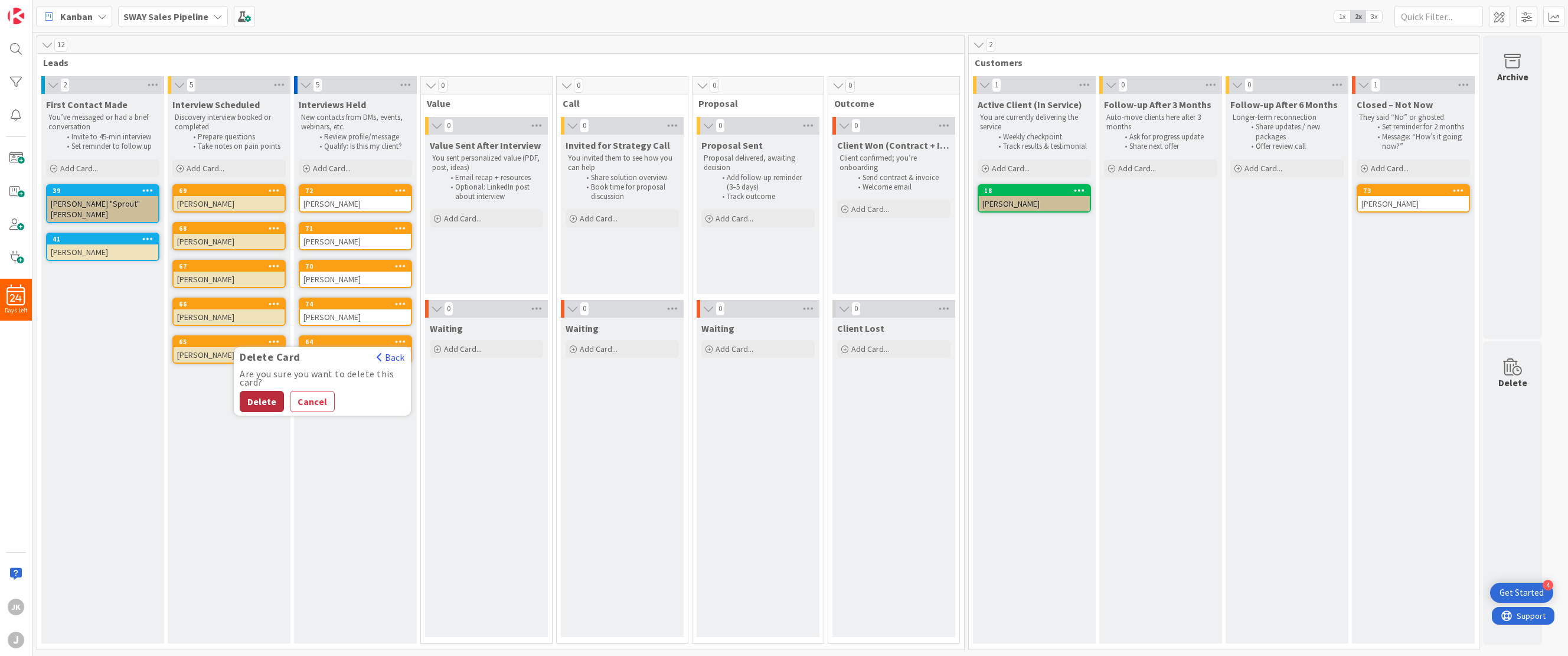
click at [264, 398] on button "Delete" at bounding box center [262, 401] width 44 height 21
click at [277, 266] on icon at bounding box center [274, 265] width 11 height 8
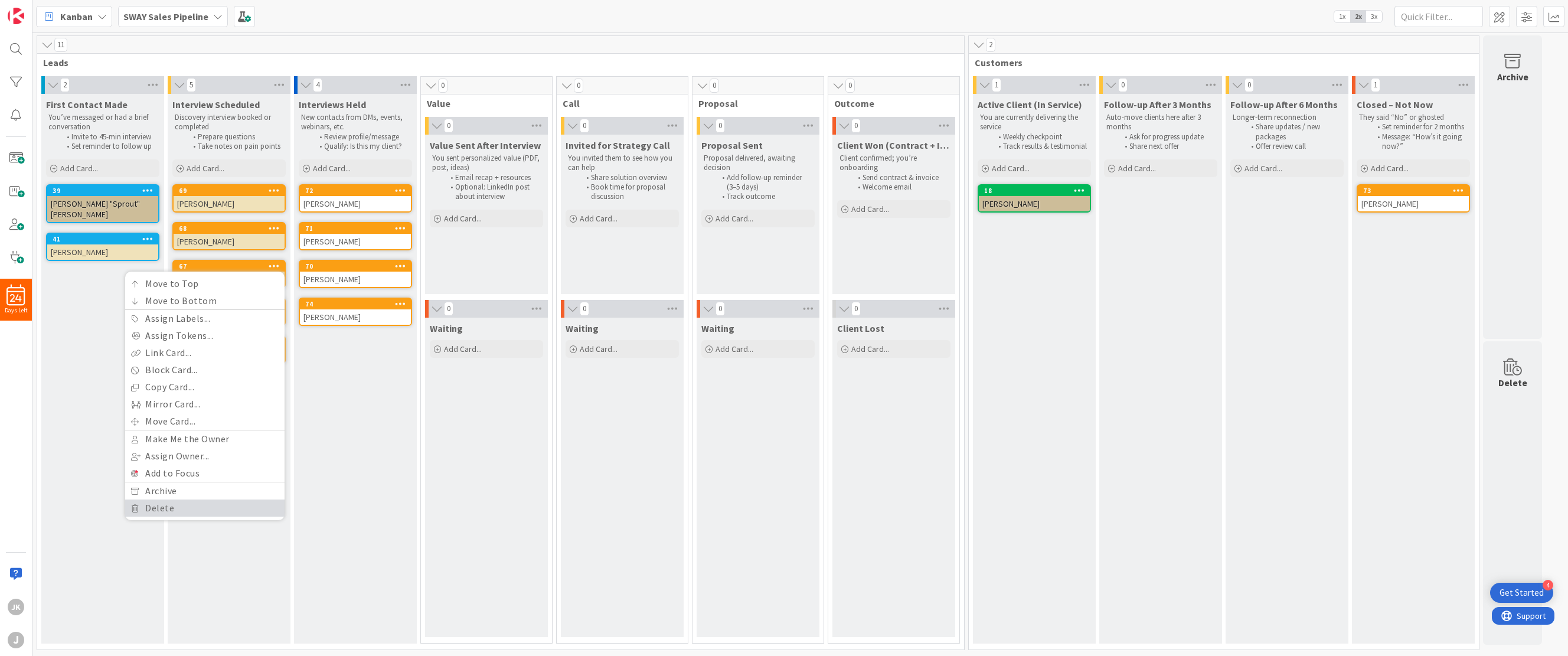
click at [152, 506] on link "Delete" at bounding box center [204, 508] width 159 height 17
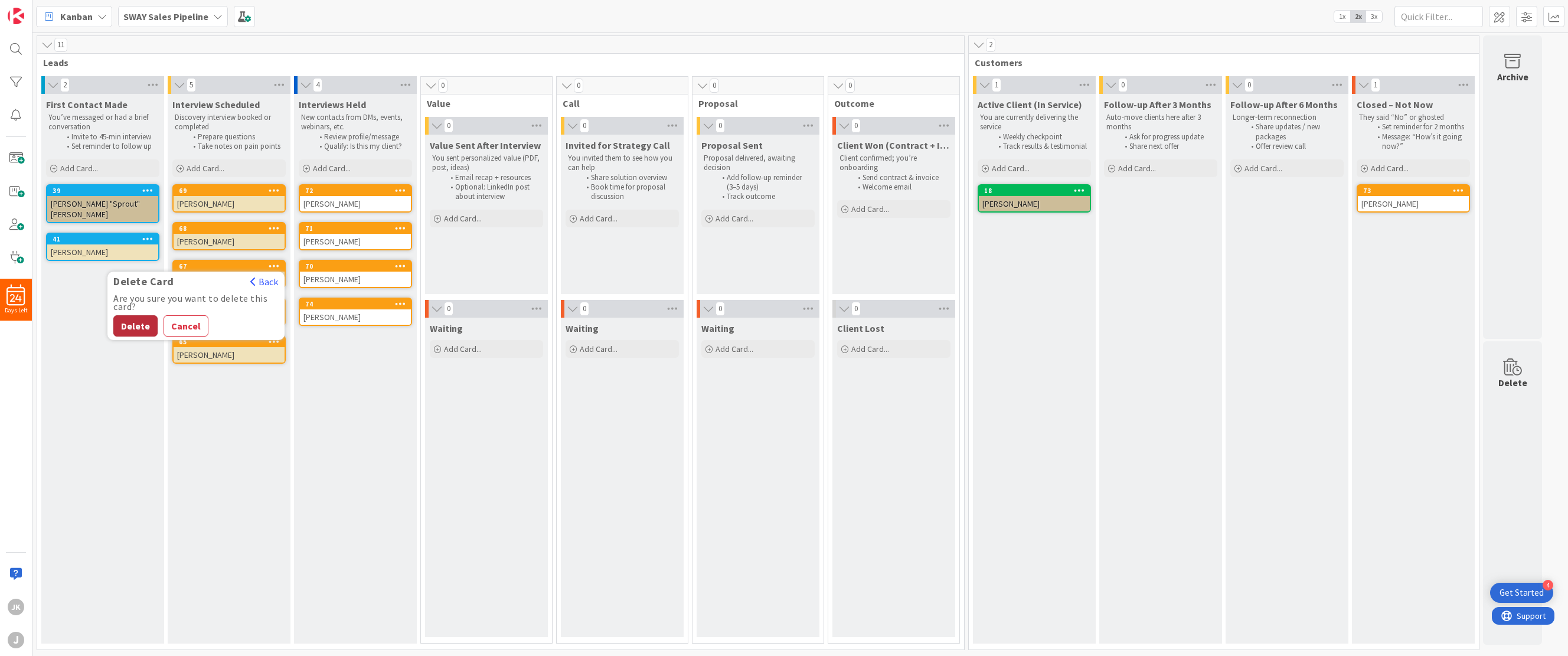
click at [138, 329] on button "Delete" at bounding box center [135, 326] width 44 height 21
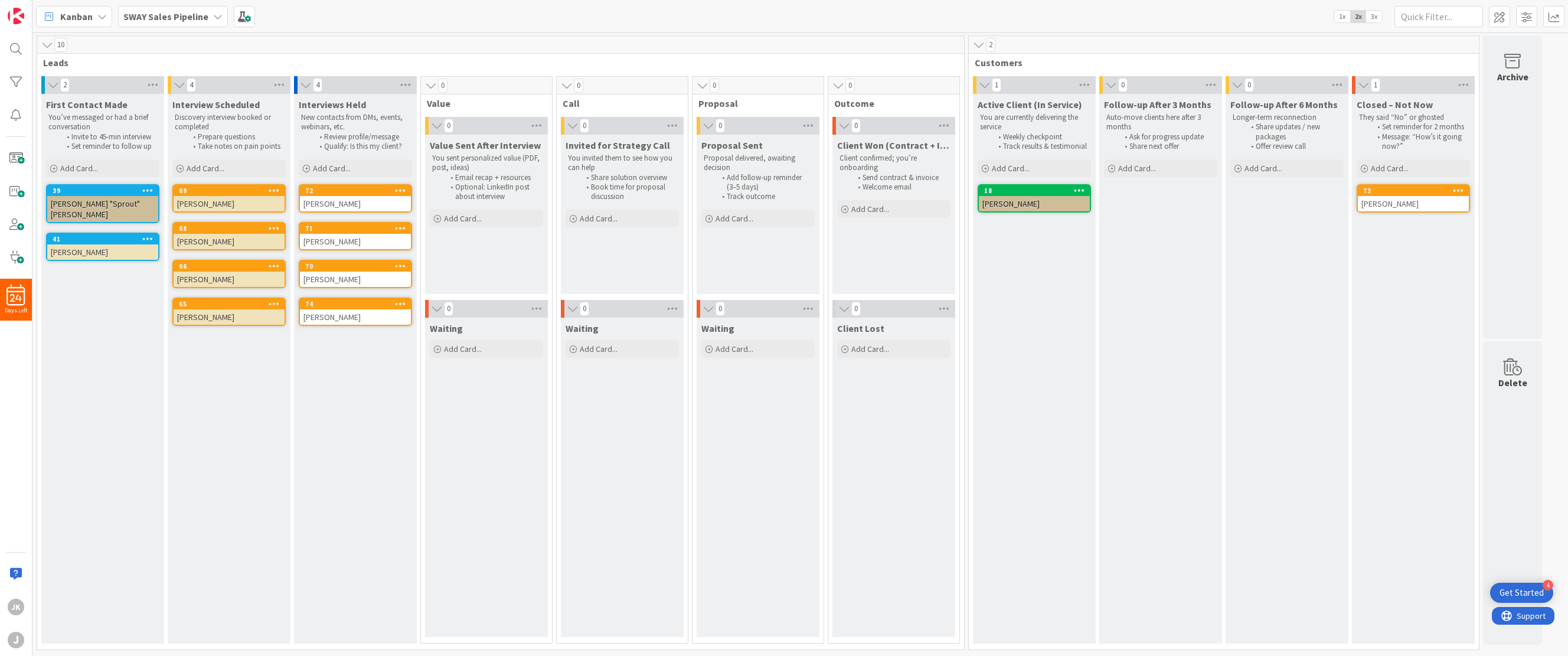
click at [276, 226] on icon at bounding box center [274, 228] width 11 height 8
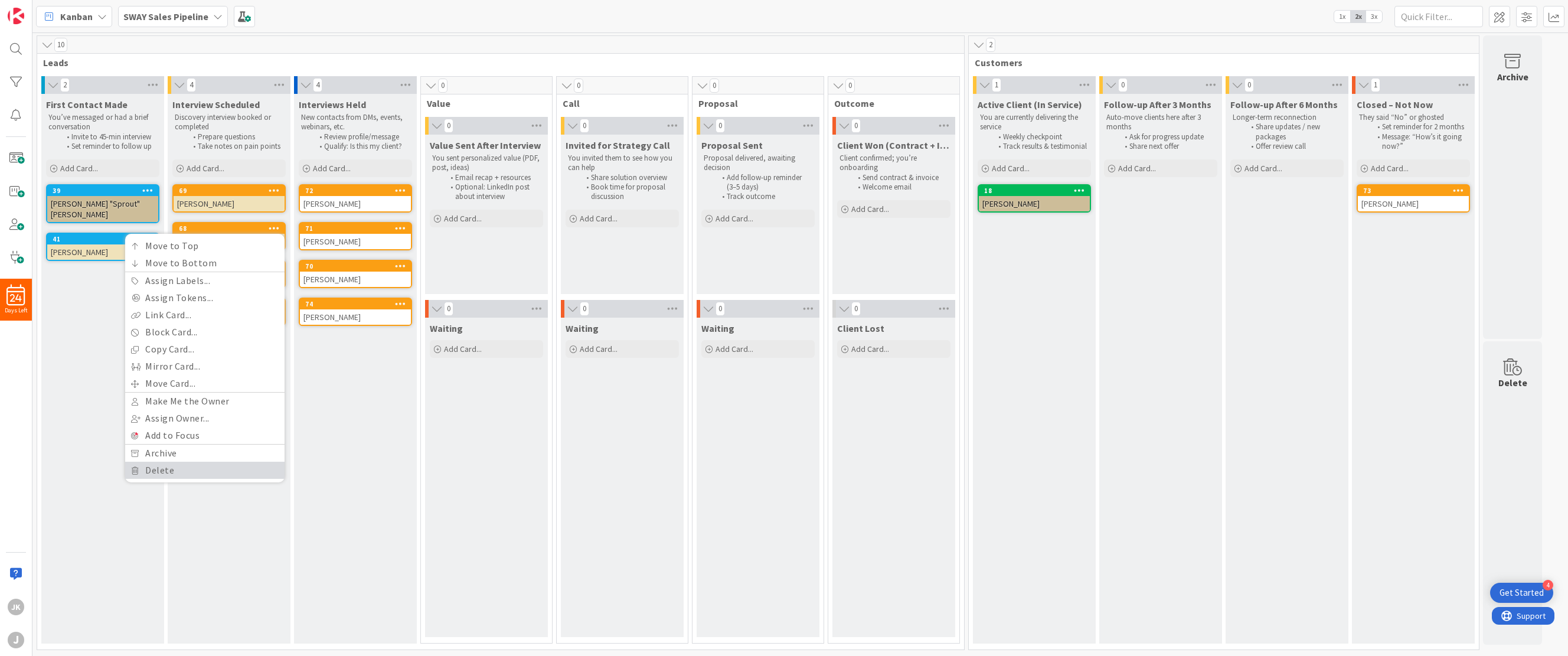
click at [157, 468] on link "Delete" at bounding box center [204, 470] width 159 height 17
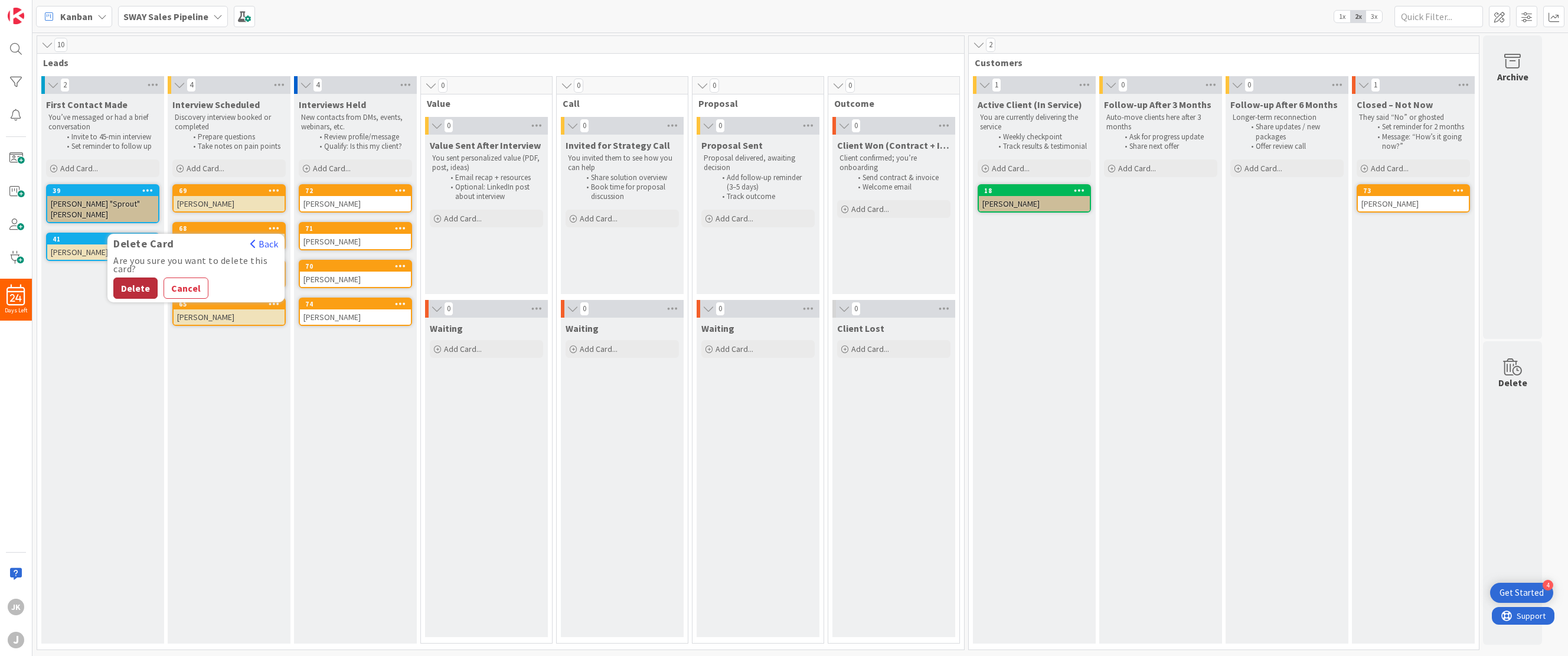
click at [130, 278] on button "Delete" at bounding box center [135, 288] width 44 height 21
